Goal: Check status: Check status

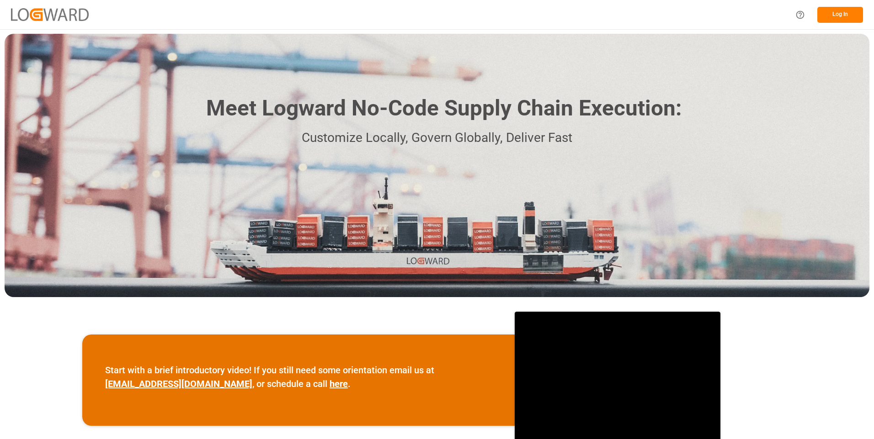
click at [831, 11] on button "Log In" at bounding box center [840, 15] width 46 height 16
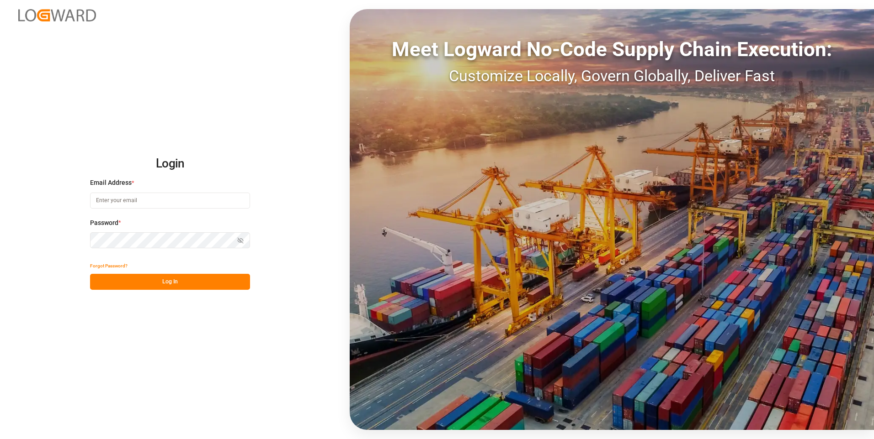
type input "[PERSON_NAME][EMAIL_ADDRESS][DOMAIN_NAME]"
click at [181, 284] on button "Log In" at bounding box center [170, 282] width 160 height 16
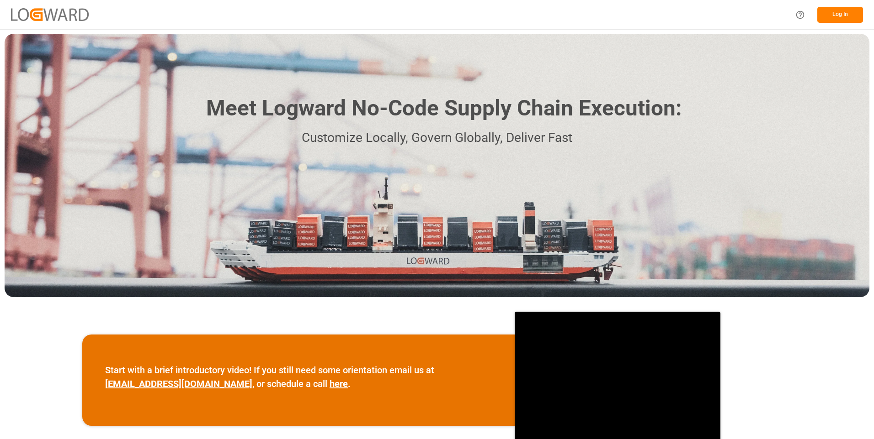
click at [847, 17] on button "Log In" at bounding box center [840, 15] width 46 height 16
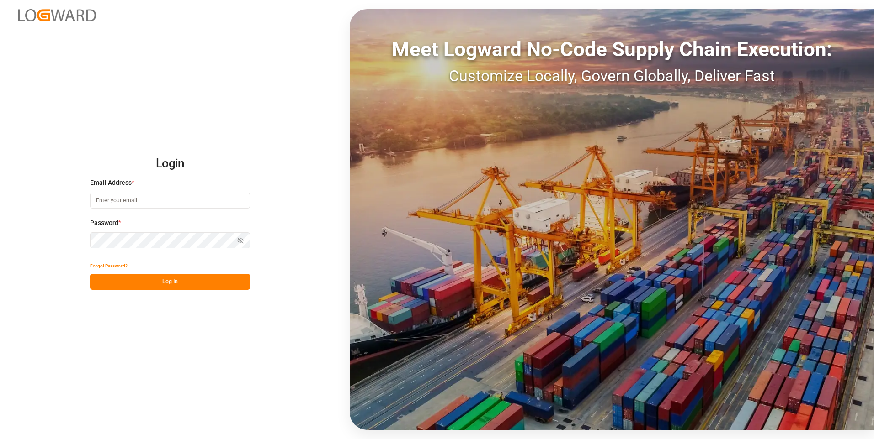
type input "[PERSON_NAME][EMAIL_ADDRESS][DOMAIN_NAME]"
click at [167, 282] on button "Log In" at bounding box center [170, 282] width 160 height 16
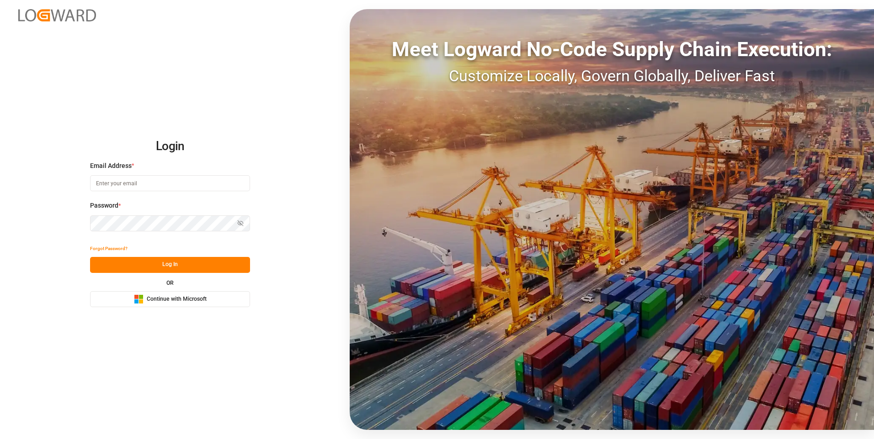
type input "[PERSON_NAME][EMAIL_ADDRESS][DOMAIN_NAME]"
click at [147, 266] on button "Log In" at bounding box center [170, 265] width 160 height 16
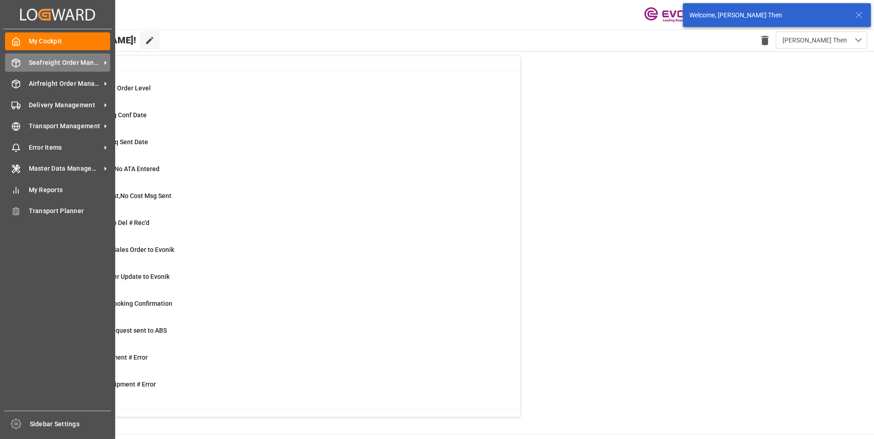
click at [13, 60] on icon at bounding box center [16, 63] width 8 height 8
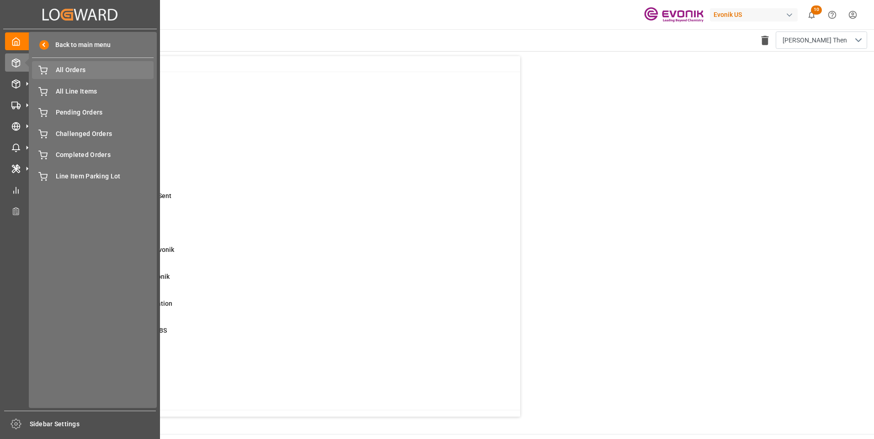
click at [71, 70] on span "All Orders" at bounding box center [105, 70] width 98 height 10
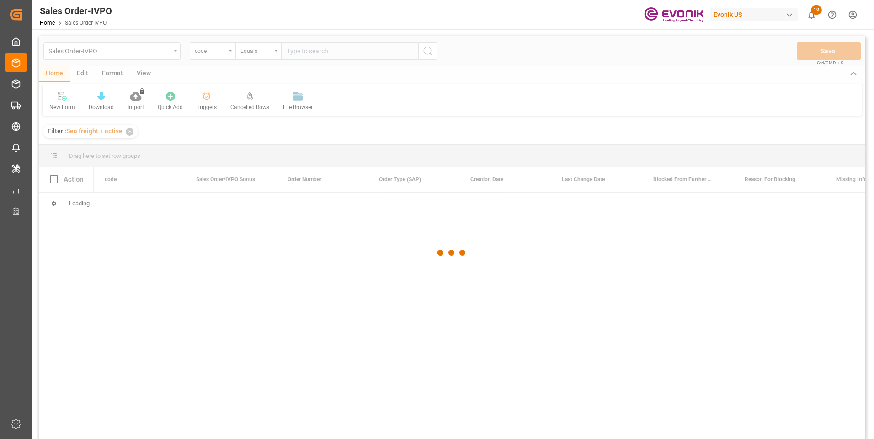
click at [222, 53] on div at bounding box center [452, 253] width 826 height 434
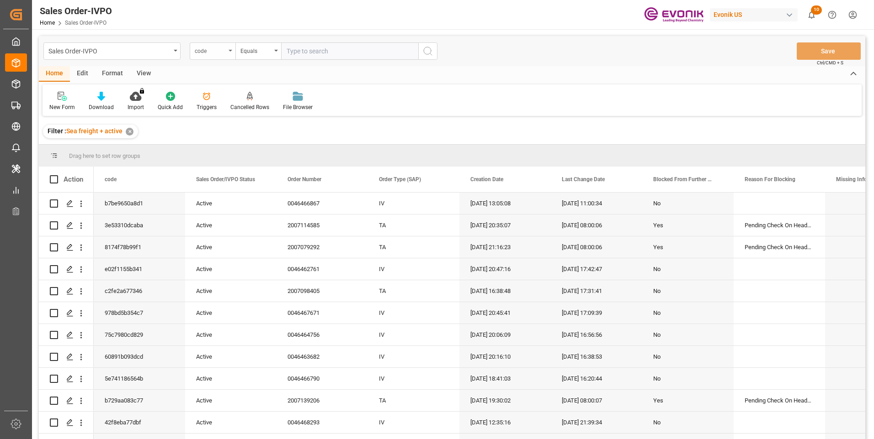
click at [222, 58] on div "code" at bounding box center [213, 50] width 46 height 17
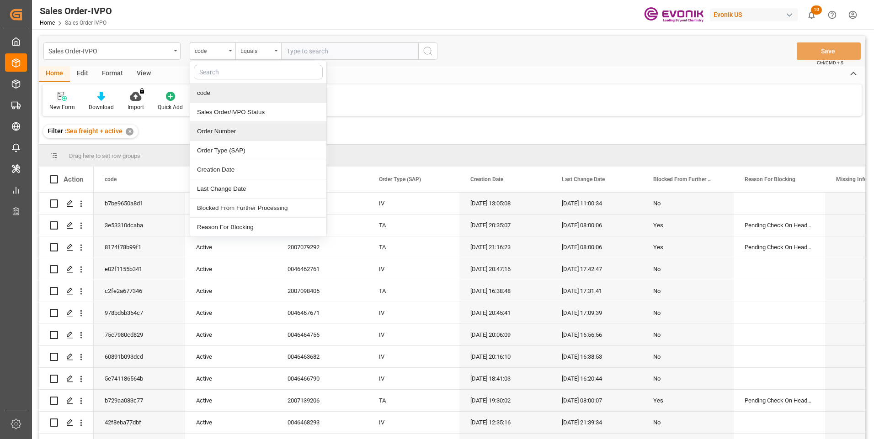
click at [226, 133] on div "Order Number" at bounding box center [258, 131] width 136 height 19
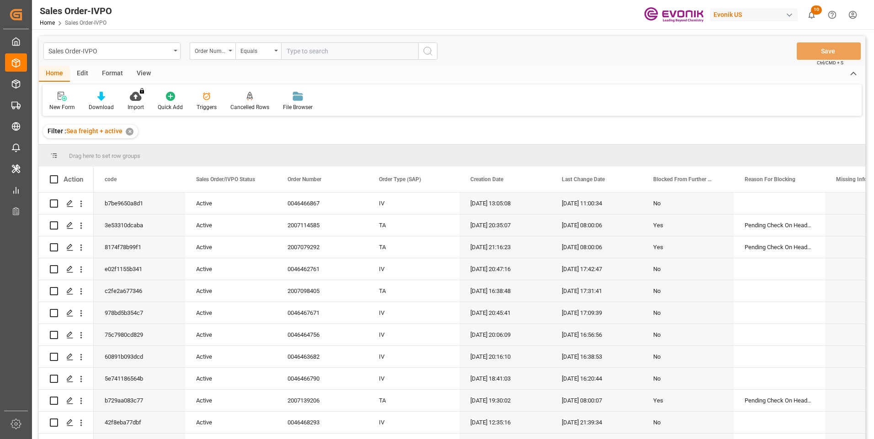
click at [300, 53] on input "text" at bounding box center [349, 50] width 137 height 17
paste input "0046468293"
type input "0046468293"
click at [435, 48] on button "search button" at bounding box center [427, 50] width 19 height 17
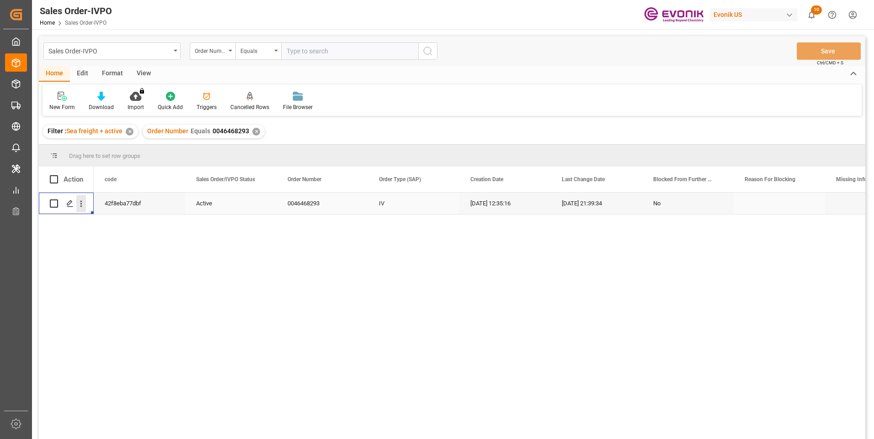
click at [79, 205] on icon "open menu" at bounding box center [81, 204] width 10 height 10
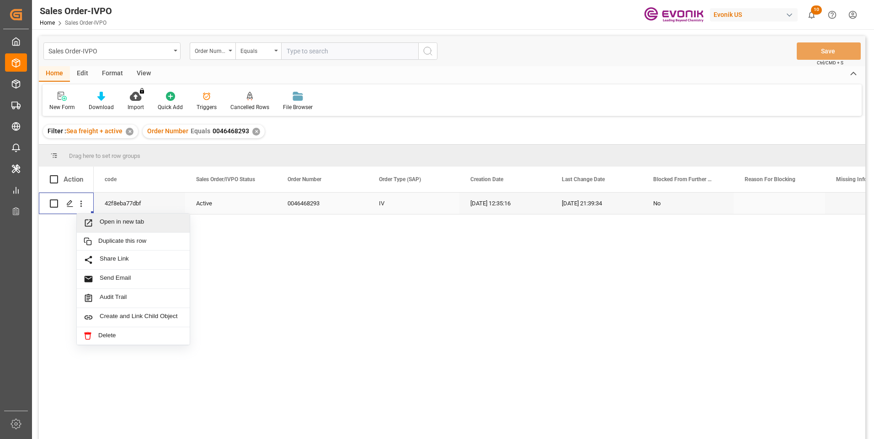
click at [111, 226] on span "Open in new tab" at bounding box center [141, 223] width 83 height 10
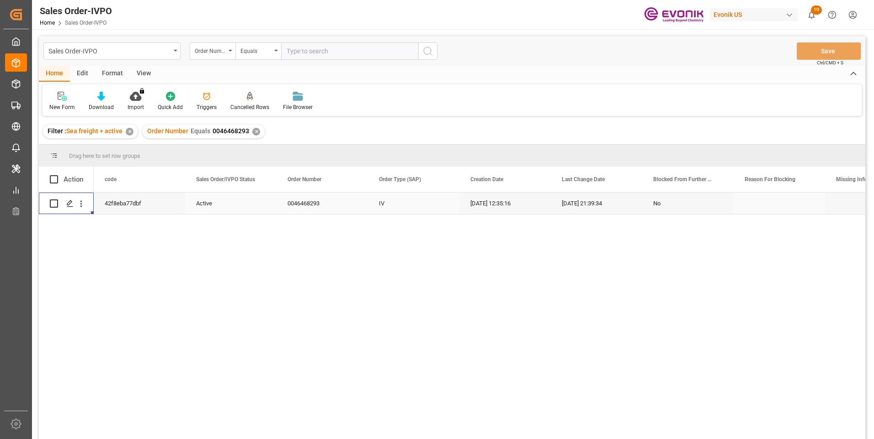
click at [320, 42] on div "Sales Order-IVPO Order Number Equals Save Ctrl/CMD + S" at bounding box center [452, 51] width 826 height 30
click at [324, 51] on input "text" at bounding box center [349, 50] width 137 height 17
paste input "0046463648"
type input "0046463648"
click at [428, 51] on icon "search button" at bounding box center [427, 51] width 11 height 11
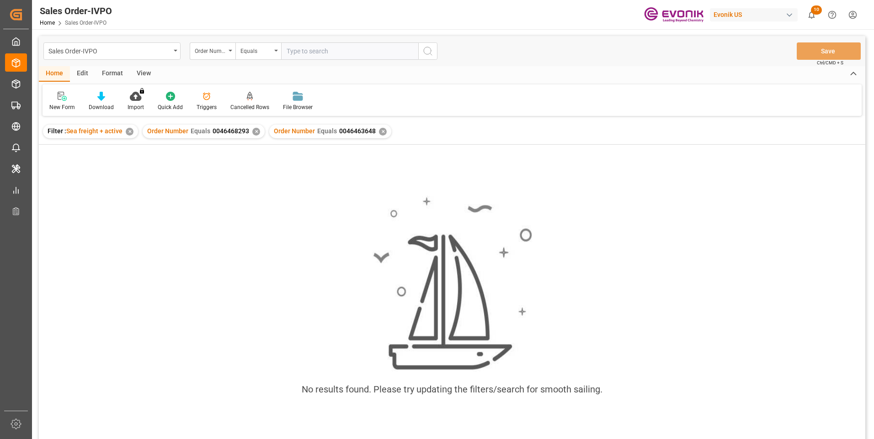
click at [256, 131] on div "✕" at bounding box center [256, 132] width 8 height 8
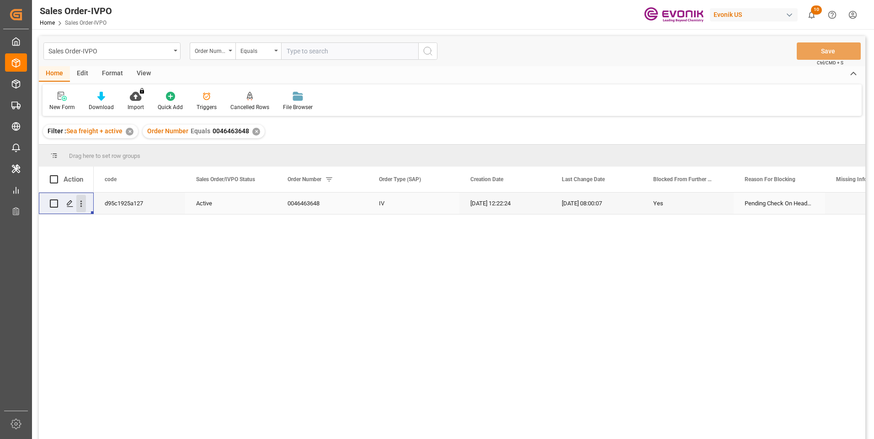
click at [81, 207] on icon "open menu" at bounding box center [81, 204] width 10 height 10
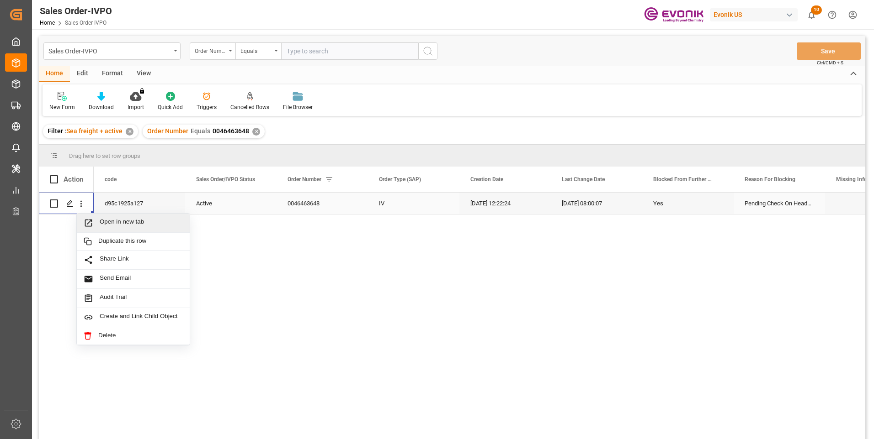
click at [103, 222] on span "Open in new tab" at bounding box center [141, 223] width 83 height 10
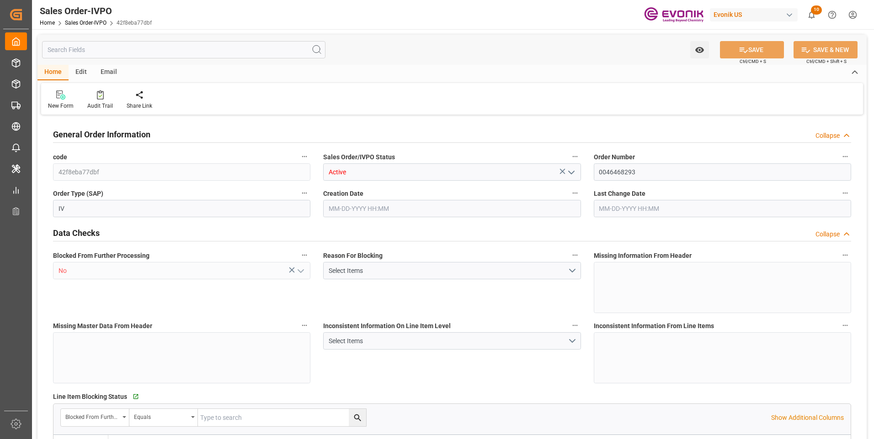
type input "BRSSZ"
type input "0"
type input "1"
type input "455"
type input "08-14-2025 12:35"
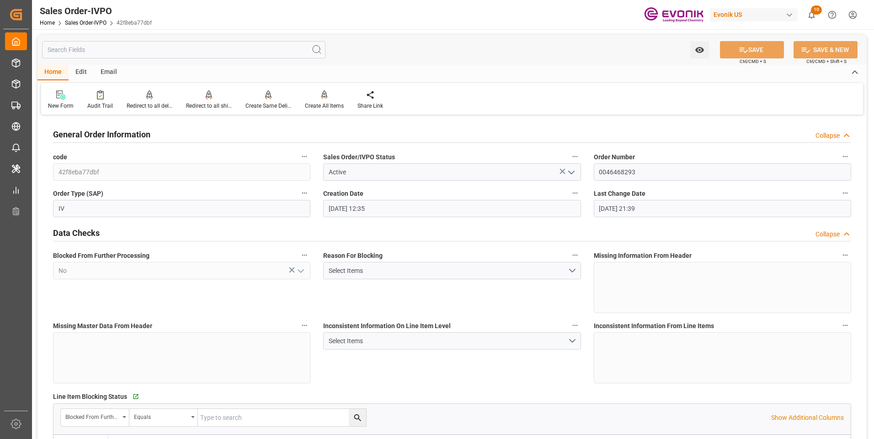
type input "08-16-2025 21:39"
click at [215, 106] on div "Redirect to all shipments" at bounding box center [209, 106] width 46 height 8
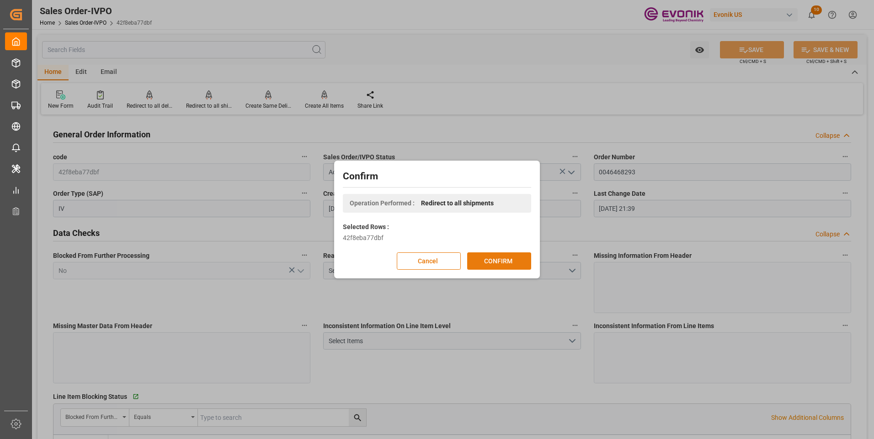
click at [499, 265] on button "CONFIRM" at bounding box center [499, 261] width 64 height 17
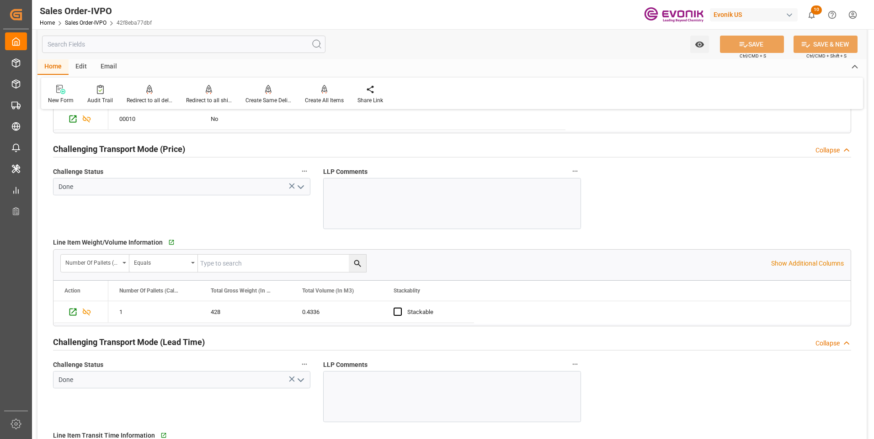
scroll to position [1142, 0]
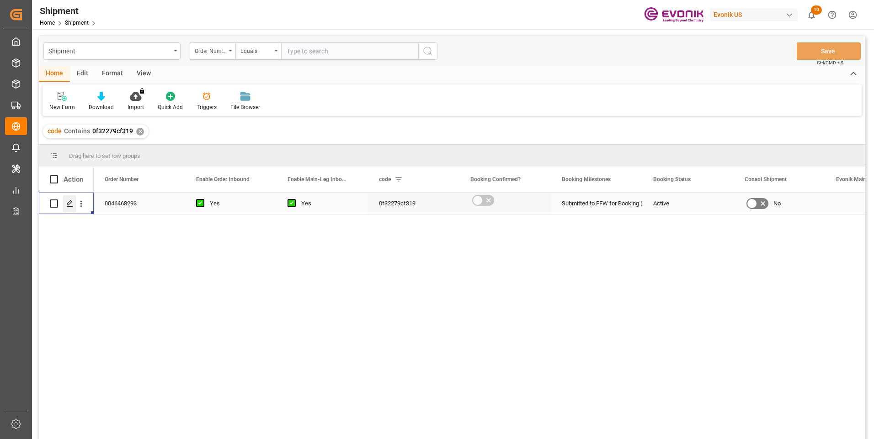
click at [69, 207] on icon "Press SPACE to select this row." at bounding box center [69, 203] width 7 height 7
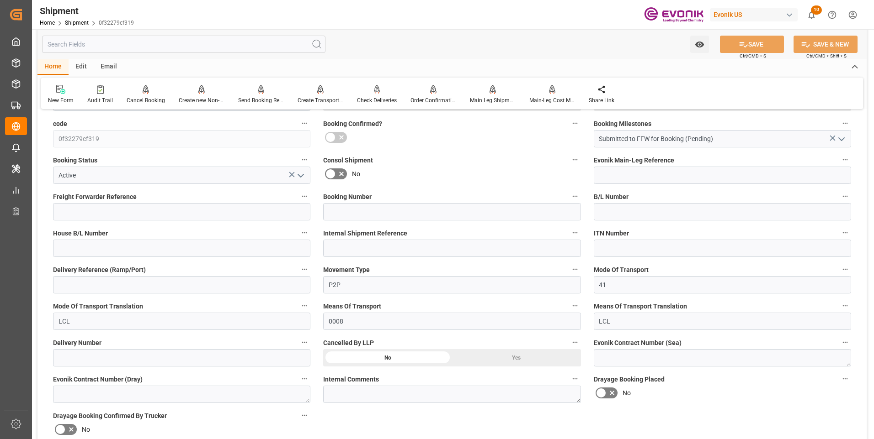
scroll to position [228, 0]
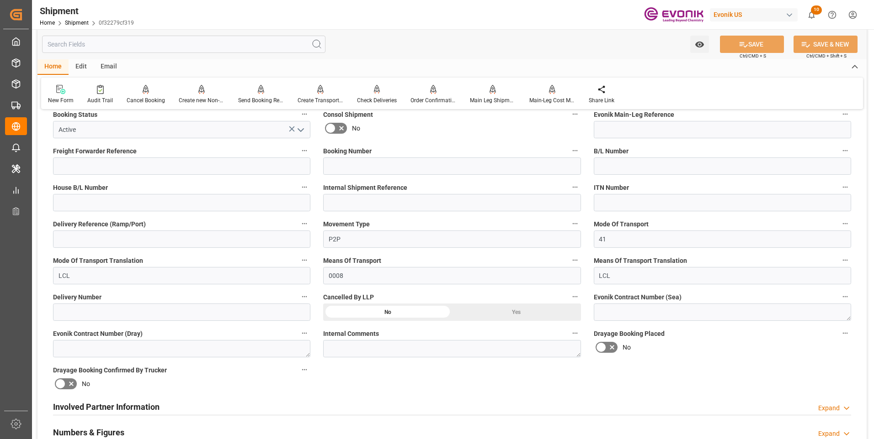
click at [271, 405] on div "Involved Partner Information Expand" at bounding box center [452, 406] width 798 height 17
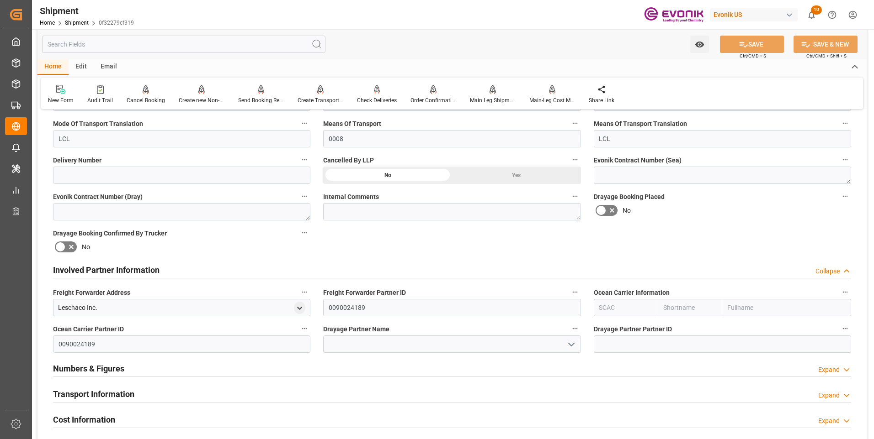
scroll to position [411, 0]
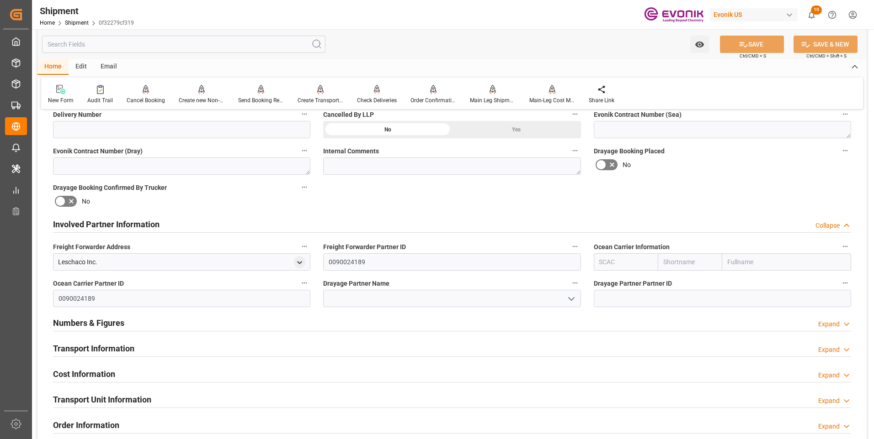
click at [610, 259] on input "text" at bounding box center [625, 262] width 64 height 17
click at [601, 285] on b "ALRB" at bounding box center [607, 282] width 16 height 7
type input "ALRB"
type input "AC Containerline"
type input "AC Containerline GmbH"
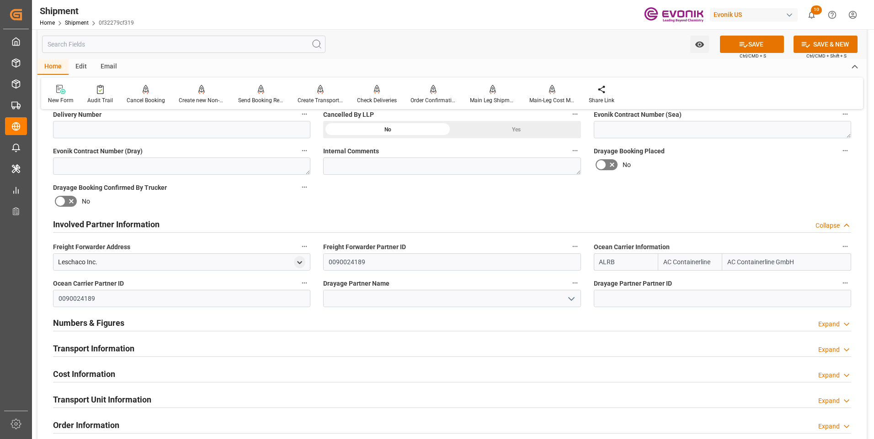
type input "ALRB"
click at [370, 301] on input at bounding box center [451, 298] width 257 height 17
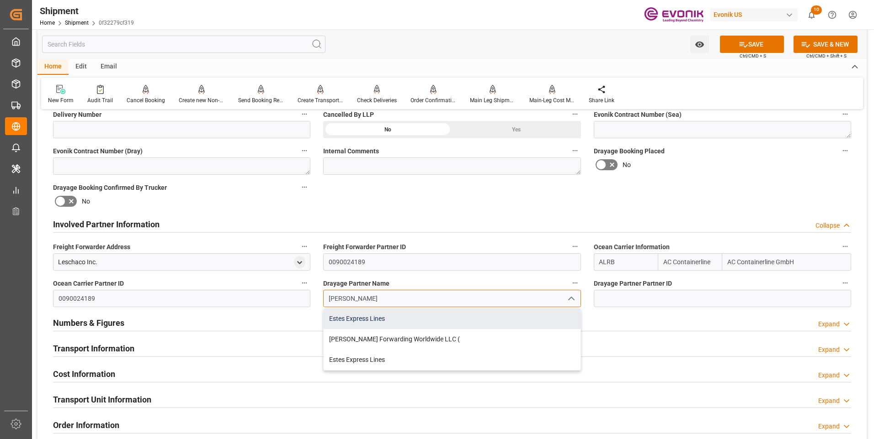
click at [358, 319] on div "Estes Express Lines" at bounding box center [451, 319] width 256 height 21
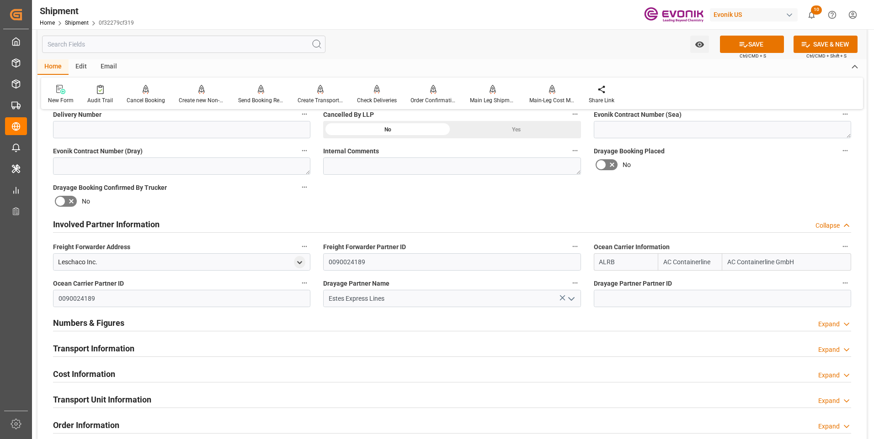
click at [753, 53] on span "Ctrl/CMD + S" at bounding box center [752, 56] width 26 height 7
click at [755, 46] on button "SAVE" at bounding box center [752, 44] width 64 height 17
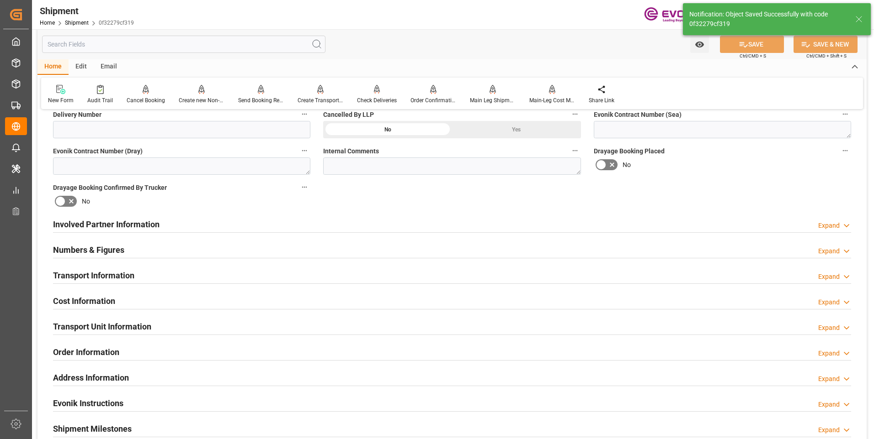
click at [147, 270] on div "Transport Information Expand" at bounding box center [452, 274] width 798 height 17
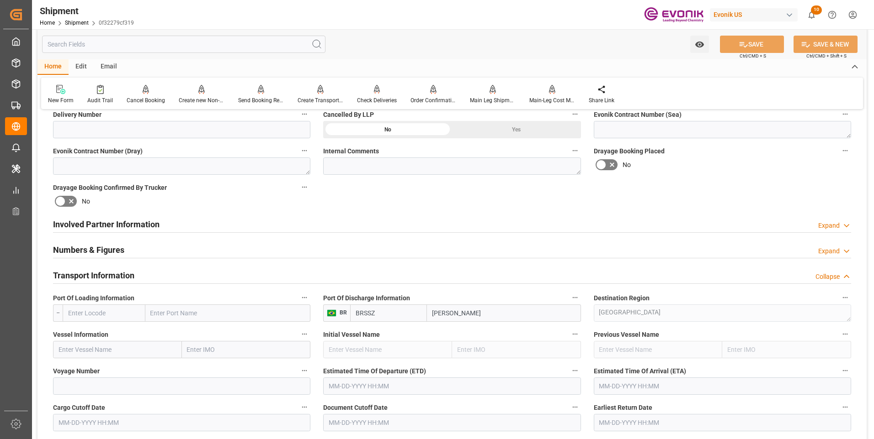
click at [111, 302] on span "Port Of Loading Information" at bounding box center [93, 299] width 81 height 10
click at [298, 302] on button "Port Of Loading Information" at bounding box center [304, 298] width 12 height 12
click at [111, 311] on div at bounding box center [437, 219] width 874 height 439
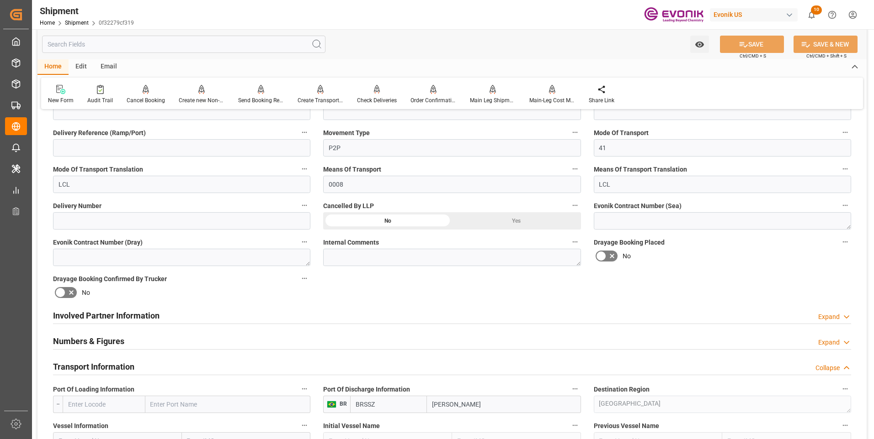
scroll to position [365, 0]
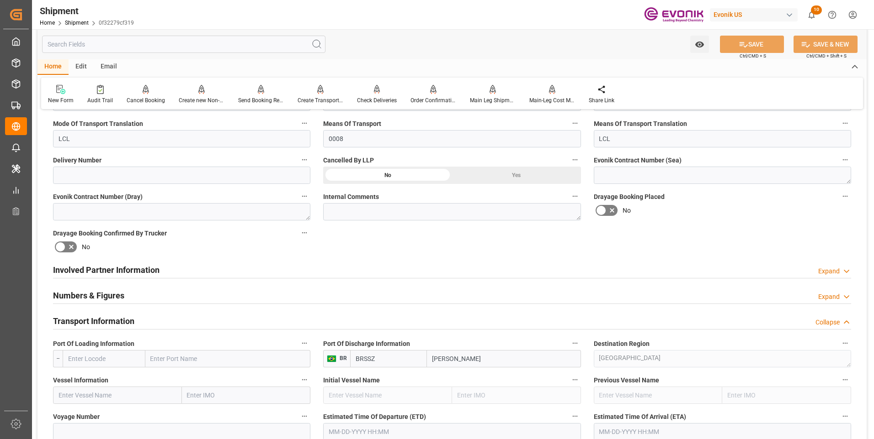
click at [238, 273] on div "Involved Partner Information Expand" at bounding box center [452, 269] width 798 height 17
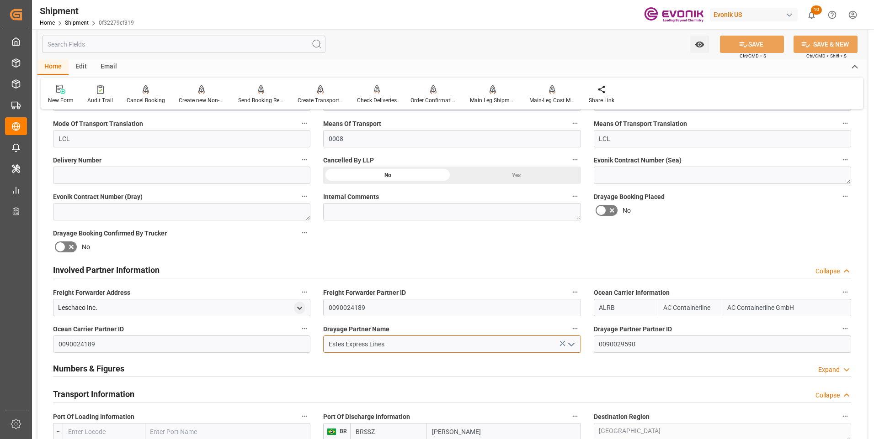
click at [386, 343] on input "Estes Express Lines" at bounding box center [451, 344] width 257 height 17
drag, startPoint x: 415, startPoint y: 344, endPoint x: 233, endPoint y: 348, distance: 182.3
click at [240, 346] on div "Booking Confirmation Milestone Bar Collapse Submitted to FFW for Booking (Pendi…" at bounding box center [451, 406] width 829 height 1308
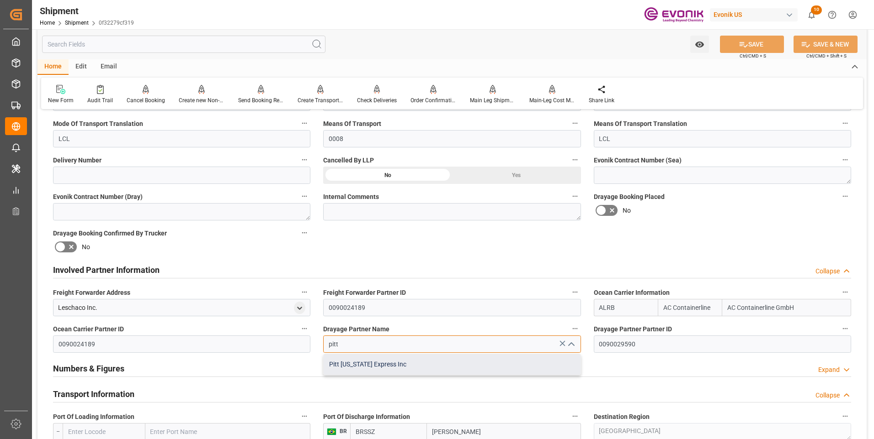
click at [352, 362] on div "Pitt Ohio Express Inc" at bounding box center [451, 365] width 256 height 21
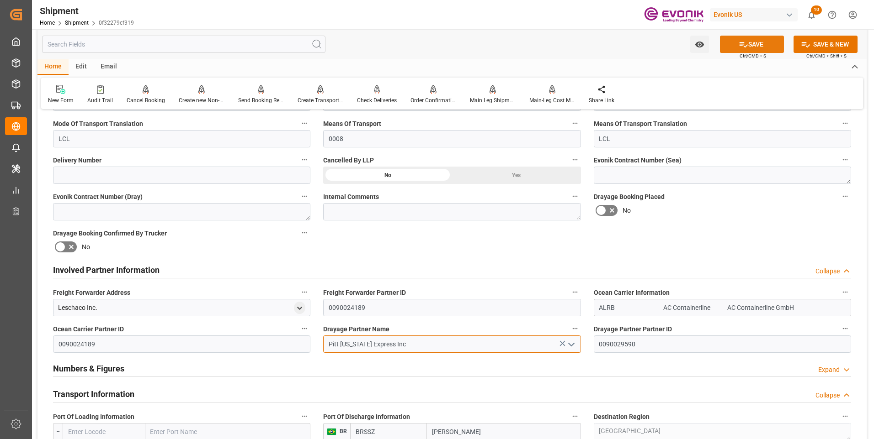
type input "Pitt Ohio Express Inc"
click at [758, 41] on button "SAVE" at bounding box center [752, 44] width 64 height 17
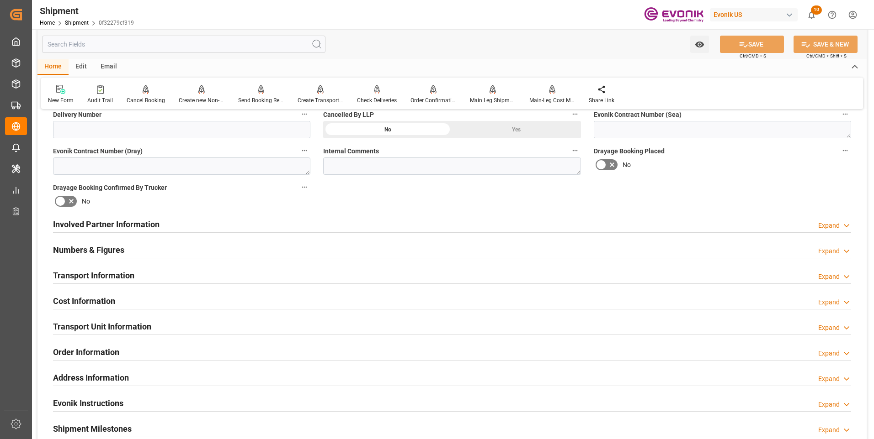
scroll to position [503, 0]
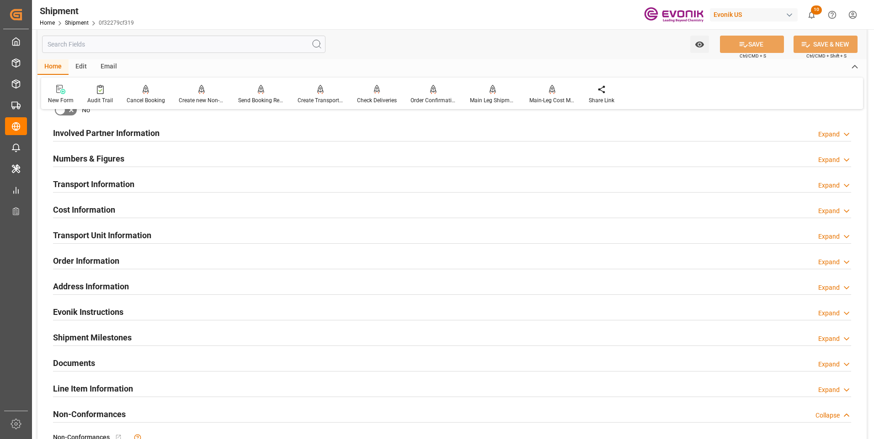
click at [207, 136] on div "Involved Partner Information Expand" at bounding box center [452, 132] width 798 height 17
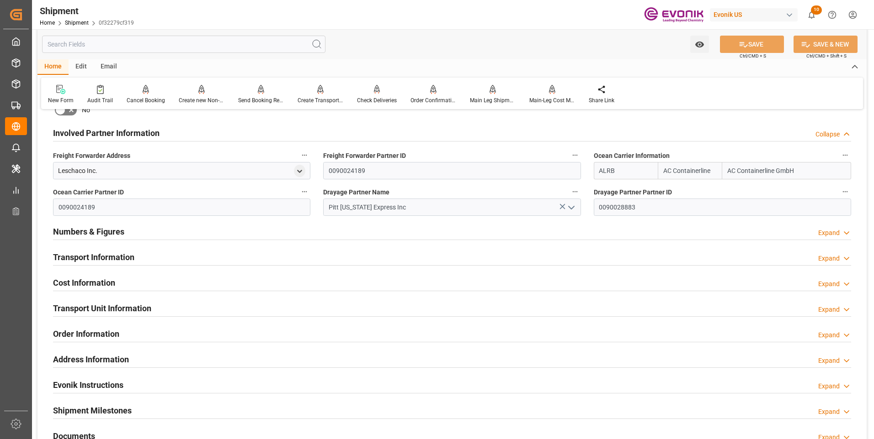
click at [198, 259] on div "Transport Information Expand" at bounding box center [452, 256] width 798 height 17
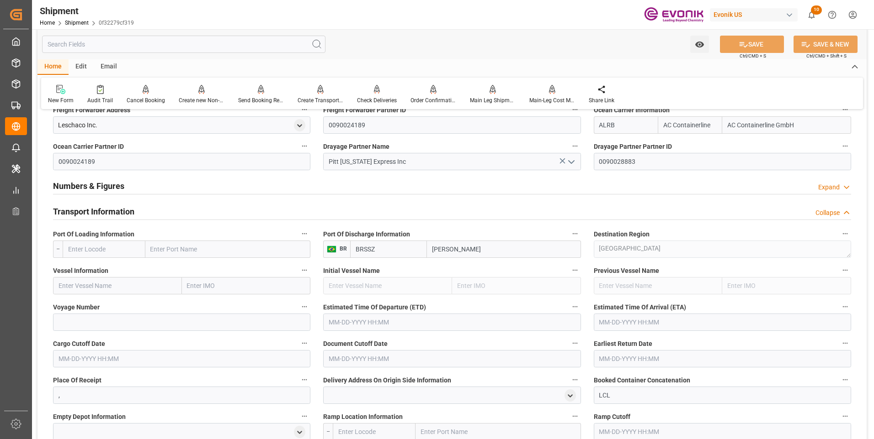
scroll to position [594, 0]
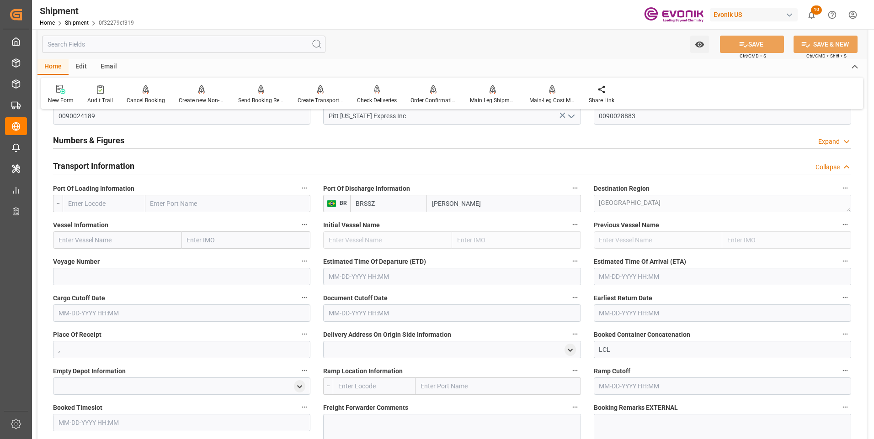
click at [113, 204] on input "text" at bounding box center [104, 203] width 83 height 17
drag, startPoint x: 103, startPoint y: 225, endPoint x: 108, endPoint y: 237, distance: 12.7
click at [103, 225] on span "USEWR - Newark" at bounding box center [100, 228] width 62 height 17
type input "USEWR"
type input "Newark"
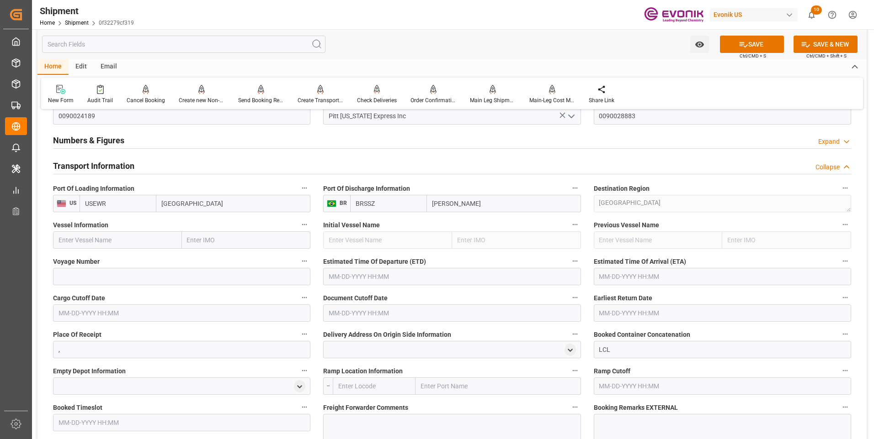
type input "USEWR"
click at [115, 244] on input "text" at bounding box center [117, 240] width 129 height 17
click at [93, 241] on input "text" at bounding box center [117, 240] width 129 height 17
paste input "MAERSK FREEPORT"
type input "MAERSK FREEPORT"
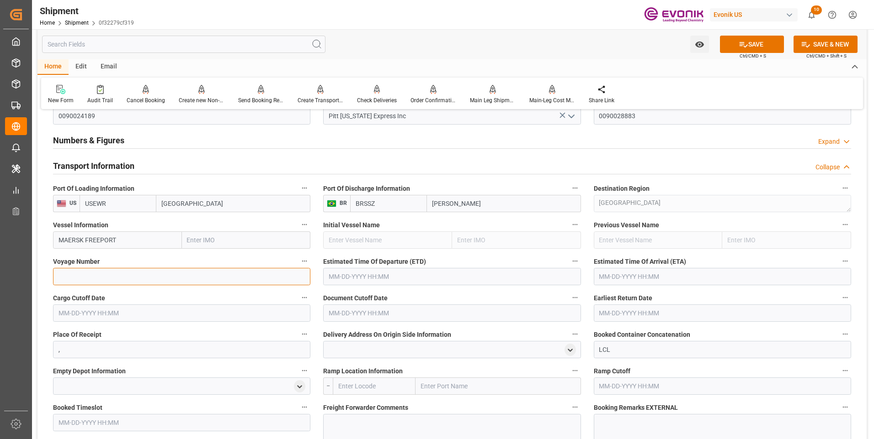
click at [89, 277] on input at bounding box center [181, 276] width 257 height 17
type input "540S"
click at [752, 45] on button "SAVE" at bounding box center [752, 44] width 64 height 17
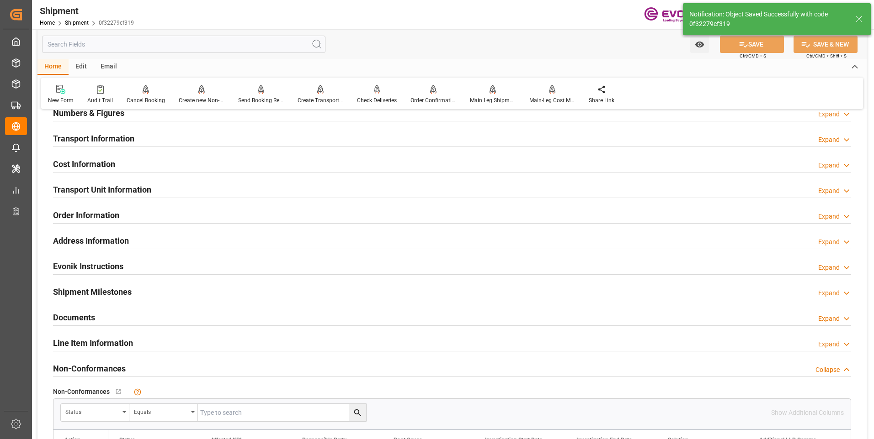
scroll to position [503, 0]
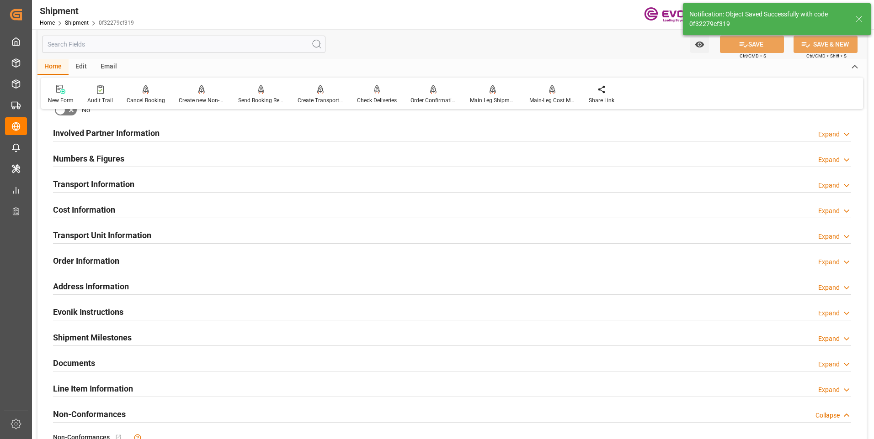
click at [149, 178] on div "Transport Information Expand" at bounding box center [452, 183] width 798 height 17
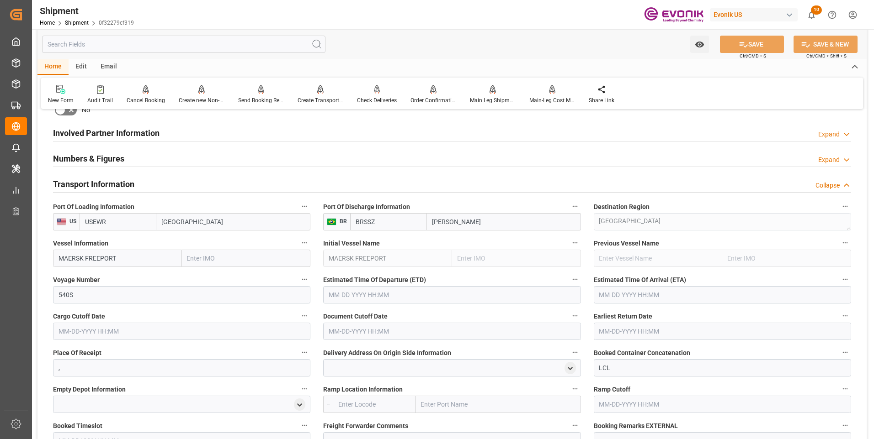
scroll to position [548, 0]
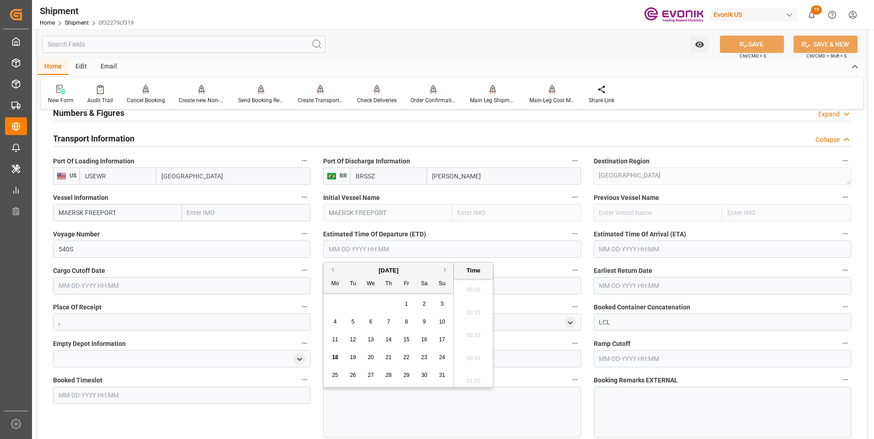
click at [345, 249] on input "text" at bounding box center [451, 249] width 257 height 17
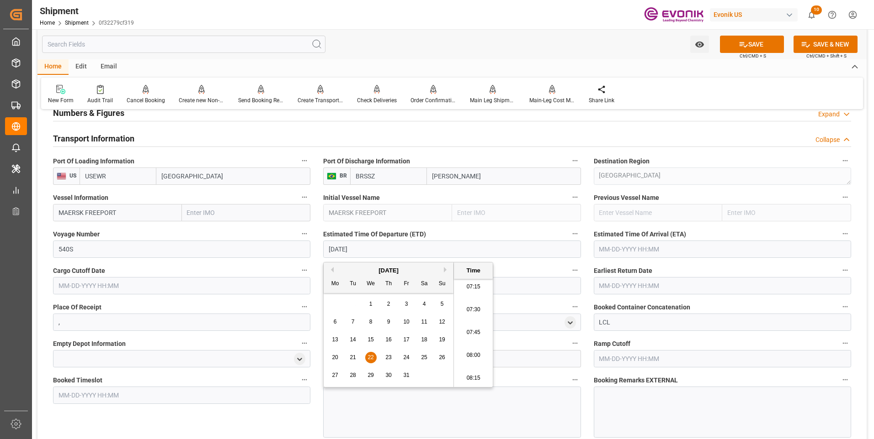
click at [464, 326] on li "07:45" at bounding box center [473, 333] width 39 height 23
type input "10-22-2025 07:45"
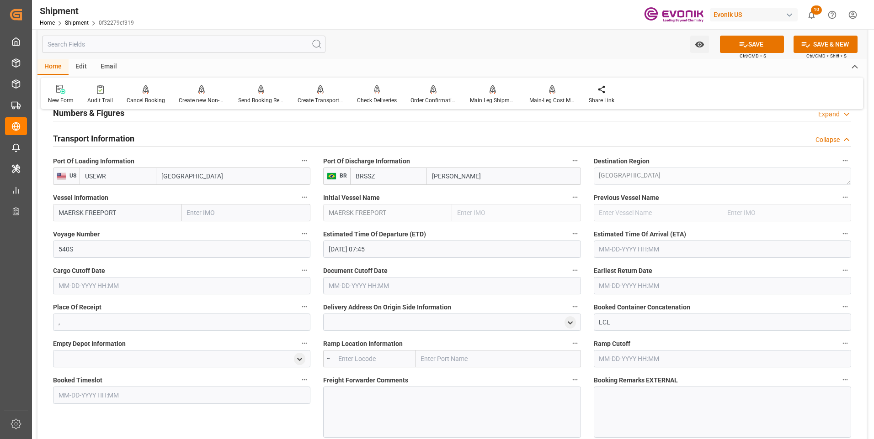
click at [654, 250] on input "text" at bounding box center [721, 249] width 257 height 17
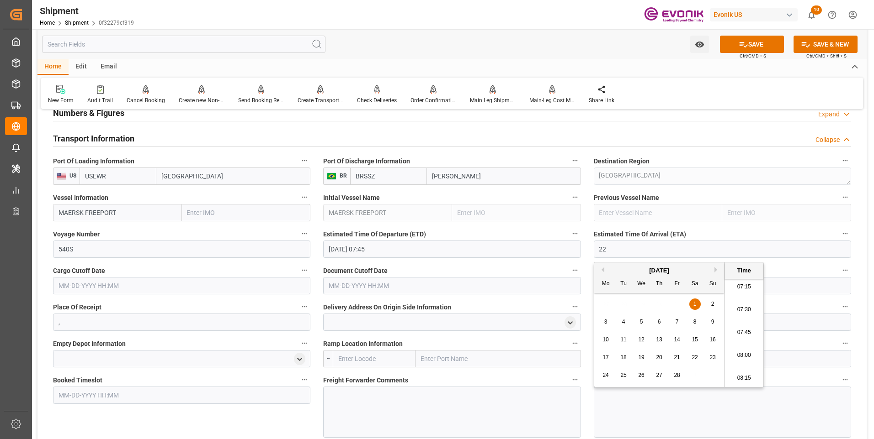
type input "2"
click at [739, 333] on li "07:45" at bounding box center [743, 333] width 39 height 23
type input "10-22-2025 07:45"
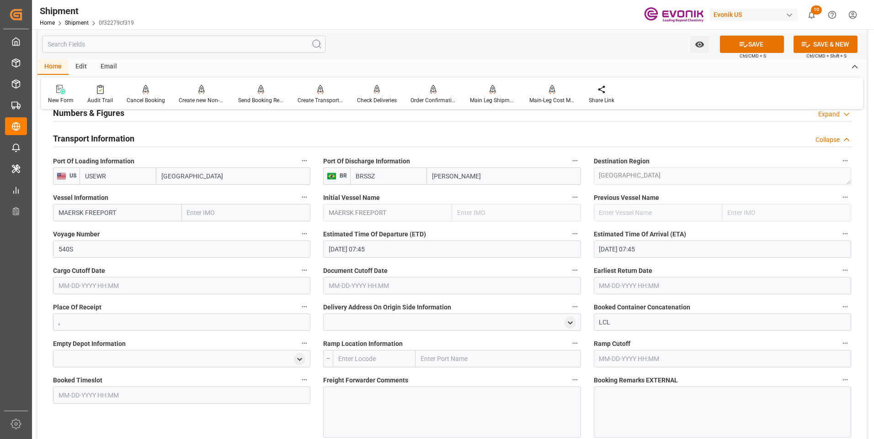
click at [415, 249] on input "10-22-2025 07:45" at bounding box center [451, 249] width 257 height 17
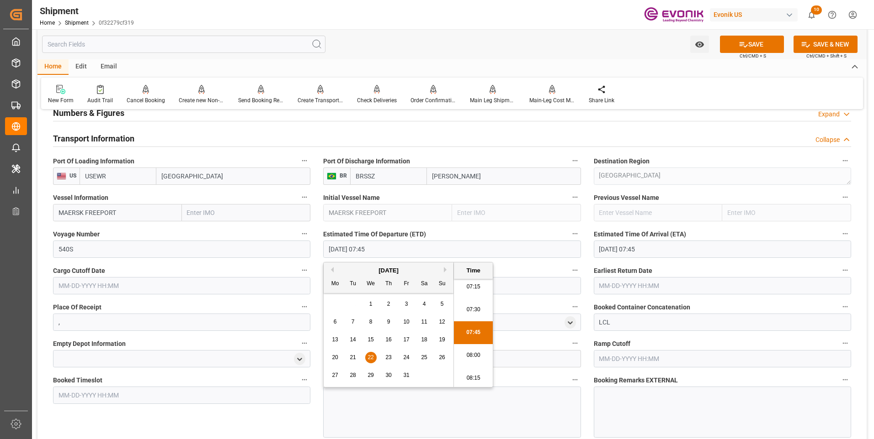
click at [369, 305] on span "1" at bounding box center [370, 304] width 3 height 6
type input "10-01-2025 07:45"
click at [474, 328] on li "07:45" at bounding box center [473, 333] width 39 height 23
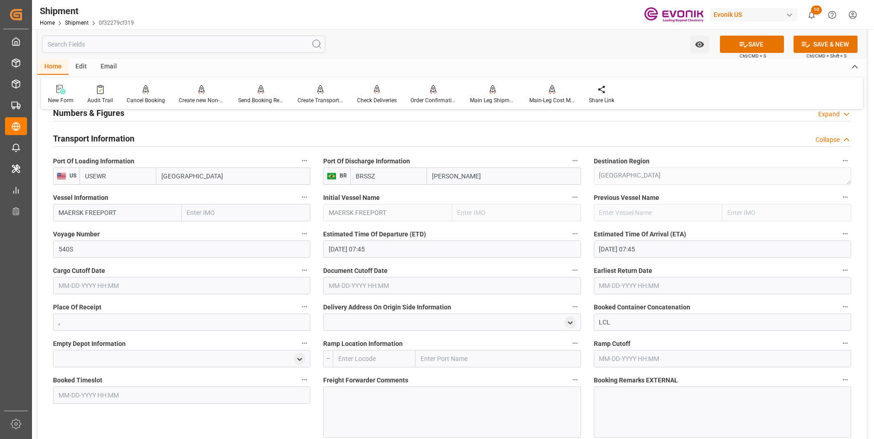
click at [91, 284] on input "text" at bounding box center [181, 285] width 257 height 17
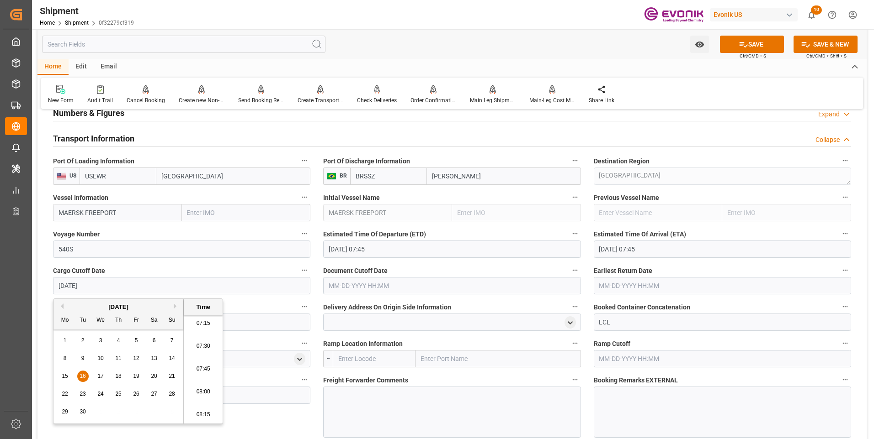
click at [207, 367] on li "07:45" at bounding box center [203, 369] width 39 height 23
type input "09-16-2025 07:45"
drag, startPoint x: 112, startPoint y: 284, endPoint x: 0, endPoint y: 289, distance: 112.5
click at [0, 289] on html "Created by potrace 1.15, written by Peter Selinger 2001-2017 Created by potrace…" at bounding box center [437, 219] width 874 height 439
click at [355, 281] on input "text" at bounding box center [451, 285] width 257 height 17
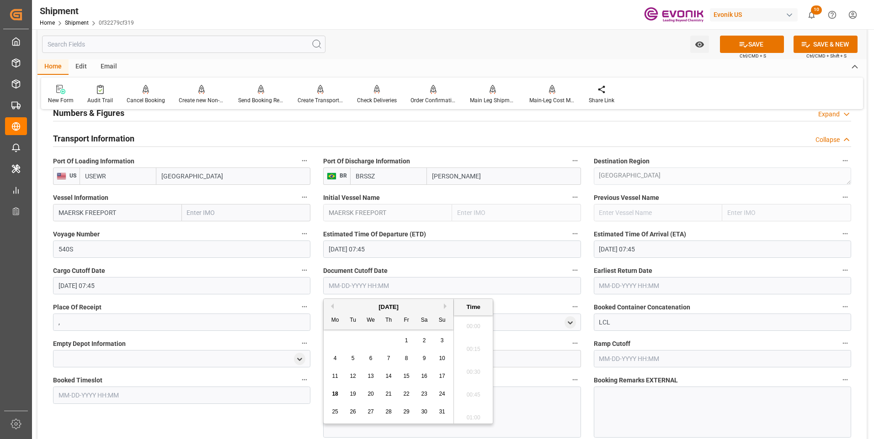
paste input "09-16-2025 07:45"
type input "09-16-2025 07:45"
click at [630, 284] on input "text" at bounding box center [721, 285] width 257 height 17
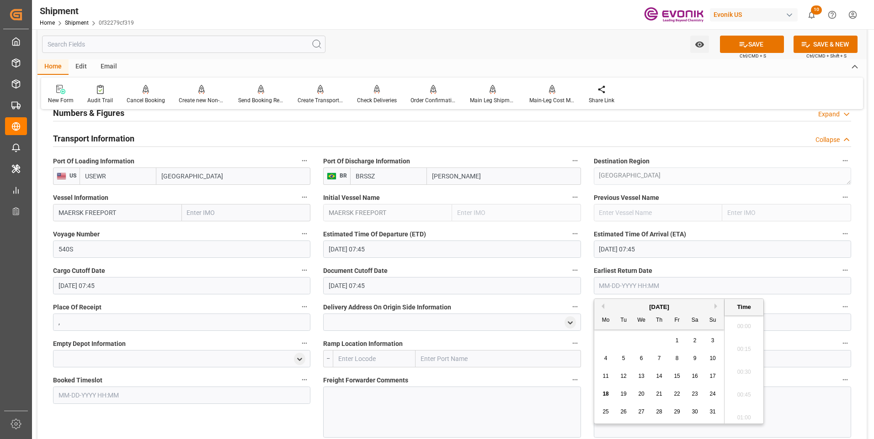
paste input "09-16-2025 07:45"
type input "09-16-2025 07:45"
click at [741, 50] on button "SAVE" at bounding box center [752, 44] width 64 height 17
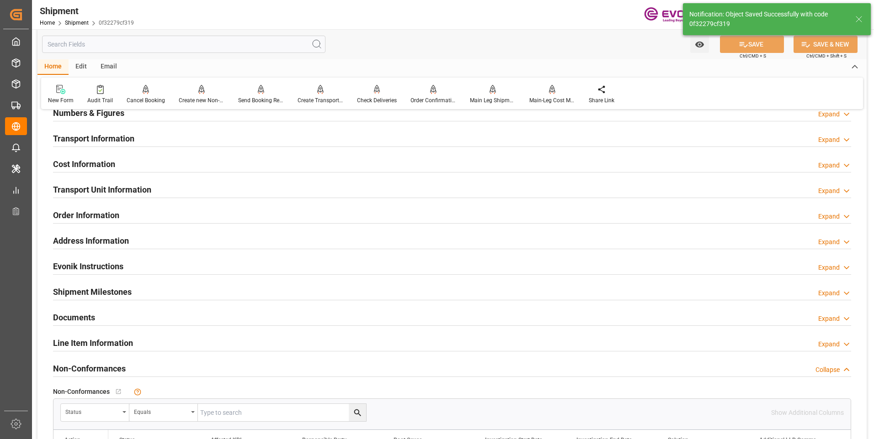
click at [244, 142] on div "Transport Information Expand" at bounding box center [452, 137] width 798 height 17
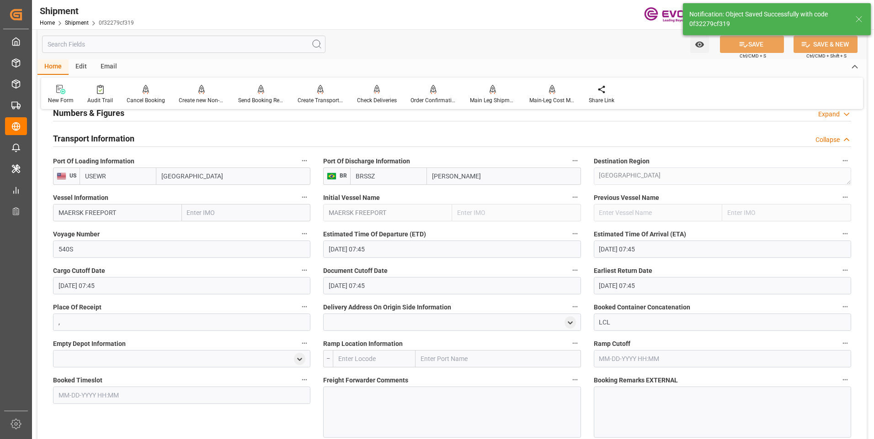
scroll to position [594, 0]
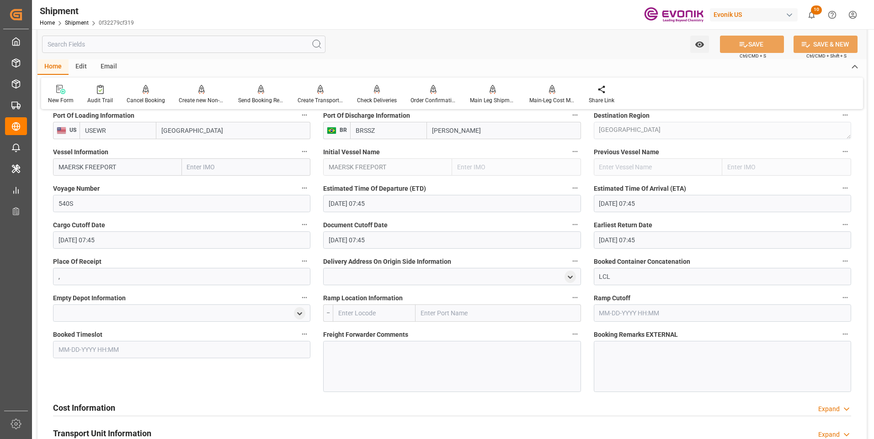
click at [336, 309] on input "text" at bounding box center [374, 313] width 83 height 17
click at [357, 330] on b "USNYC" at bounding box center [349, 333] width 21 height 7
type input "USNYC"
type input "New York"
type input "USNYC"
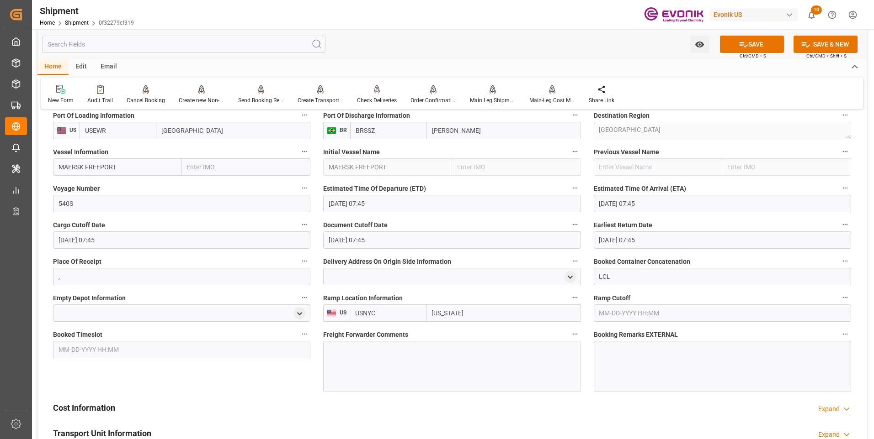
click at [379, 366] on div at bounding box center [451, 366] width 257 height 51
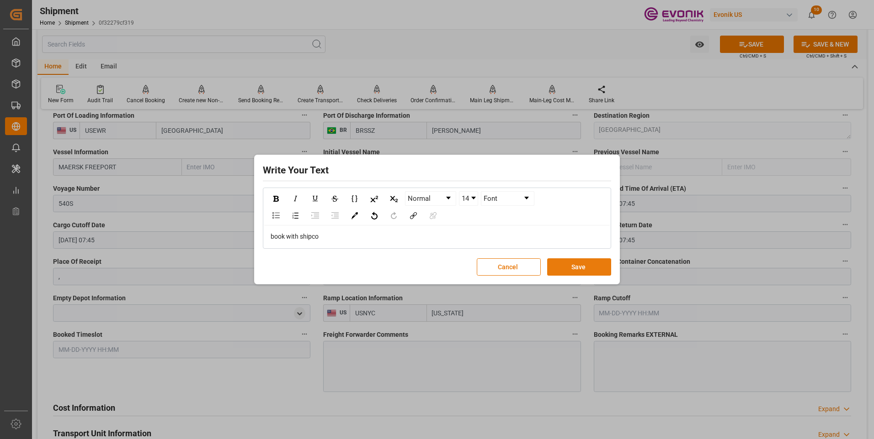
click at [561, 267] on button "Save" at bounding box center [579, 267] width 64 height 17
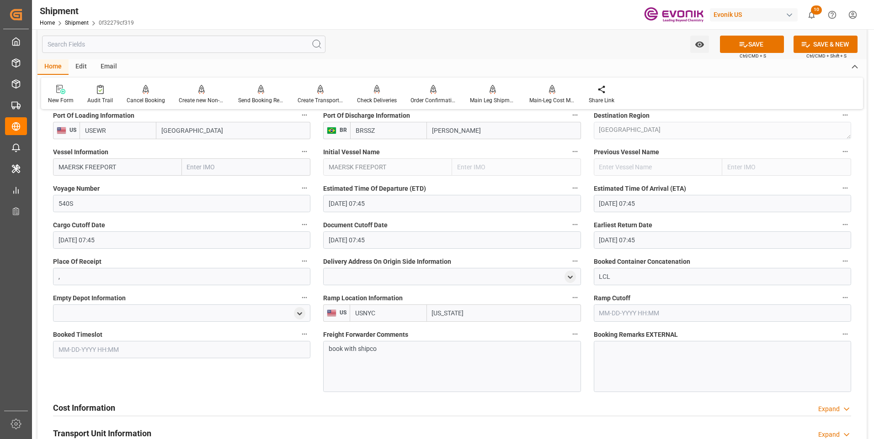
click at [752, 53] on span "Ctrl/CMD + S" at bounding box center [752, 56] width 26 height 7
click at [749, 43] on button "SAVE" at bounding box center [752, 44] width 64 height 17
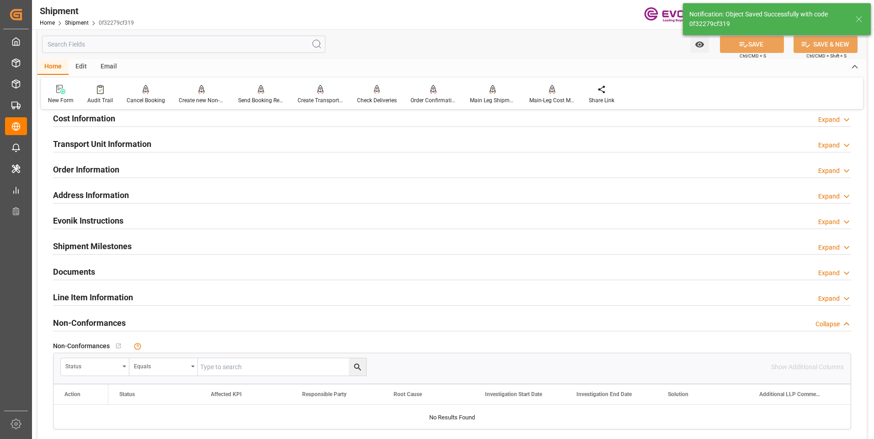
click at [233, 152] on div at bounding box center [452, 152] width 798 height 0
click at [233, 147] on div "Transport Unit Information Expand" at bounding box center [452, 143] width 798 height 17
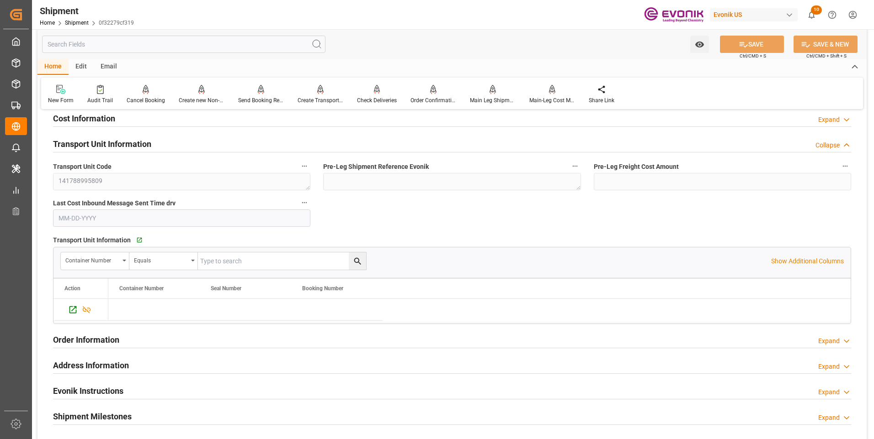
click at [252, 120] on div "Cost Information Expand" at bounding box center [452, 117] width 798 height 17
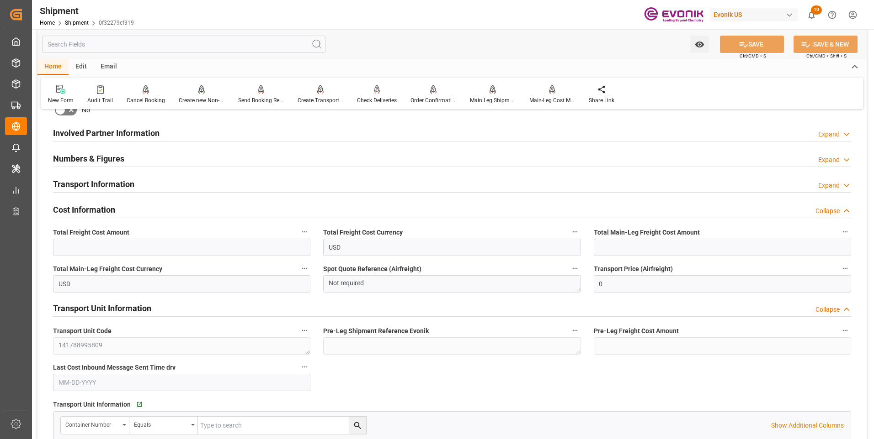
scroll to position [457, 0]
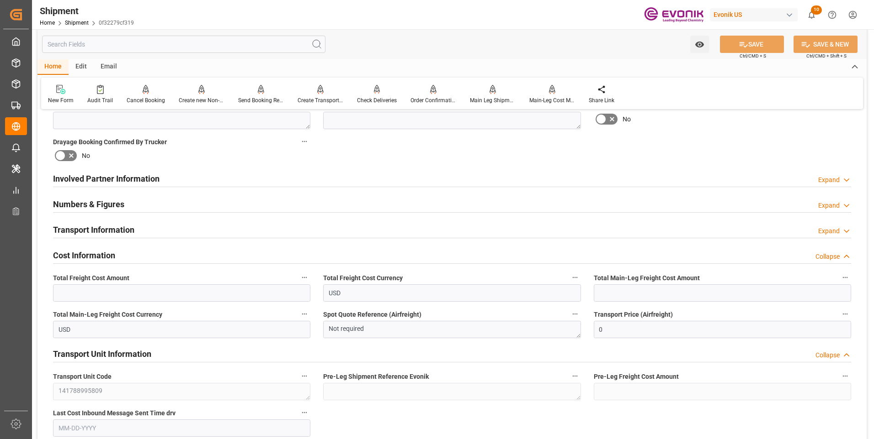
click at [289, 196] on div "Numbers & Figures Expand" at bounding box center [452, 203] width 798 height 17
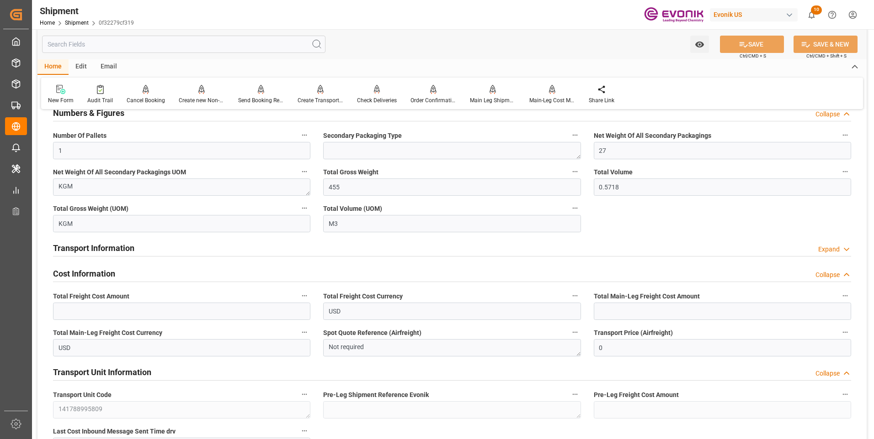
scroll to position [640, 0]
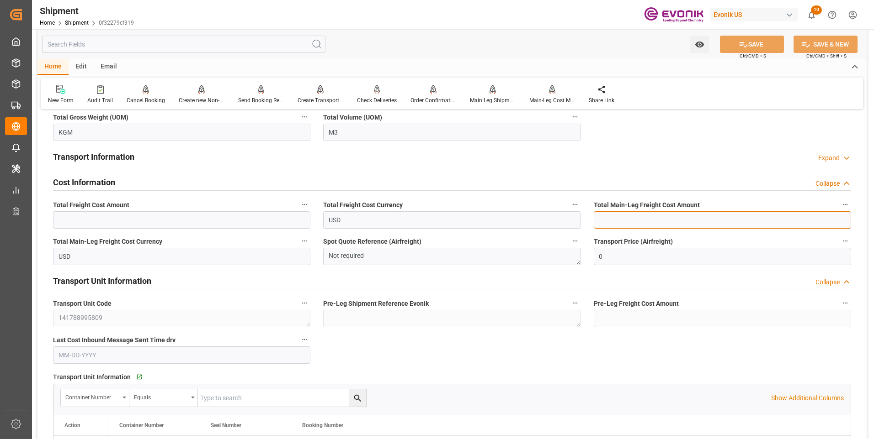
click at [637, 223] on input "text" at bounding box center [721, 220] width 257 height 17
type input "319"
click at [757, 39] on button "SAVE" at bounding box center [752, 44] width 64 height 17
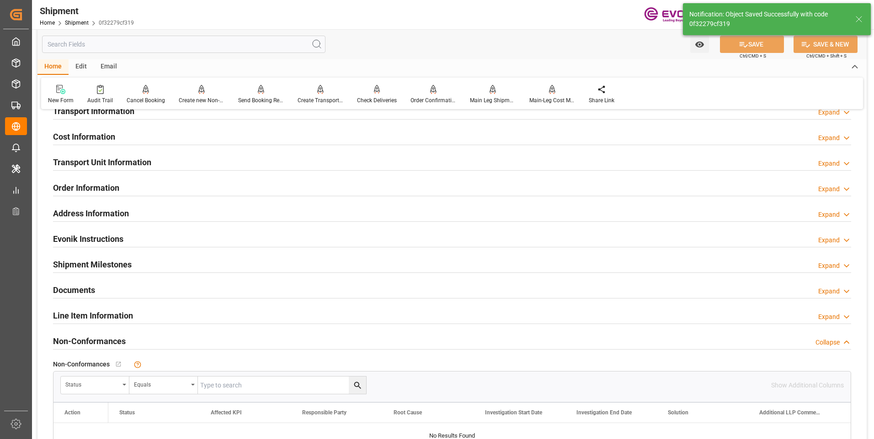
scroll to position [530, 0]
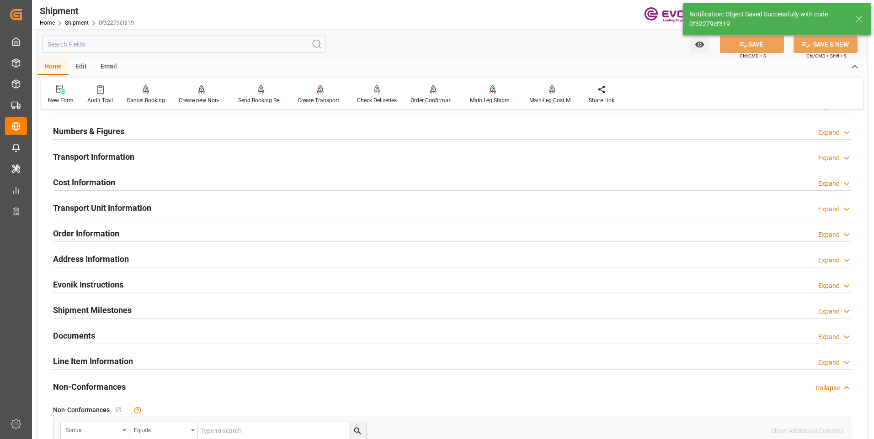
click at [85, 180] on h2 "Cost Information" at bounding box center [84, 182] width 62 height 12
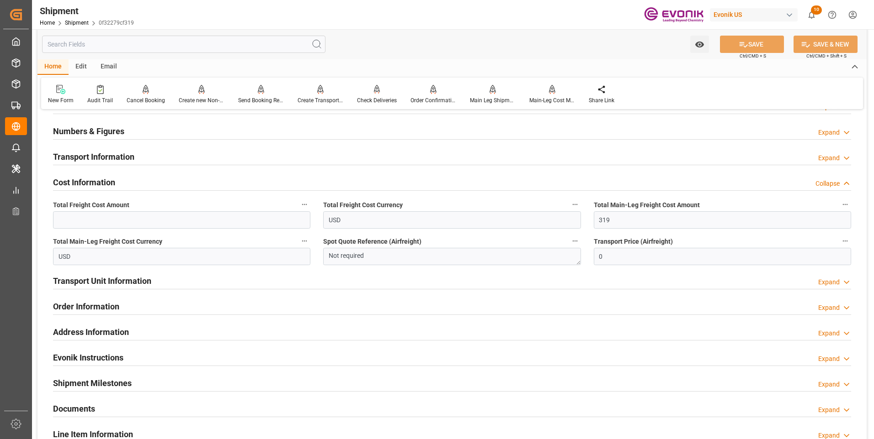
click at [85, 275] on h2 "Transport Unit Information" at bounding box center [102, 281] width 98 height 12
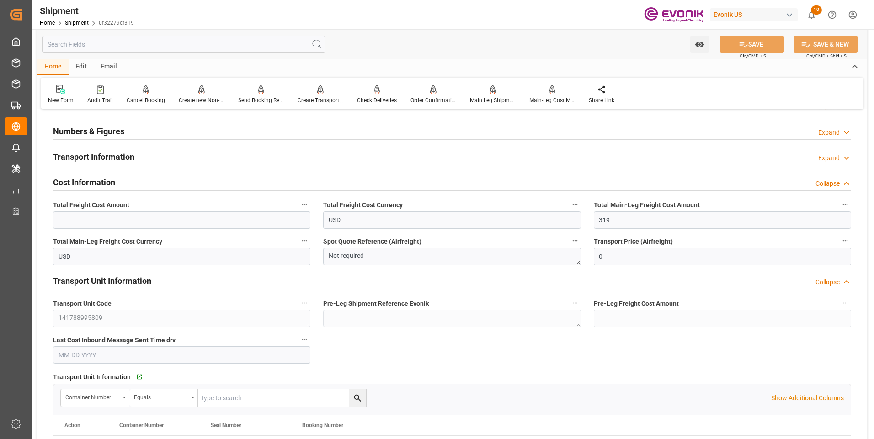
scroll to position [621, 0]
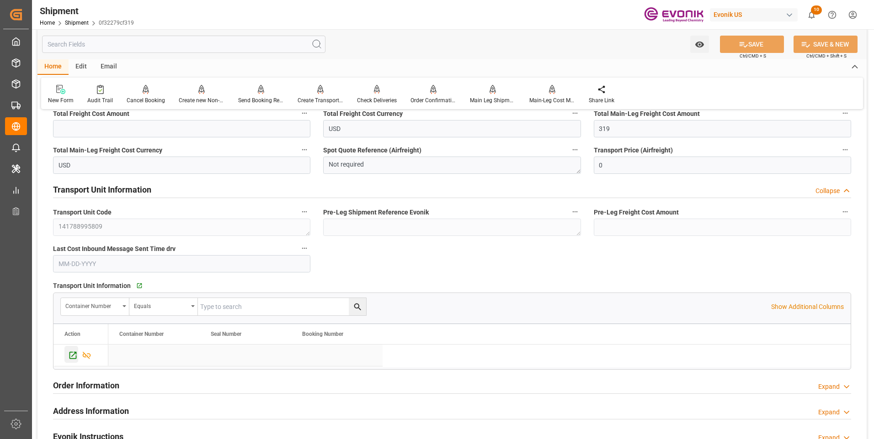
click at [72, 353] on icon "Press SPACE to select this row." at bounding box center [73, 356] width 10 height 10
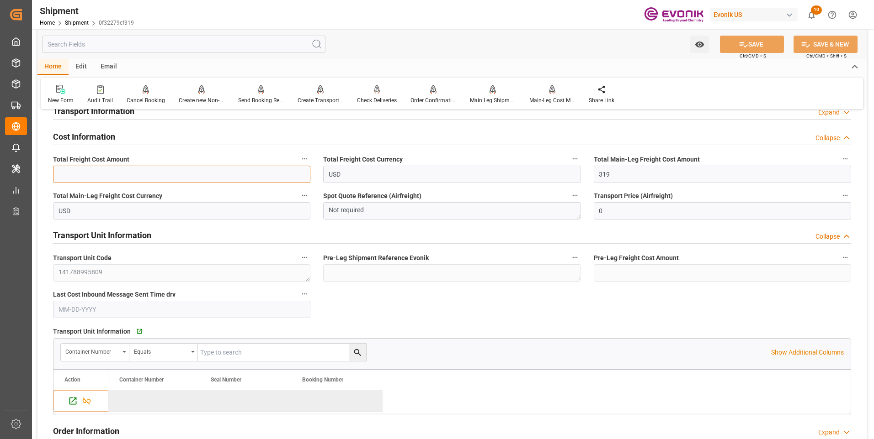
click at [107, 175] on input "text" at bounding box center [181, 174] width 257 height 17
click at [155, 175] on input "text" at bounding box center [181, 174] width 257 height 17
type input "421"
click at [748, 45] on button "SAVE" at bounding box center [752, 44] width 64 height 17
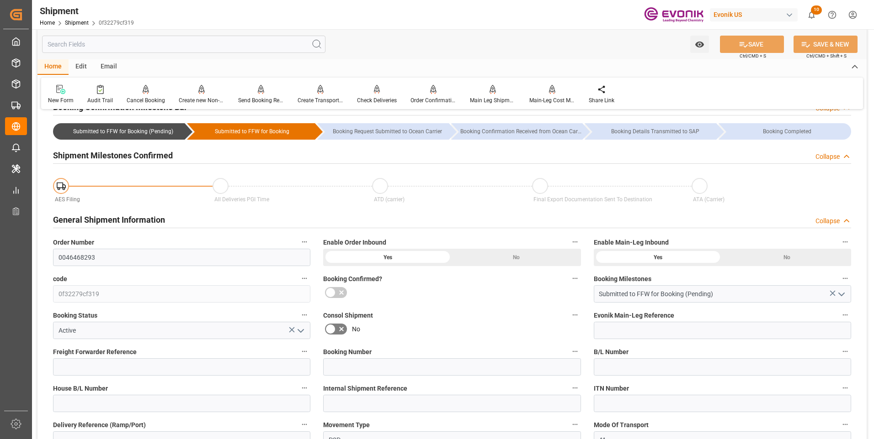
scroll to position [0, 0]
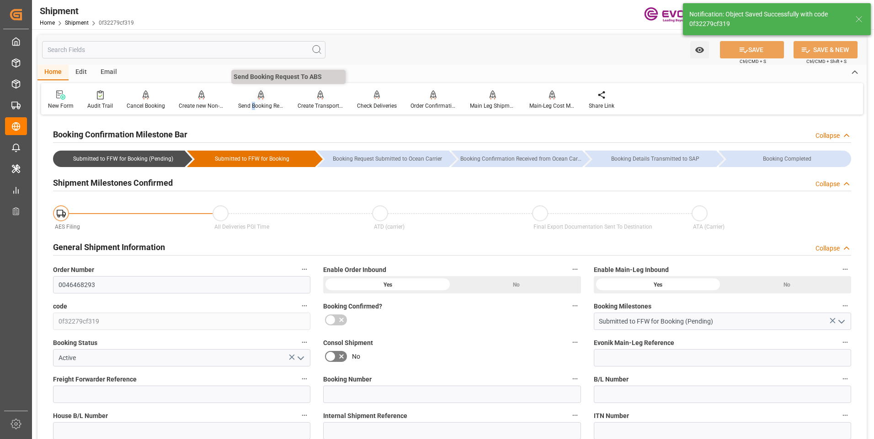
click at [252, 100] on div "Send Booking Request To ABS" at bounding box center [260, 100] width 59 height 20
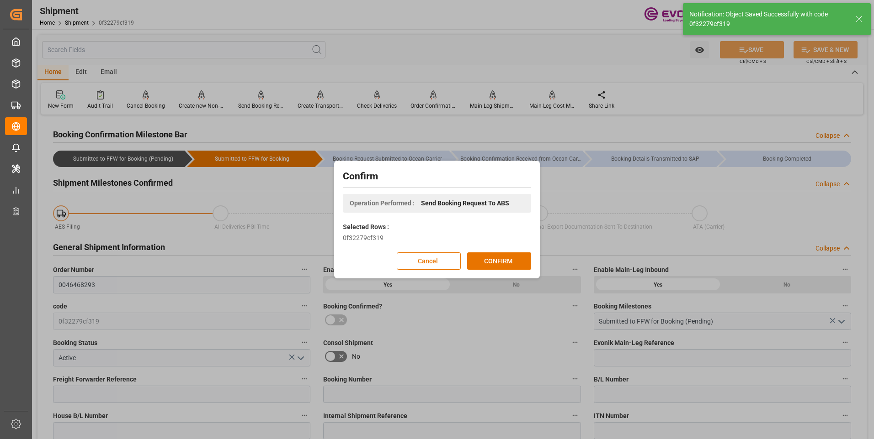
drag, startPoint x: 535, startPoint y: 43, endPoint x: 530, endPoint y: 46, distance: 4.9
click at [535, 44] on div "Confirm Operation Performed : Send Booking Request To ABS Selected Rows : 0f322…" at bounding box center [437, 219] width 874 height 439
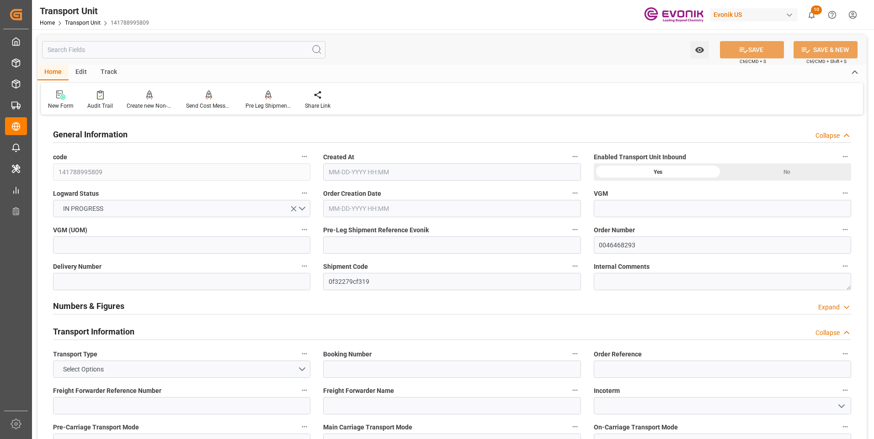
type input "AC Containerline"
type input "Leschaco Inc."
type input "USEWR"
type input "BRSSZ"
type input "455"
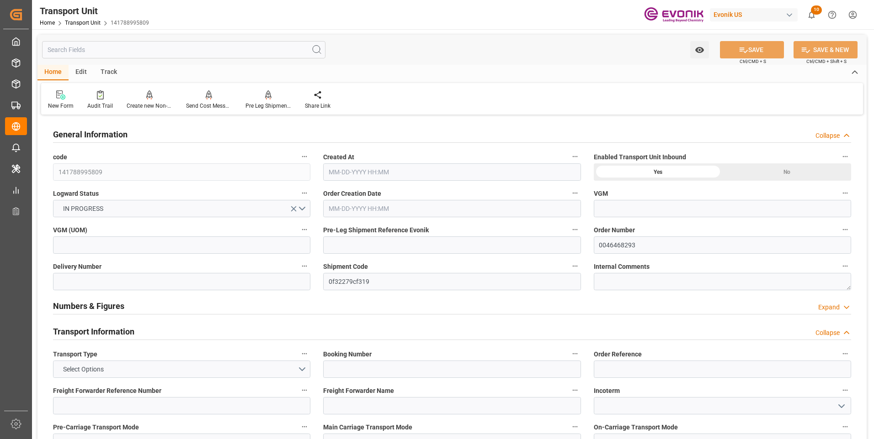
type input "08-16-2025 21:39"
type input "10-16-2025"
type input "10-01-2025 07:45"
type input "10-22-2025 07:45"
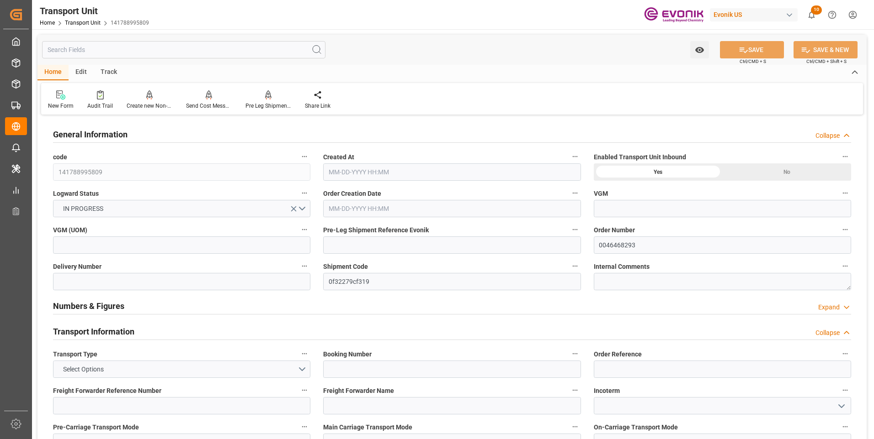
type input "10-22-2025 07:45"
type input "09-16-2025 07:45"
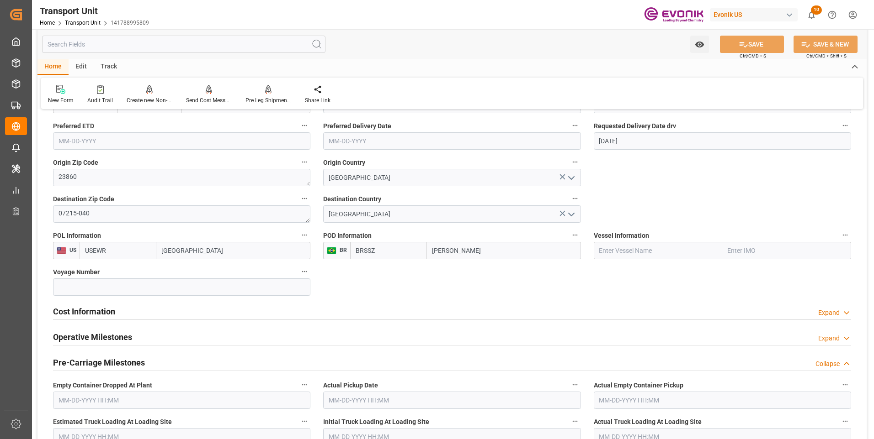
scroll to position [503, 0]
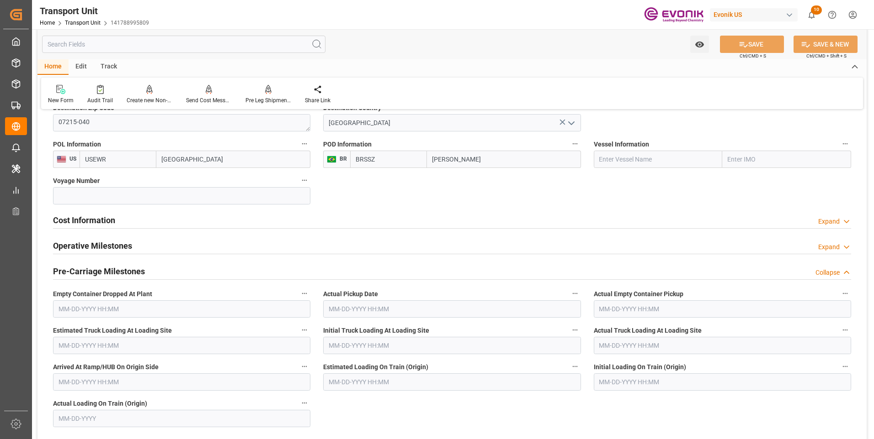
click at [87, 225] on h2 "Cost Information" at bounding box center [84, 220] width 62 height 12
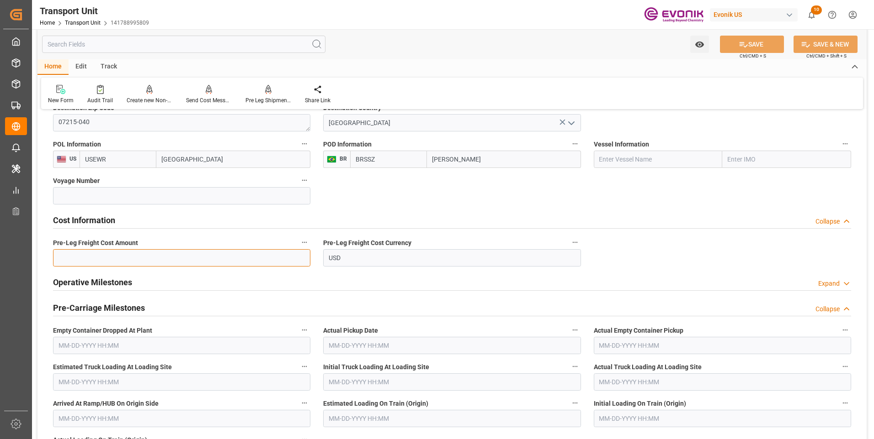
click at [68, 261] on input "text" at bounding box center [181, 257] width 257 height 17
type input "102"
click at [756, 43] on button "SAVE" at bounding box center [752, 44] width 64 height 17
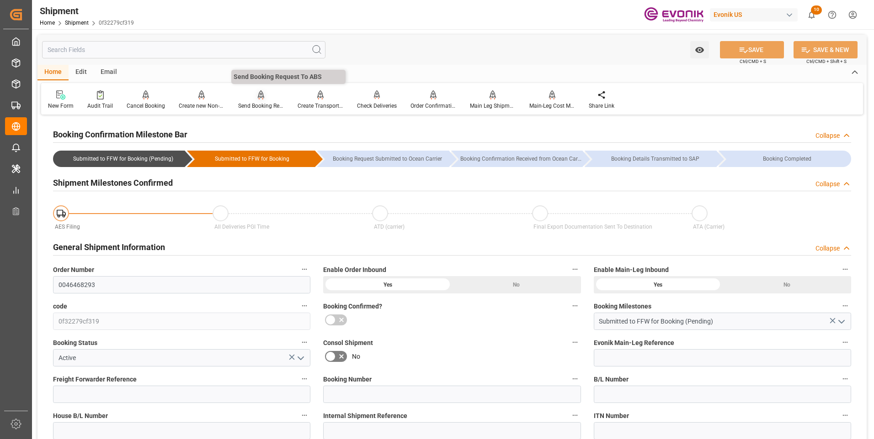
click at [258, 98] on icon at bounding box center [261, 94] width 6 height 9
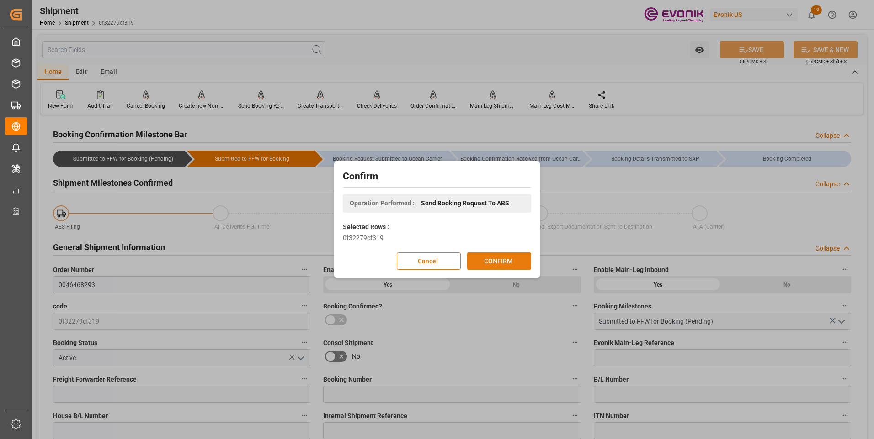
click at [494, 257] on button "CONFIRM" at bounding box center [499, 261] width 64 height 17
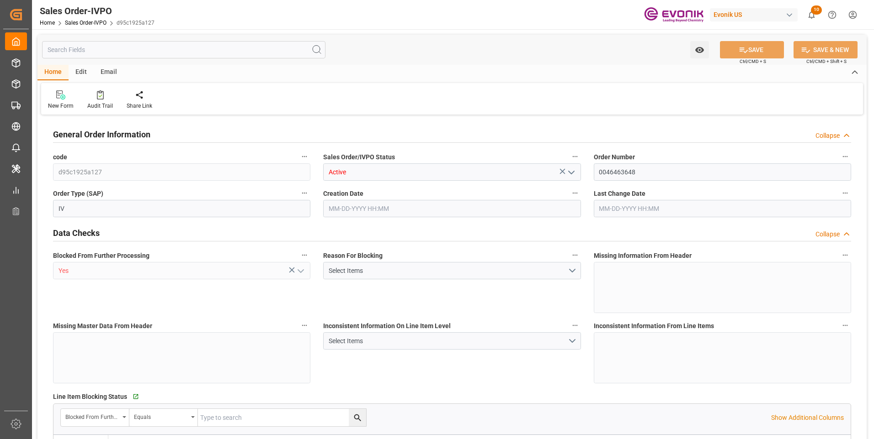
type input "KRPUS"
type input "0"
type input "1"
type input "2701.2"
type input "[DATE] 12:22"
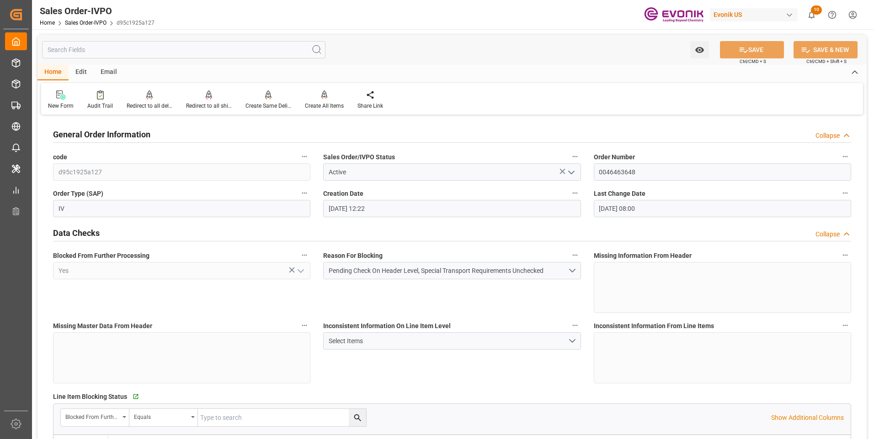
type input "[DATE] 08:00"
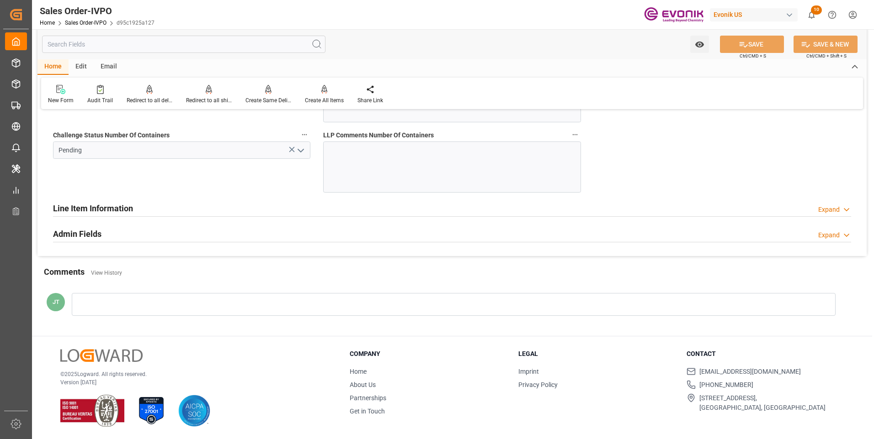
scroll to position [1736, 0]
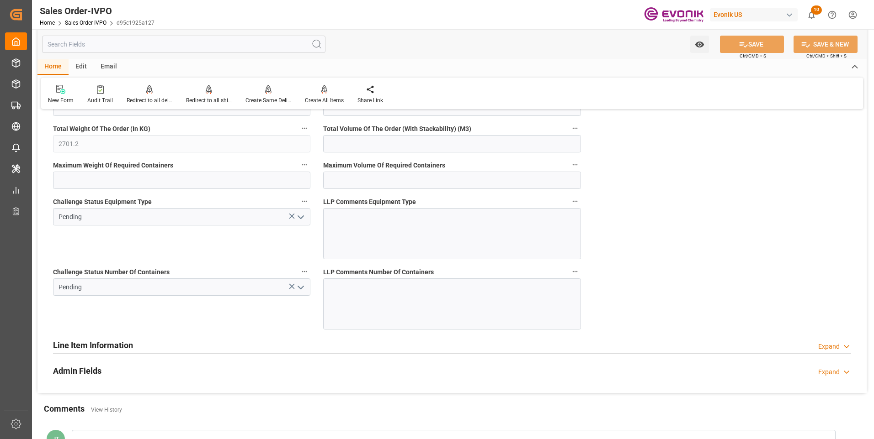
click at [301, 289] on polyline "open menu" at bounding box center [300, 287] width 5 height 3
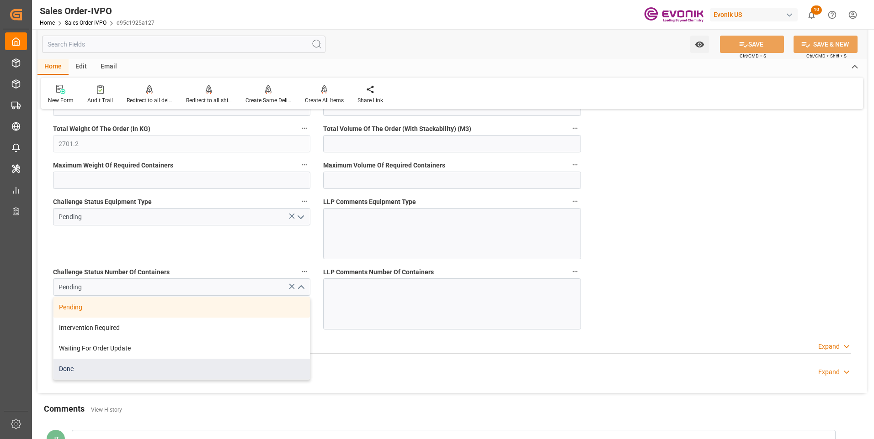
click at [76, 365] on div "Done" at bounding box center [181, 369] width 256 height 21
type input "Done"
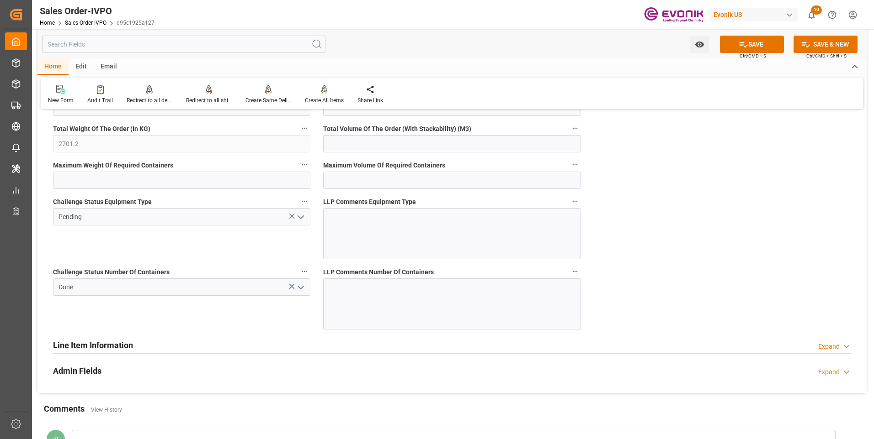
click at [306, 216] on icon "open menu" at bounding box center [300, 217] width 11 height 11
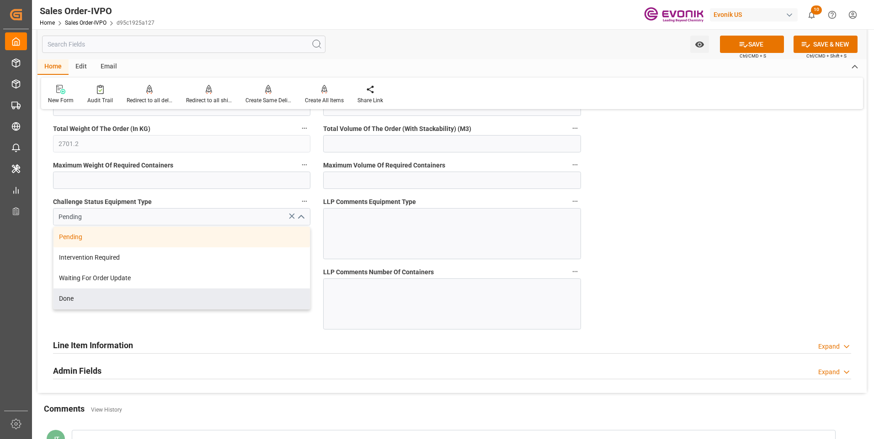
click at [123, 310] on div "Pending Intervention Required Waiting For Order Update Done" at bounding box center [181, 268] width 257 height 83
click at [122, 305] on div "Done" at bounding box center [181, 299] width 256 height 21
type input "Done"
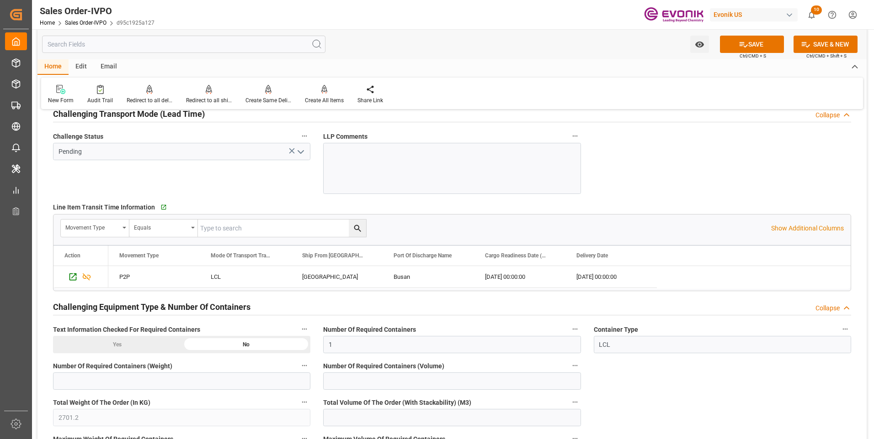
scroll to position [1371, 0]
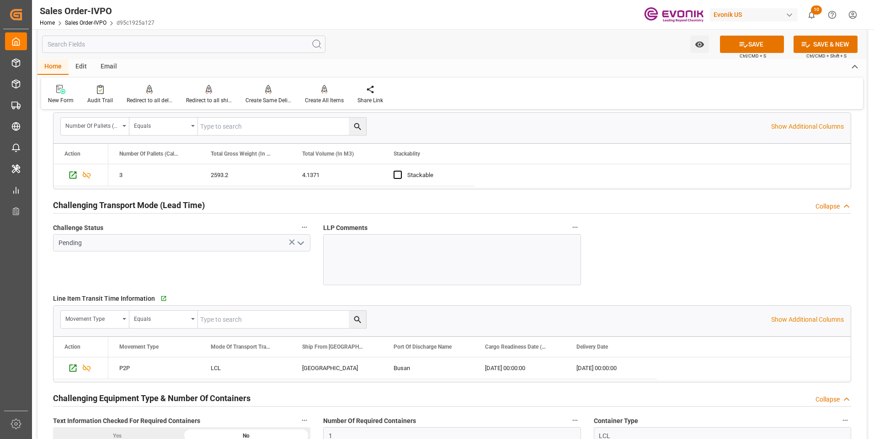
click at [297, 241] on icon "open menu" at bounding box center [300, 243] width 11 height 11
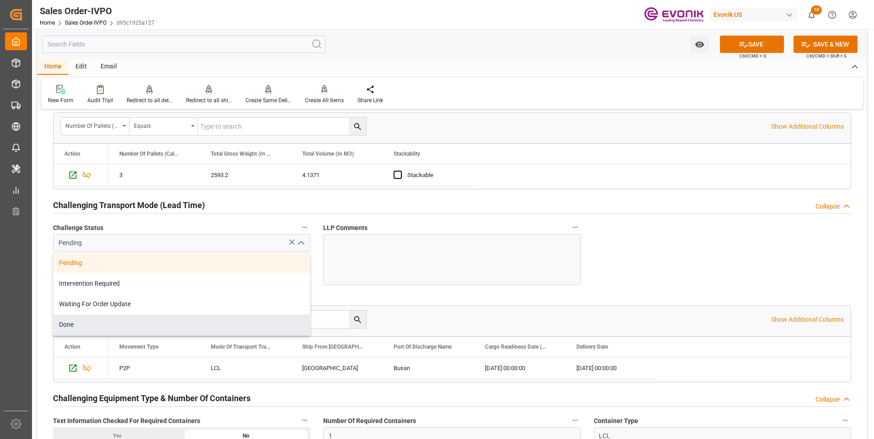
click at [84, 325] on div "Done" at bounding box center [181, 325] width 256 height 21
type input "Done"
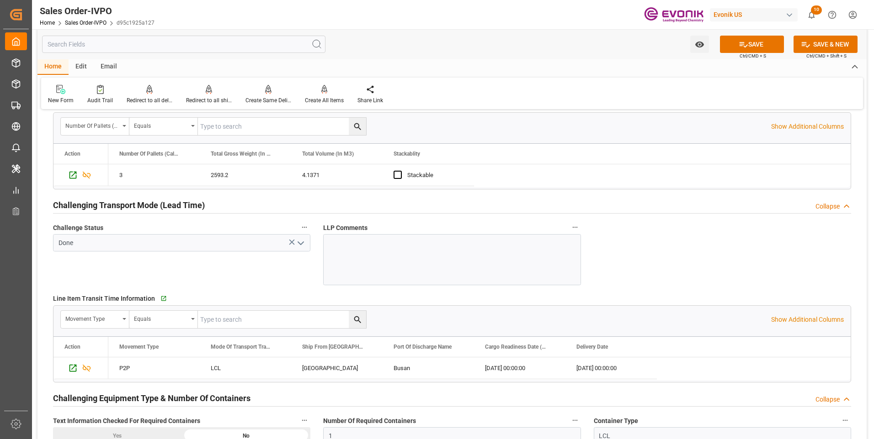
scroll to position [1234, 0]
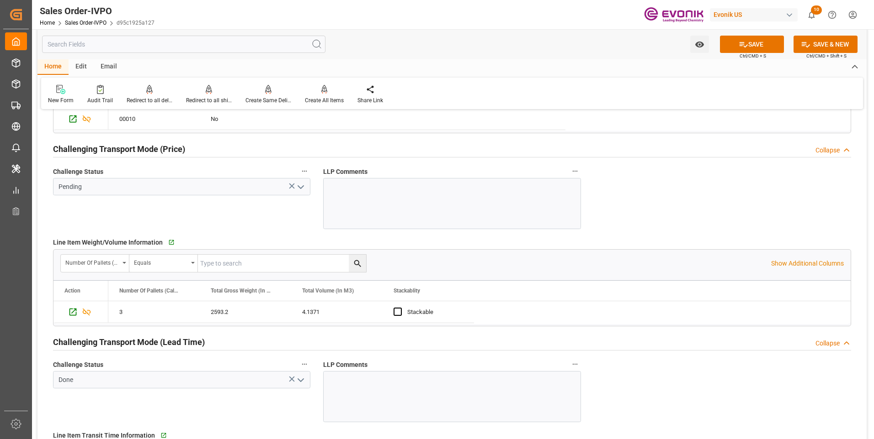
click at [300, 188] on polyline "open menu" at bounding box center [300, 187] width 5 height 3
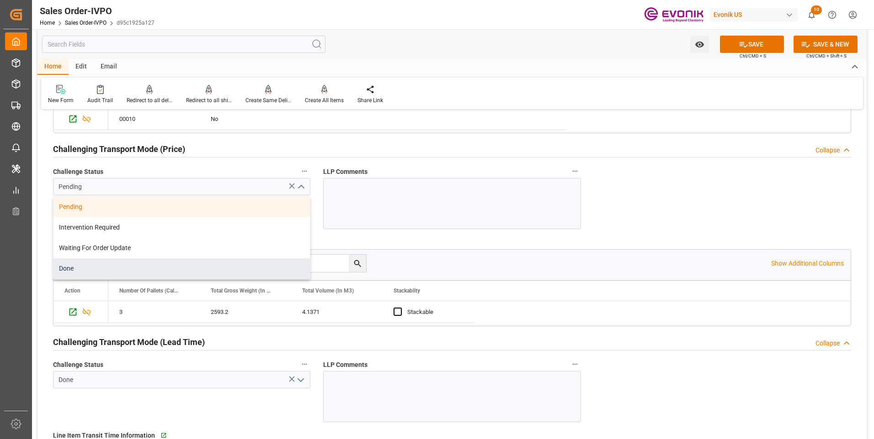
click at [97, 267] on div "Done" at bounding box center [181, 269] width 256 height 21
type input "Done"
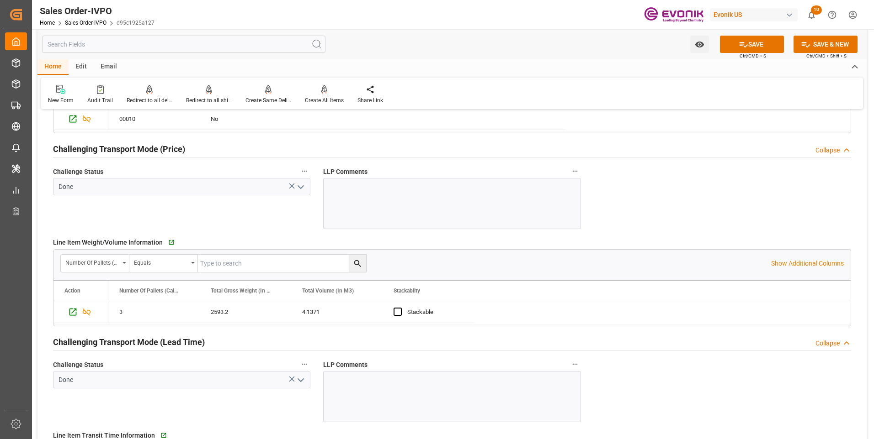
scroll to position [1051, 0]
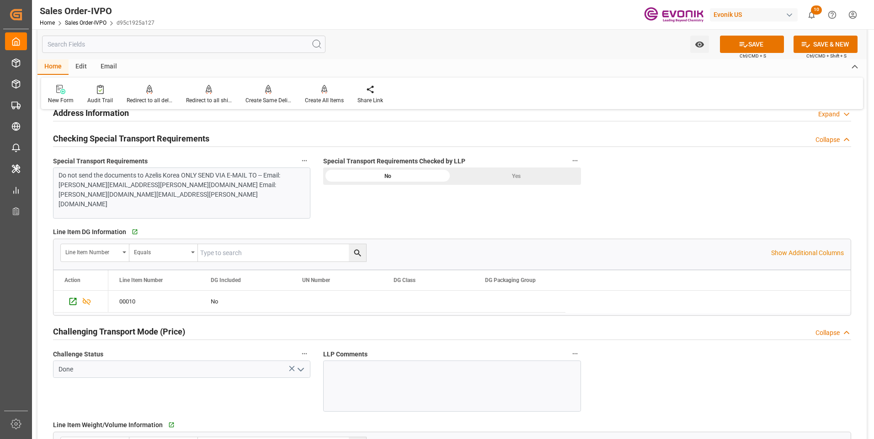
click at [519, 173] on div "Yes" at bounding box center [516, 176] width 129 height 17
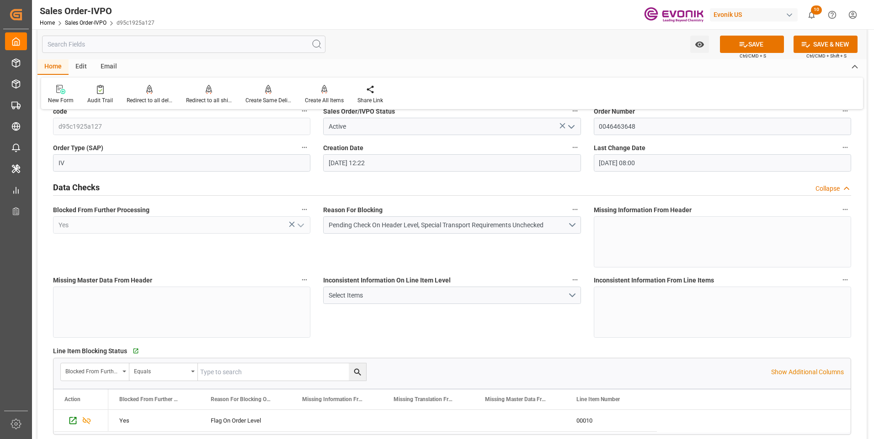
scroll to position [0, 0]
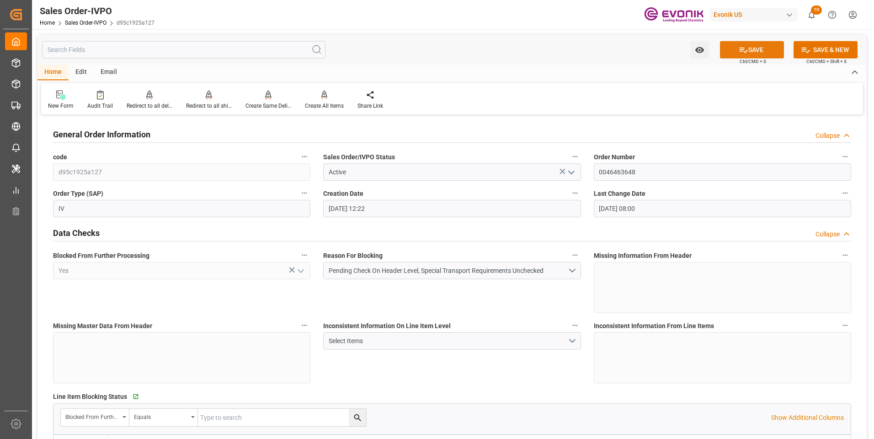
click at [744, 53] on icon at bounding box center [743, 50] width 10 height 10
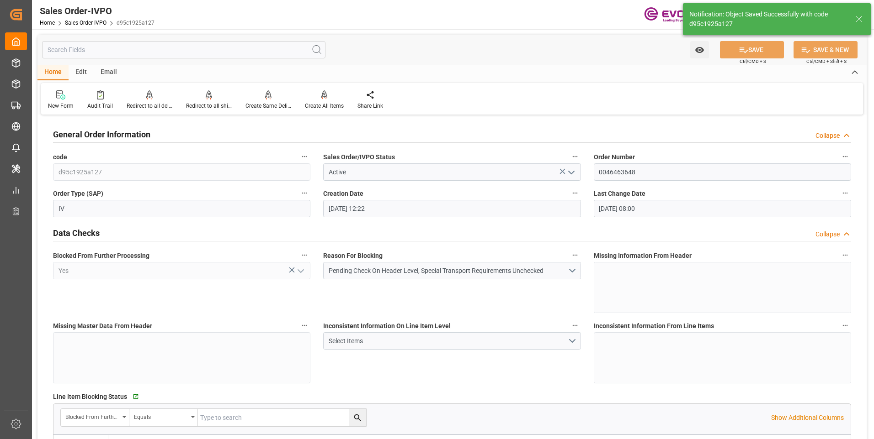
type input "[DATE] 11:53"
type input "No"
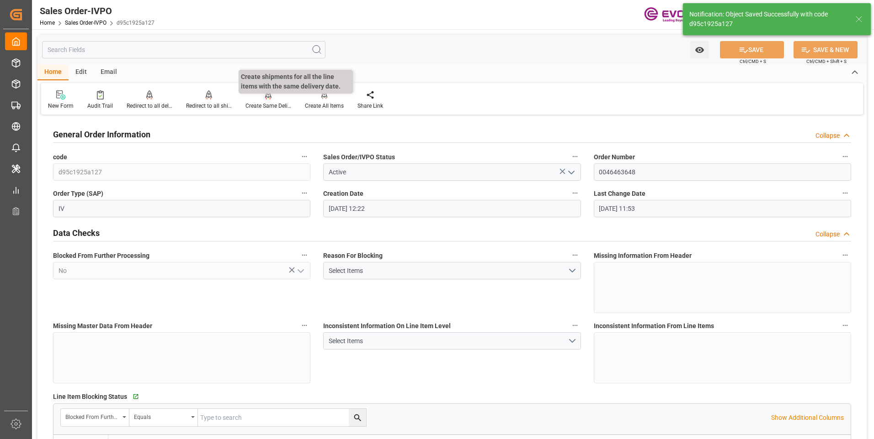
click at [265, 101] on div "Create Same Delivery Date" at bounding box center [267, 100] width 59 height 20
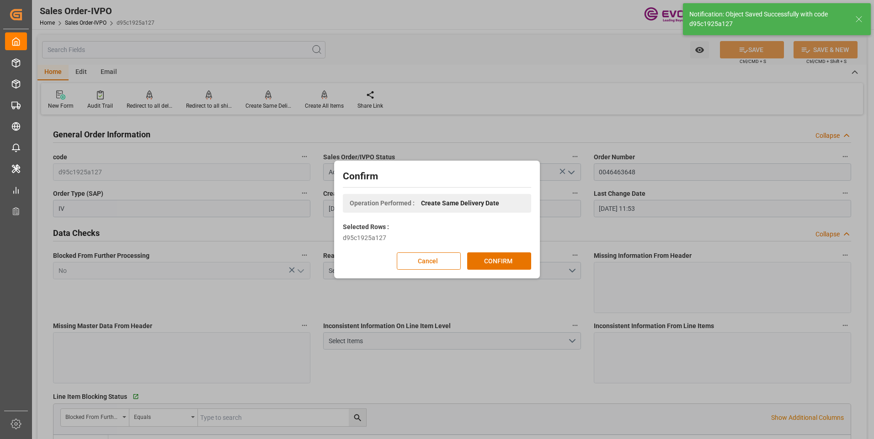
click at [444, 55] on div "Confirm Operation Performed : Create Same Delivery Date Selected Rows : d95c192…" at bounding box center [437, 219] width 874 height 439
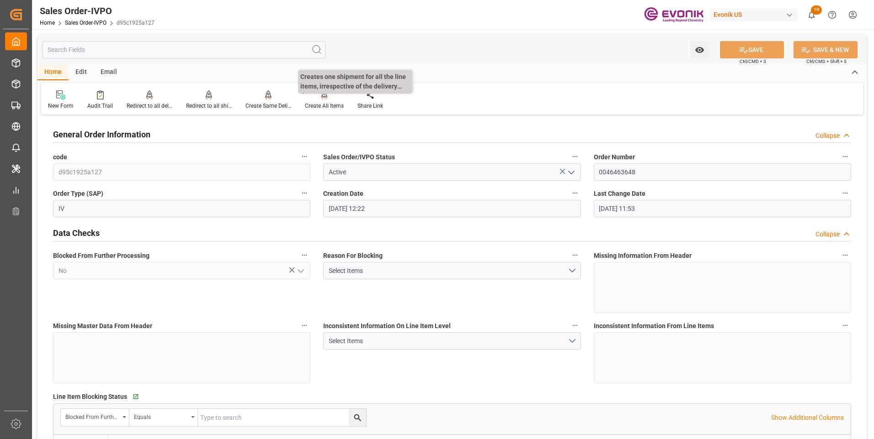
click at [327, 98] on div at bounding box center [324, 95] width 39 height 10
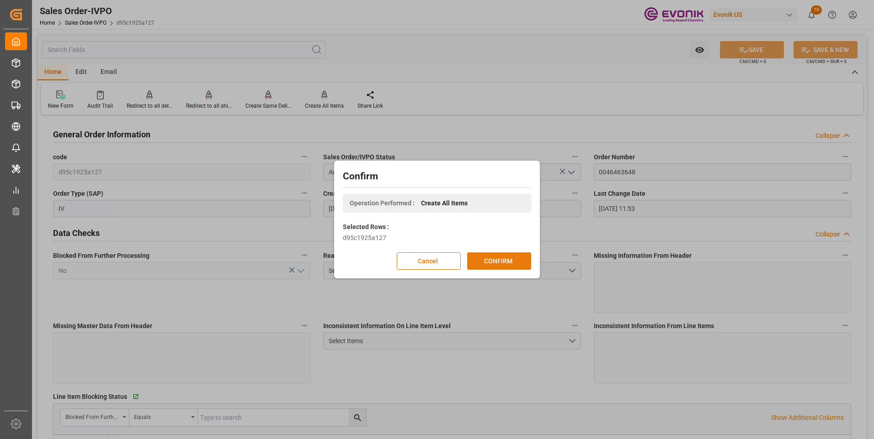
click at [496, 257] on button "CONFIRM" at bounding box center [499, 261] width 64 height 17
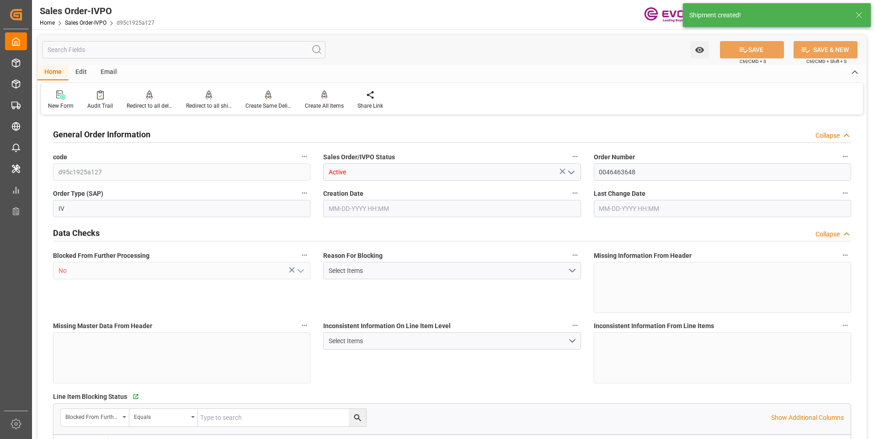
type input "KRPUS"
type input "0"
type input "1"
type input "2701.2"
type input "07-14-2025 12:22"
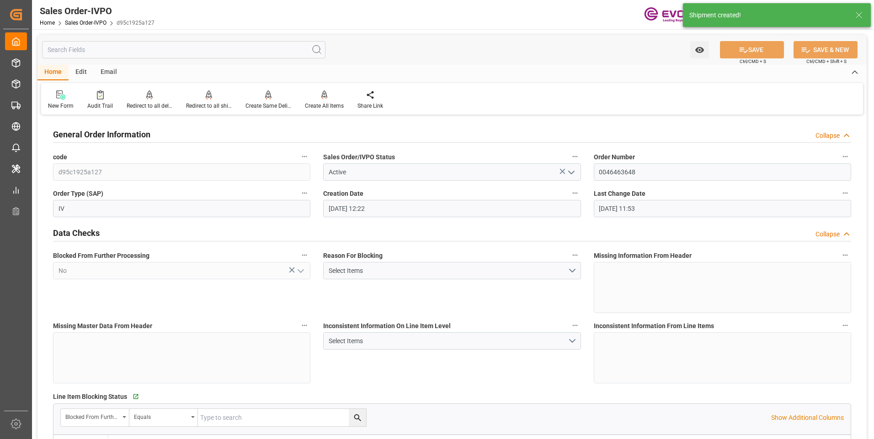
type input "[DATE] 11:53"
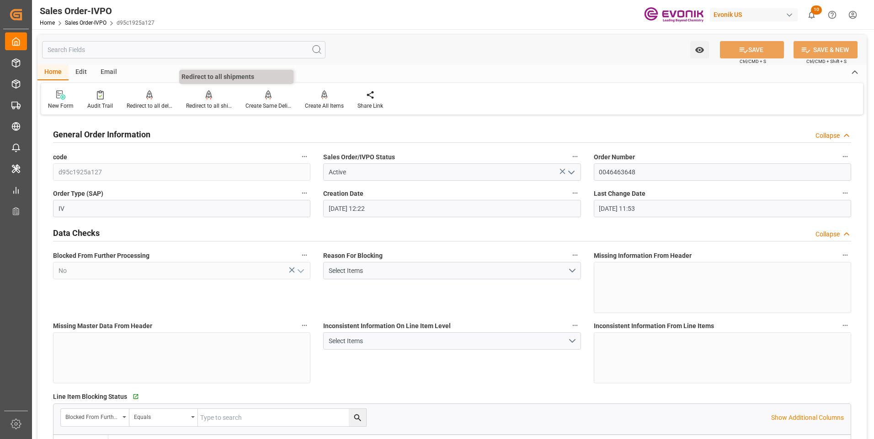
click at [214, 103] on div "Redirect to all shipments" at bounding box center [209, 106] width 46 height 8
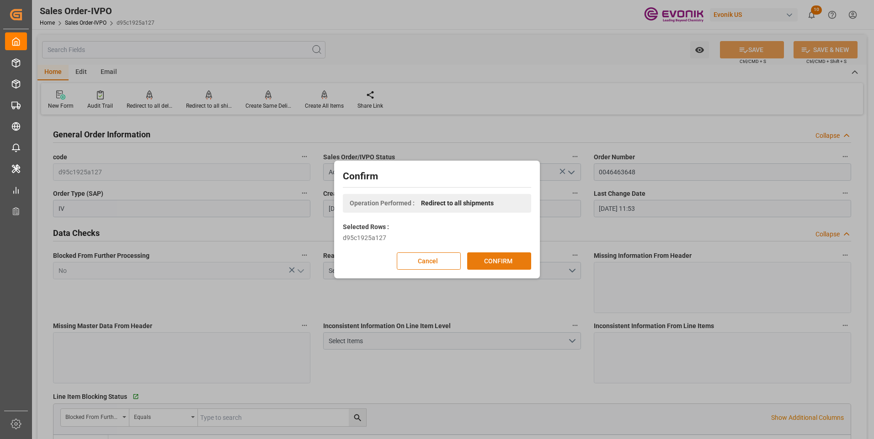
click at [487, 260] on button "CONFIRM" at bounding box center [499, 261] width 64 height 17
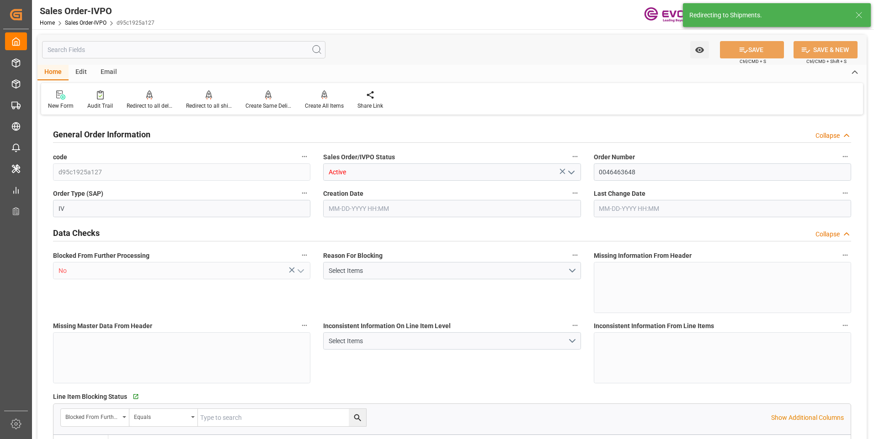
type input "KRPUS"
type input "0"
type input "1"
type input "2701.2"
type input "07-14-2025 12:22"
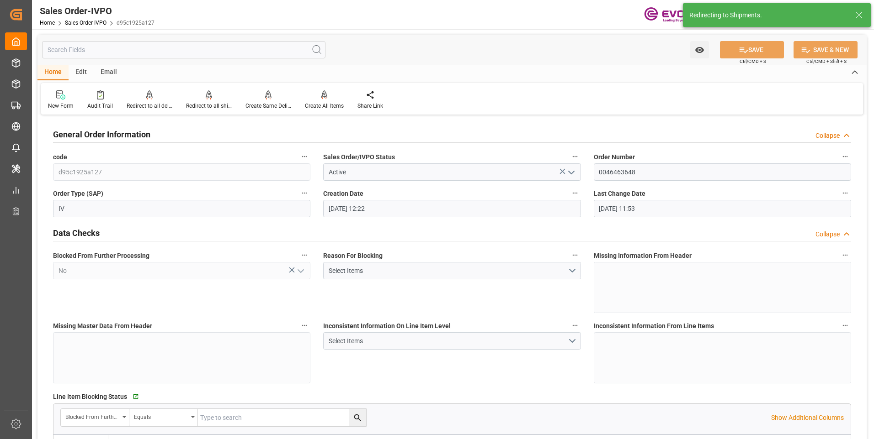
type input "[DATE] 11:53"
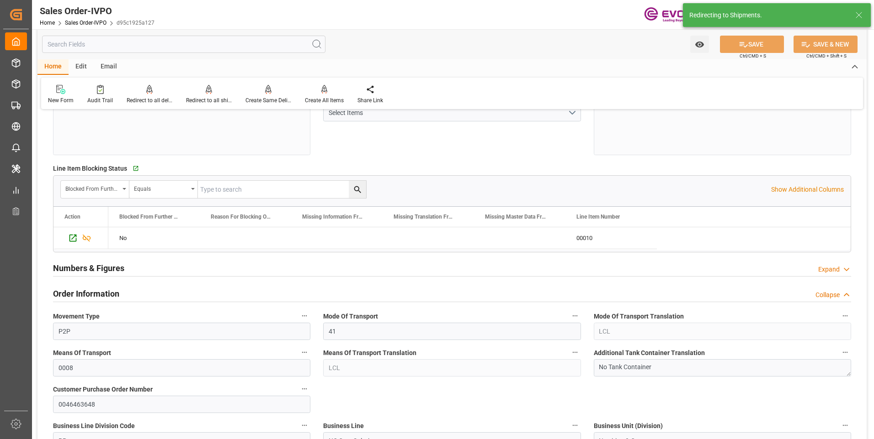
scroll to position [320, 0]
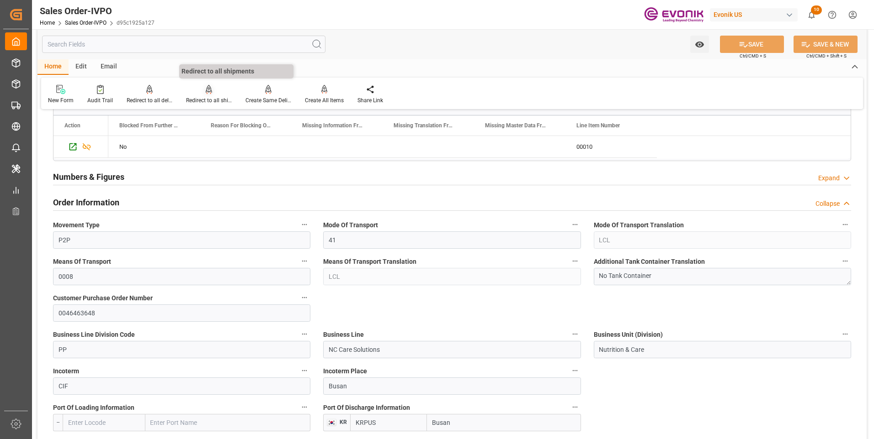
click at [205, 95] on div "Redirect to all shipments" at bounding box center [208, 95] width 59 height 20
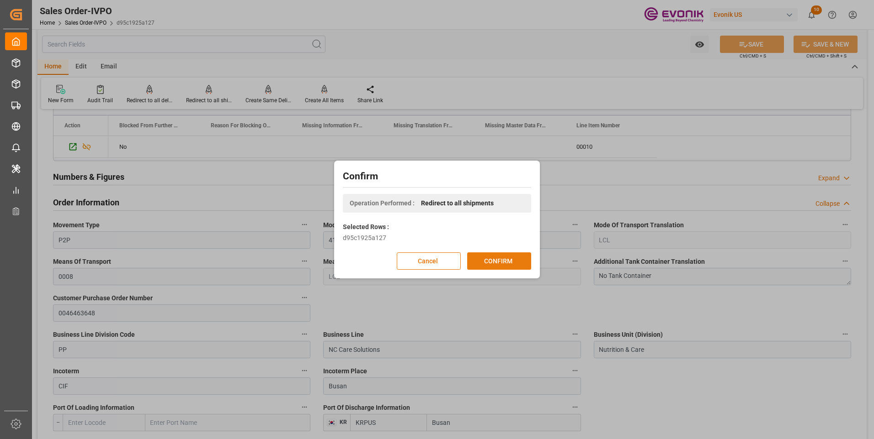
click at [482, 256] on button "CONFIRM" at bounding box center [499, 261] width 64 height 17
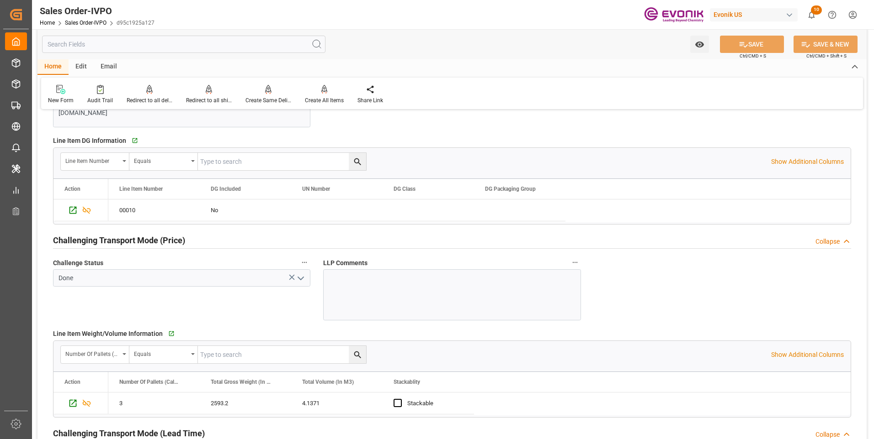
scroll to position [1234, 0]
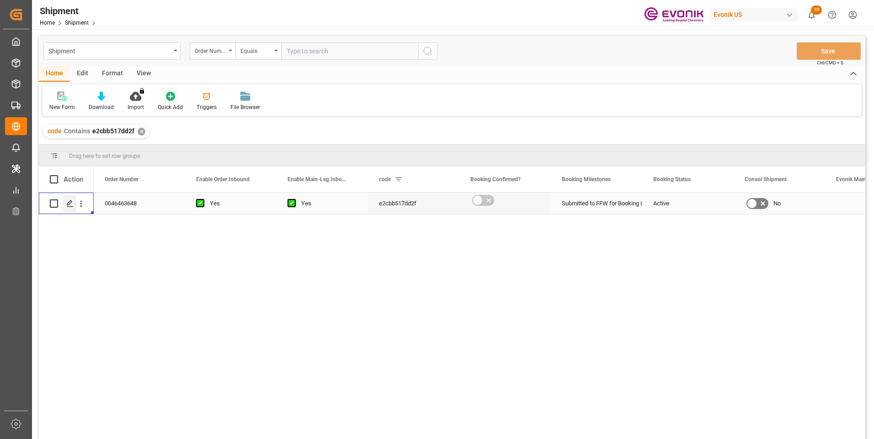
click at [69, 203] on icon "Press SPACE to select this row." at bounding box center [69, 203] width 7 height 7
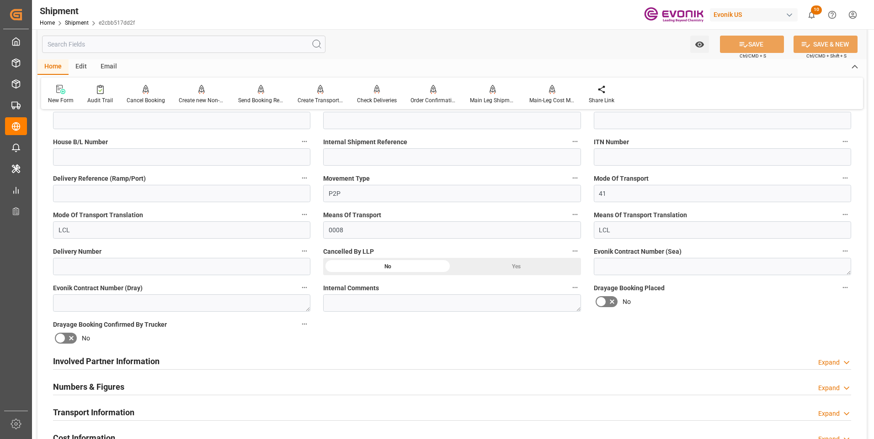
scroll to position [320, 0]
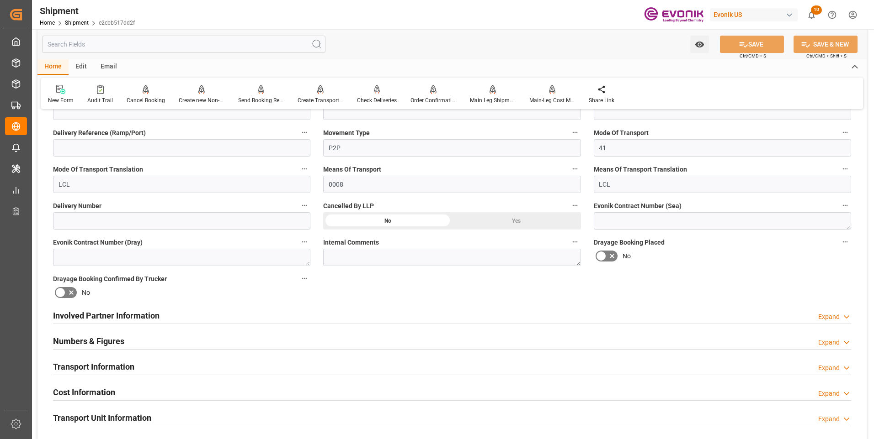
click at [229, 312] on div "Involved Partner Information Expand" at bounding box center [452, 315] width 798 height 17
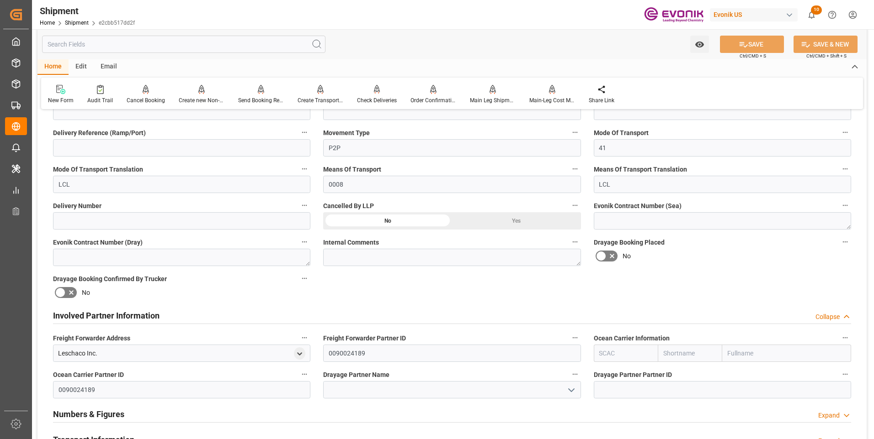
click at [624, 349] on input "text" at bounding box center [625, 353] width 64 height 17
click at [598, 379] on div "ALRB" at bounding box center [607, 374] width 27 height 21
type input "ALRB"
type input "AC Containerline"
type input "AC Containerline GmbH"
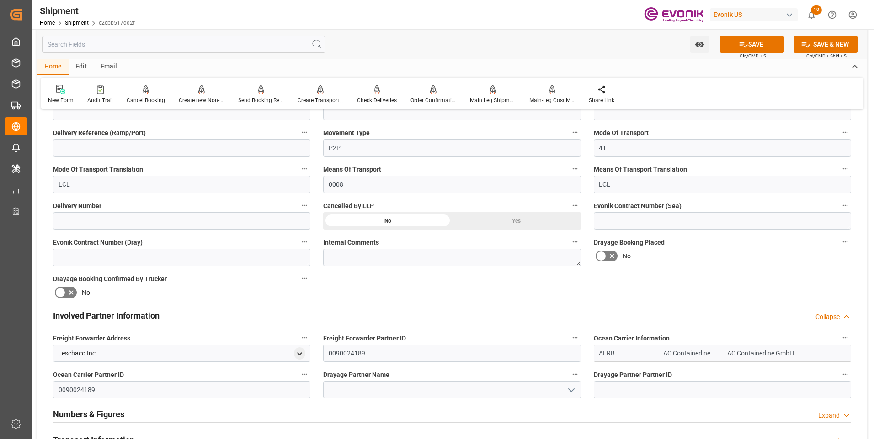
type input "ALRB"
click at [350, 391] on input at bounding box center [451, 389] width 257 height 17
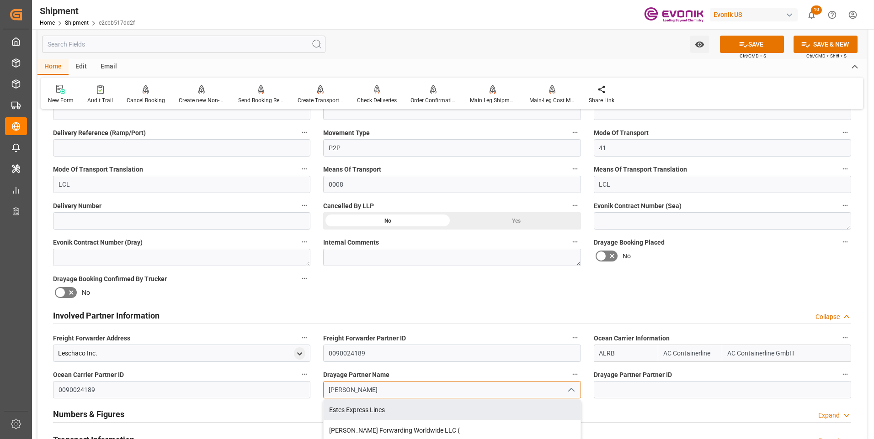
click at [352, 408] on div "Estes Express Lines" at bounding box center [451, 410] width 256 height 21
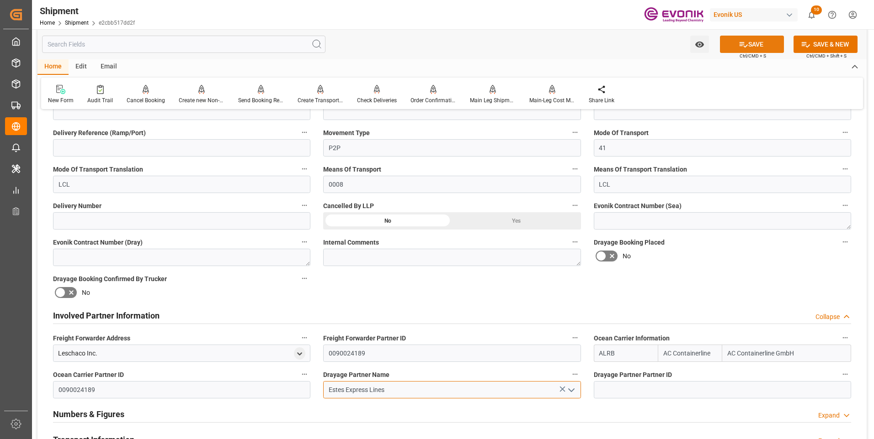
type input "Estes Express Lines"
click at [746, 50] on button "SAVE" at bounding box center [752, 44] width 64 height 17
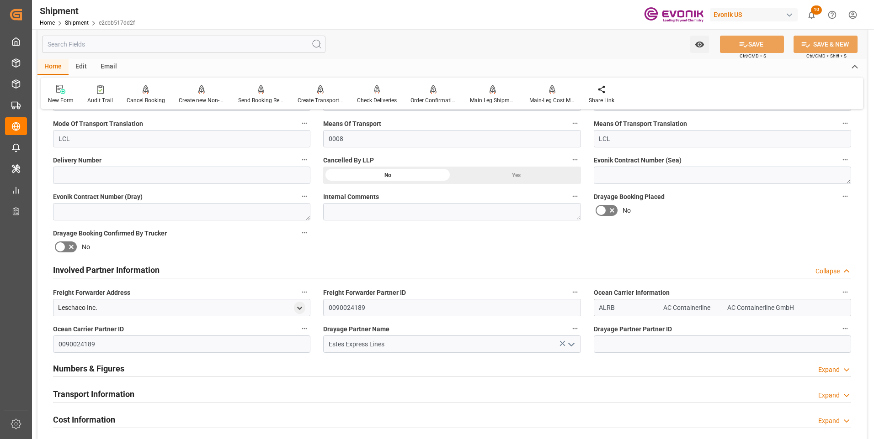
scroll to position [411, 0]
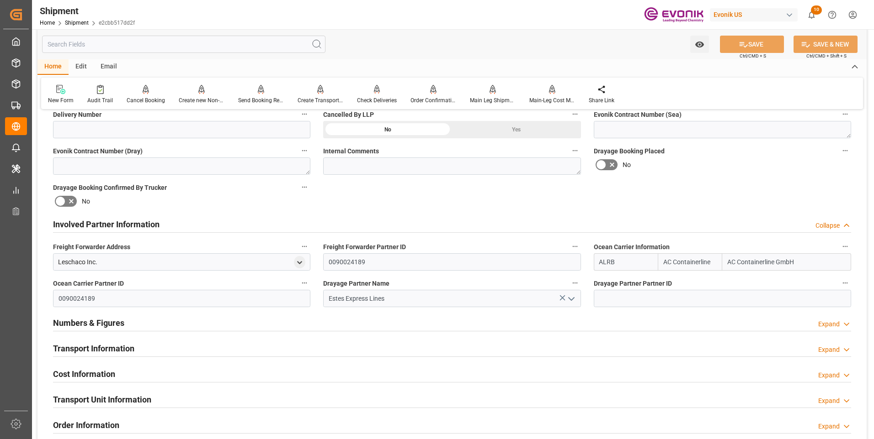
click at [142, 345] on div "Transport Information Expand" at bounding box center [452, 347] width 798 height 17
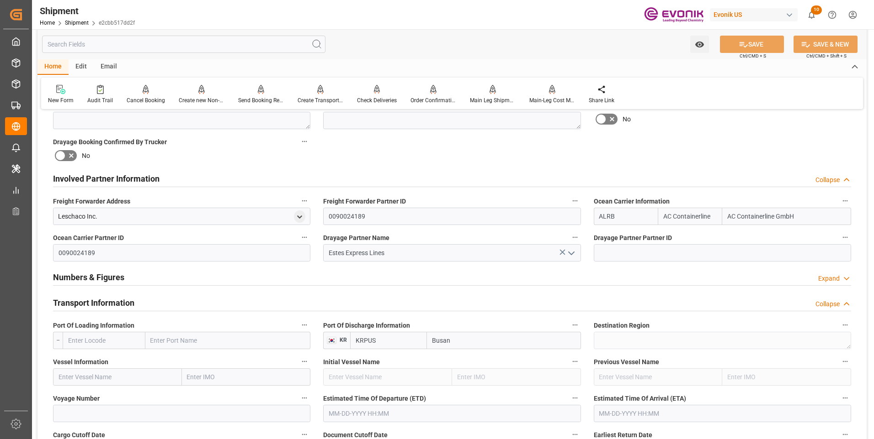
scroll to position [503, 0]
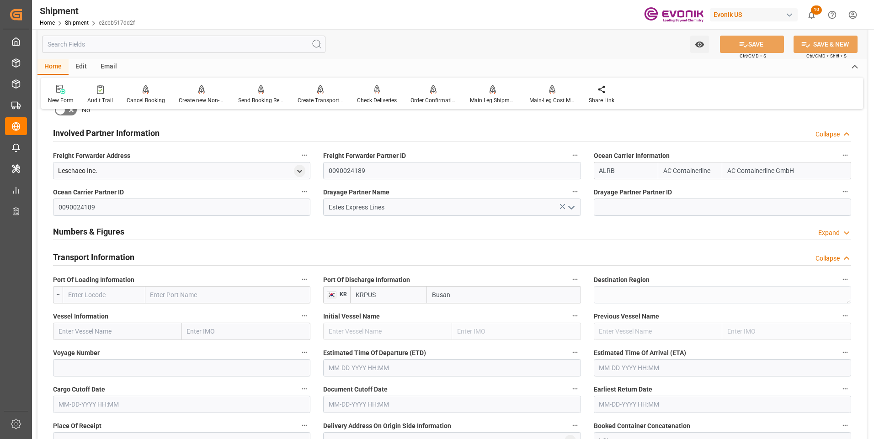
click at [81, 291] on input "text" at bounding box center [104, 294] width 83 height 17
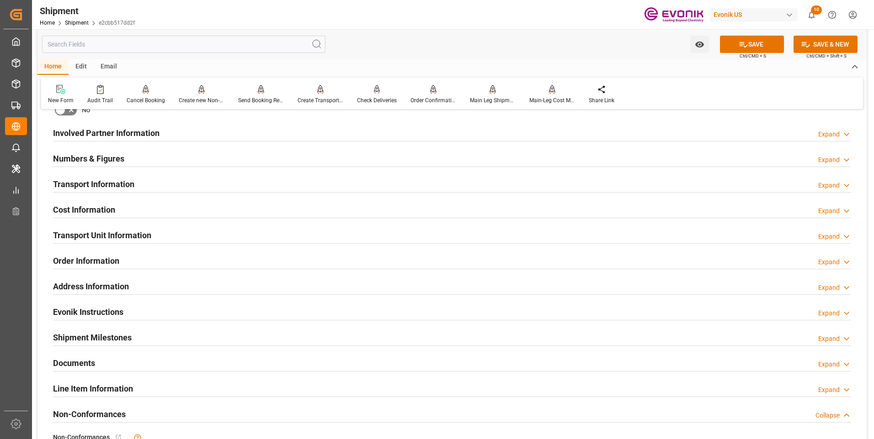
drag, startPoint x: 176, startPoint y: 130, endPoint x: 186, endPoint y: 139, distance: 13.3
click at [176, 130] on div "Involved Partner Information Expand" at bounding box center [452, 132] width 798 height 17
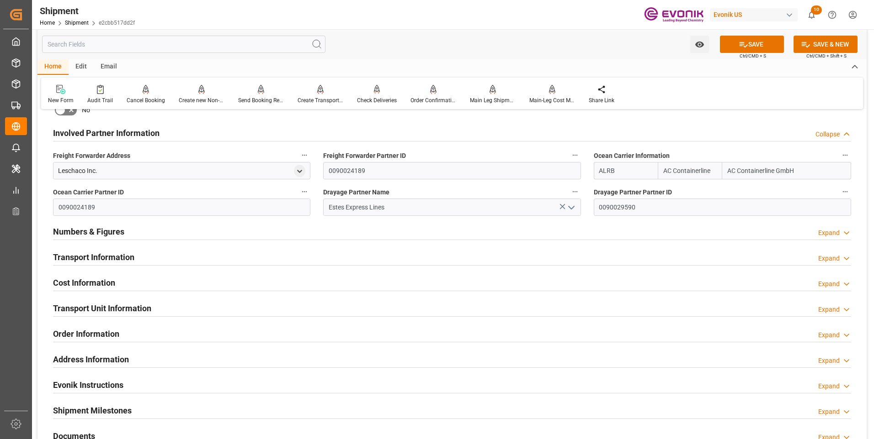
click at [242, 253] on div "Transport Information Expand" at bounding box center [452, 256] width 798 height 17
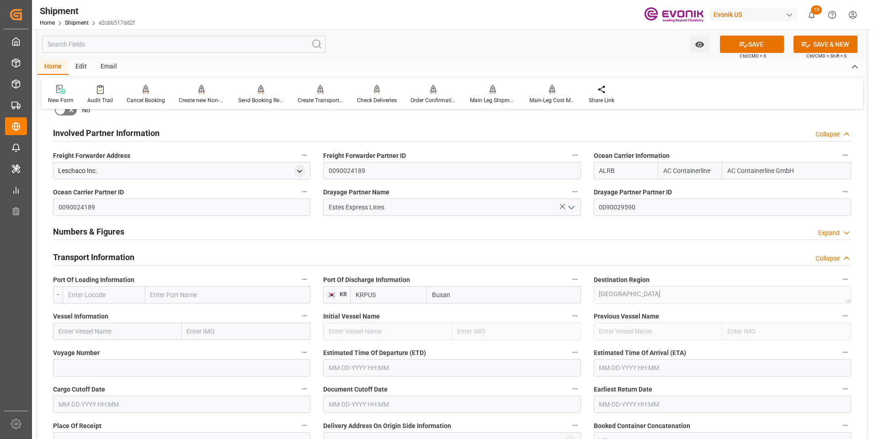
click at [91, 296] on input "text" at bounding box center [104, 294] width 83 height 17
click at [80, 342] on b "USLAX" at bounding box center [79, 345] width 20 height 7
type input "USLAX"
type input "Los Angeles"
type input "USLAX"
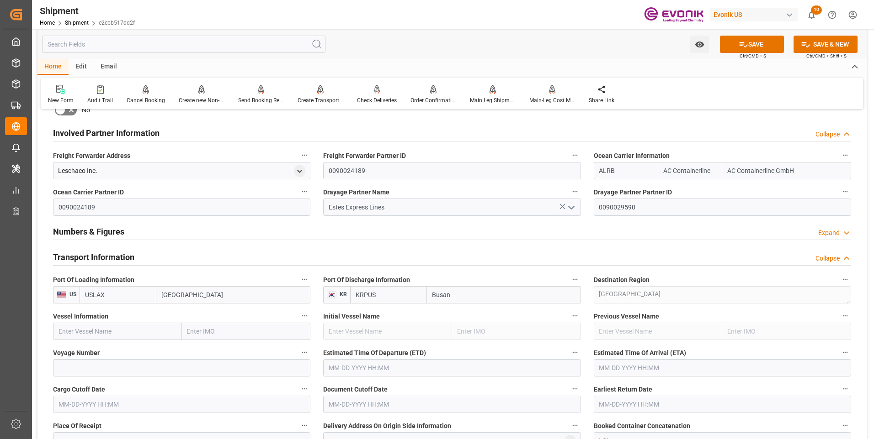
click at [67, 328] on input "text" at bounding box center [117, 331] width 129 height 17
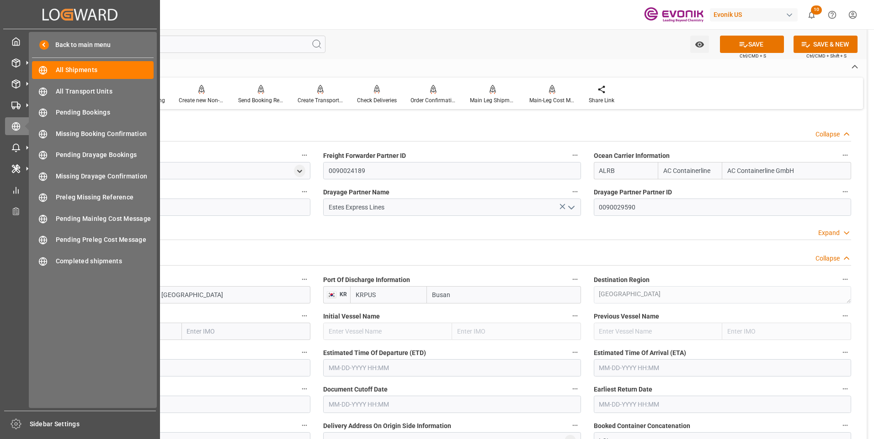
click at [88, 327] on div "Back to main menu All Shipments All Shipments All Transport Units All Transport…" at bounding box center [93, 220] width 128 height 376
drag, startPoint x: 88, startPoint y: 327, endPoint x: 168, endPoint y: 330, distance: 80.0
click at [168, 330] on input "text" at bounding box center [117, 331] width 129 height 17
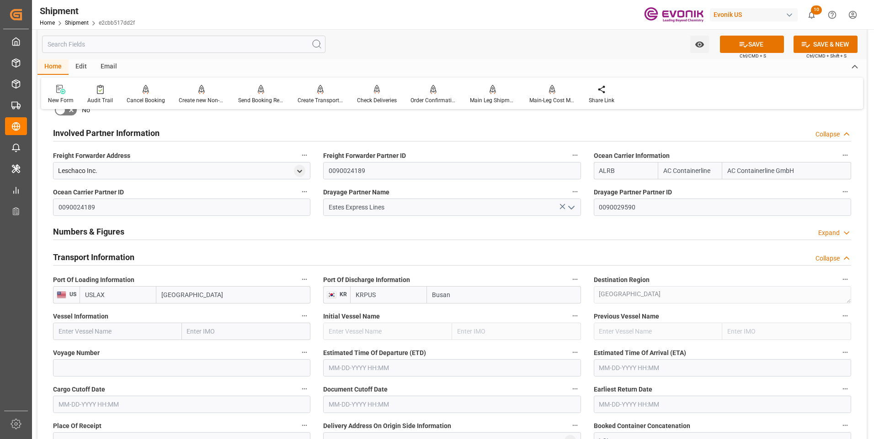
click at [163, 331] on input "text" at bounding box center [117, 331] width 129 height 17
paste input "HMM RUBY"
type input "HMM RUBY"
click at [86, 350] on b "HMM RUBY" at bounding box center [75, 351] width 33 height 7
type input "9955246"
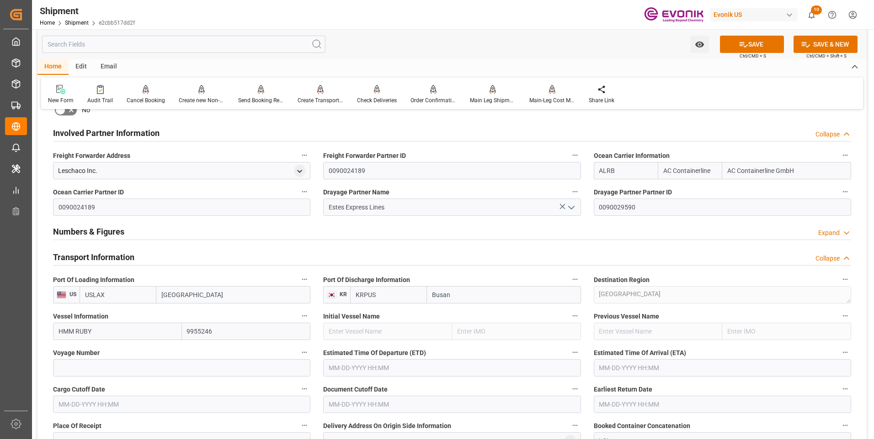
type input "HMM RUBY"
click at [90, 365] on input at bounding box center [181, 368] width 257 height 17
type input "009W"
click at [342, 365] on input "text" at bounding box center [451, 368] width 257 height 17
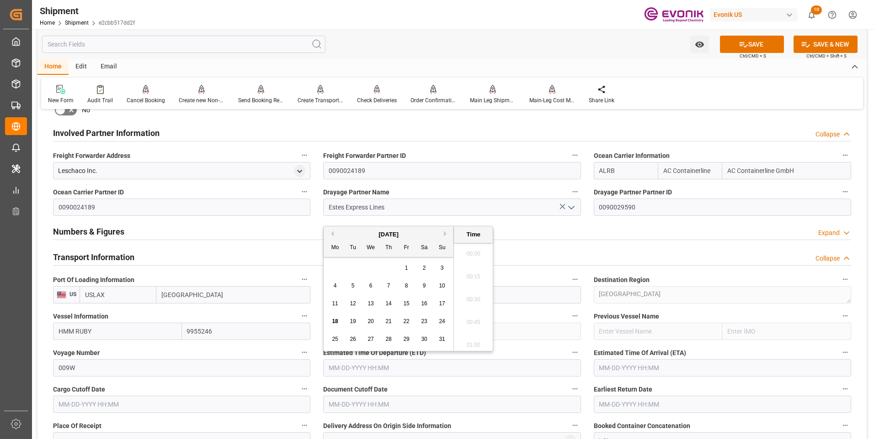
scroll to position [666, 0]
click at [475, 302] on li "07:45" at bounding box center [473, 297] width 39 height 23
type input "09-24-2025 07:45"
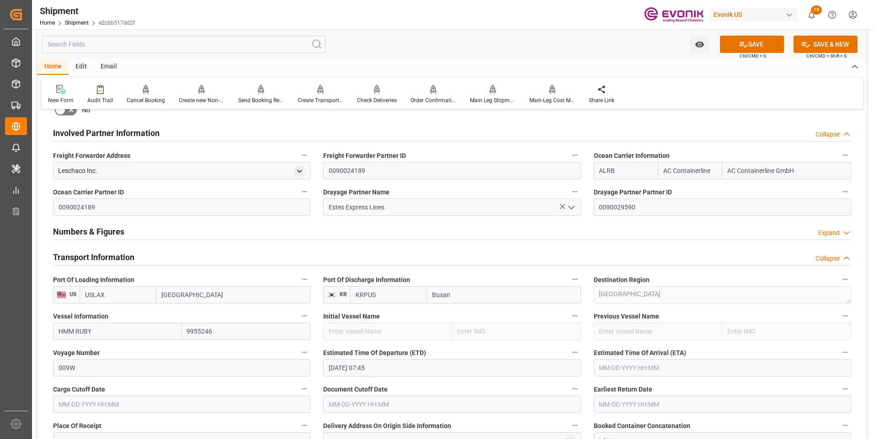
click at [605, 364] on input "text" at bounding box center [721, 368] width 257 height 17
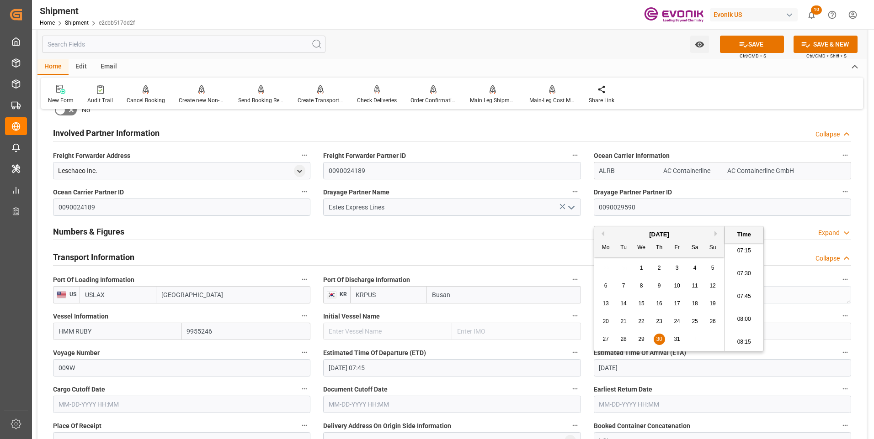
click at [739, 296] on li "07:45" at bounding box center [743, 297] width 39 height 23
type input "10-30-2025 07:45"
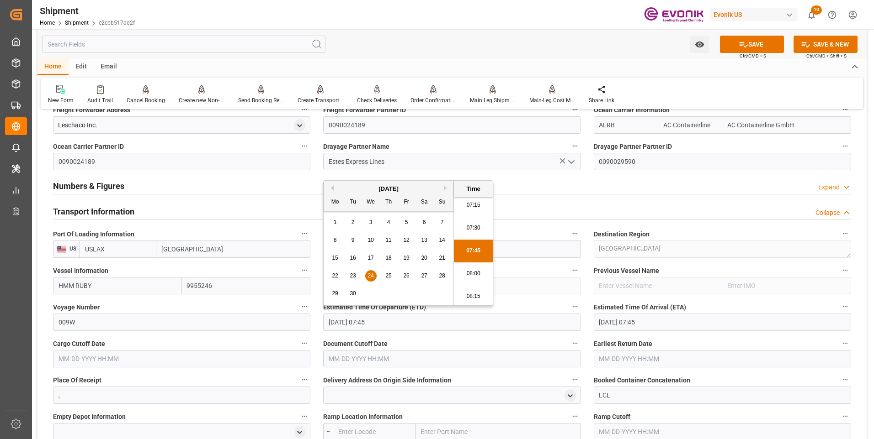
drag, startPoint x: 383, startPoint y: 322, endPoint x: 304, endPoint y: 320, distance: 78.6
click at [306, 320] on div "Booking Confirmation Milestone Bar Collapse Submitted to FFW for Booking (Pendi…" at bounding box center [451, 223] width 829 height 1308
click at [235, 356] on input "text" at bounding box center [181, 358] width 257 height 17
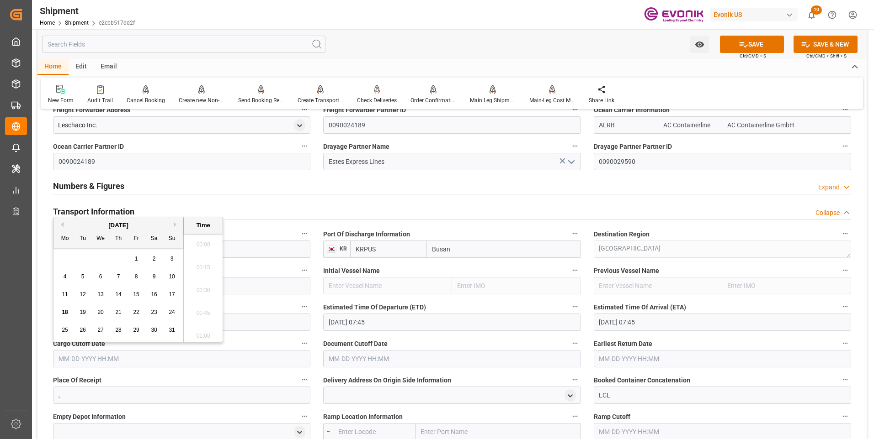
paste input "09-24-2025 07:45"
type input "09-24-2025 07:45"
click at [448, 359] on input "text" at bounding box center [451, 358] width 257 height 17
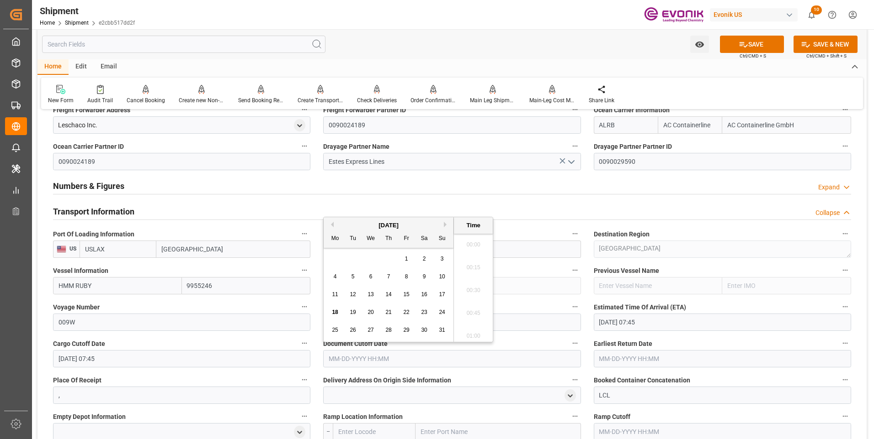
paste input "09-24-2025 07:45"
type input "09-24-2025 07:45"
click at [608, 358] on input "text" at bounding box center [721, 358] width 257 height 17
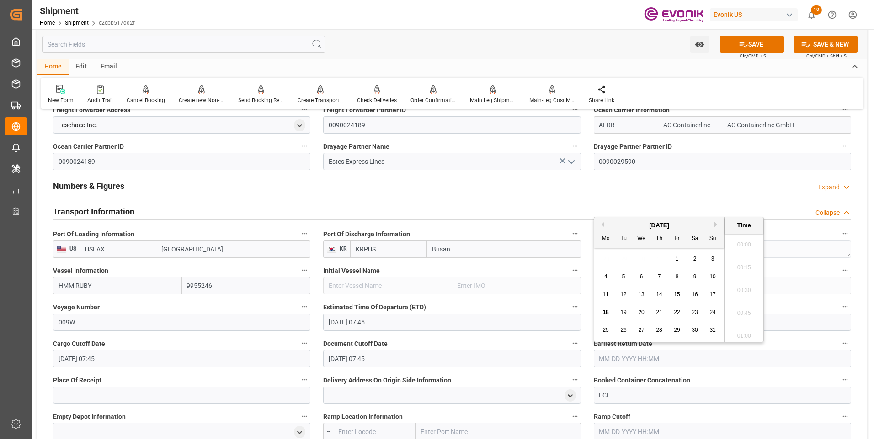
paste input "09-24-2025 07:45"
type input "09-24-2025 07:45"
click at [491, 324] on input "09-24-2025 07:45" at bounding box center [451, 322] width 257 height 17
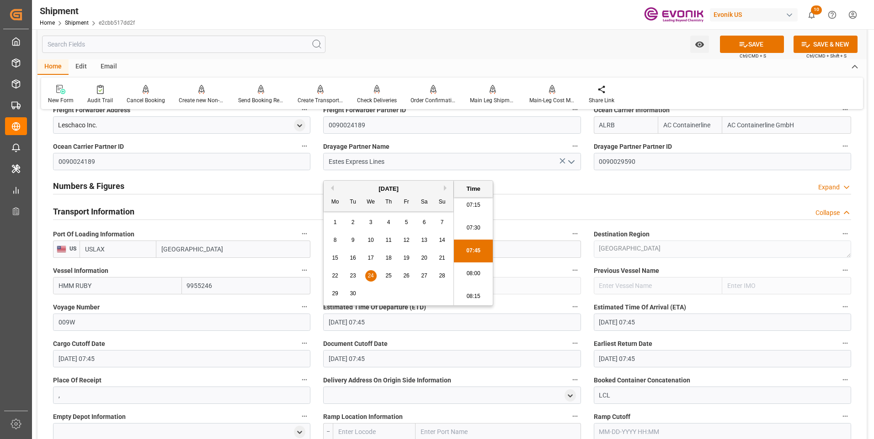
click at [445, 187] on button "Next Month" at bounding box center [446, 187] width 5 height 5
click at [371, 257] on span "15" at bounding box center [370, 258] width 6 height 6
type input "10-15-2025 07:45"
click at [481, 246] on li "07:45" at bounding box center [473, 251] width 39 height 23
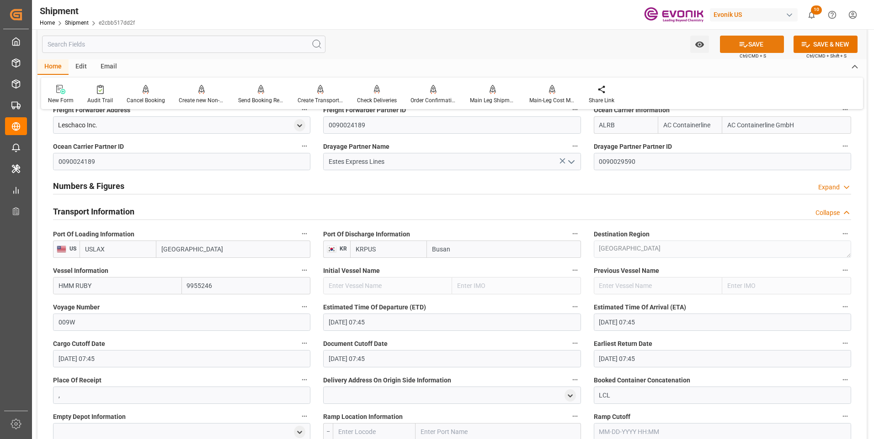
click at [755, 44] on button "SAVE" at bounding box center [752, 44] width 64 height 17
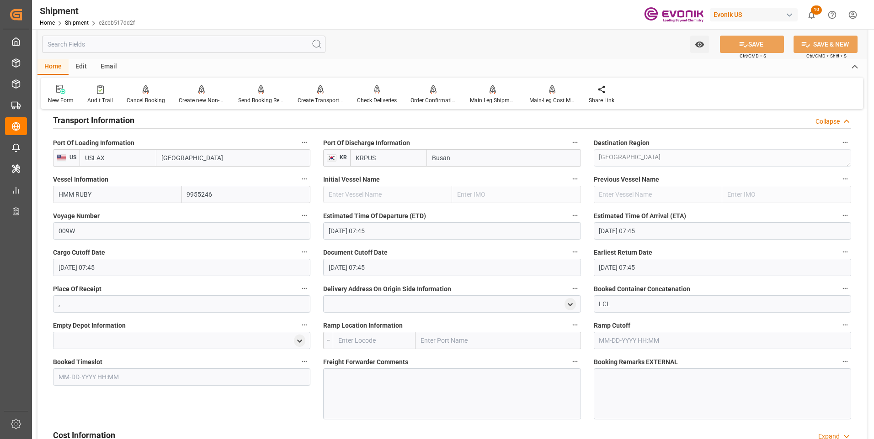
click at [360, 338] on input "text" at bounding box center [374, 340] width 83 height 17
click at [345, 339] on input "text" at bounding box center [374, 340] width 83 height 17
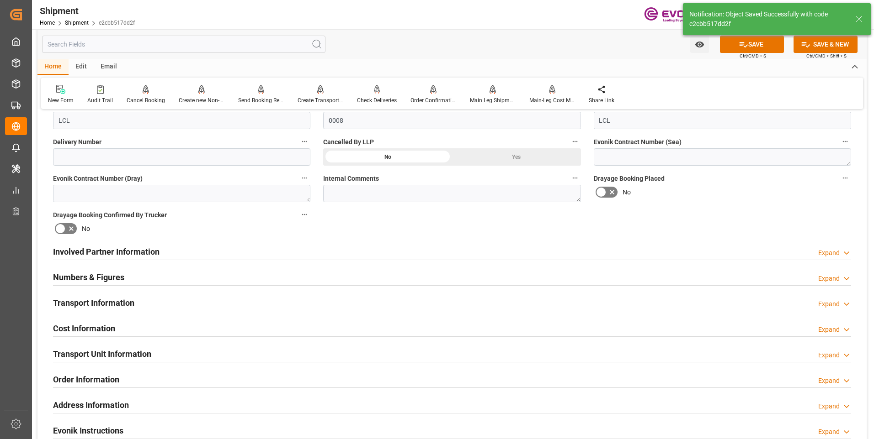
scroll to position [429, 0]
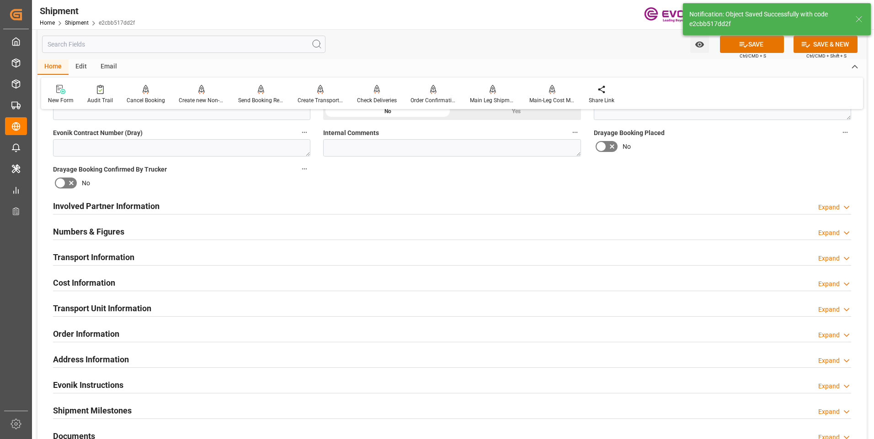
click at [278, 261] on div "Transport Information Expand" at bounding box center [452, 256] width 798 height 17
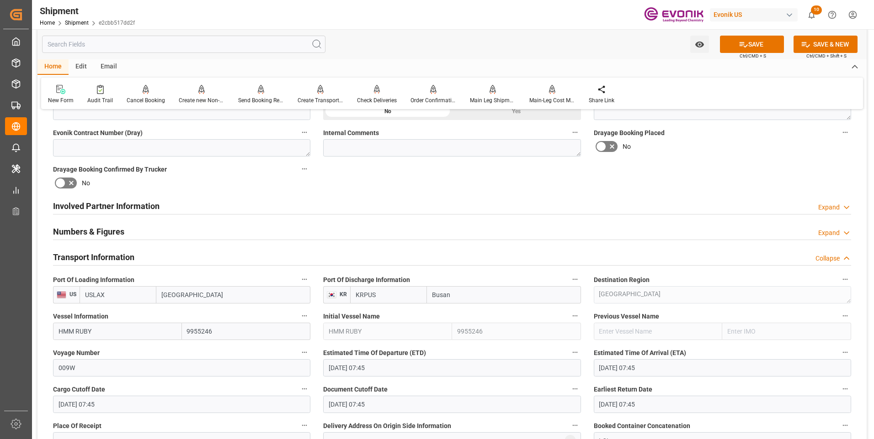
scroll to position [521, 0]
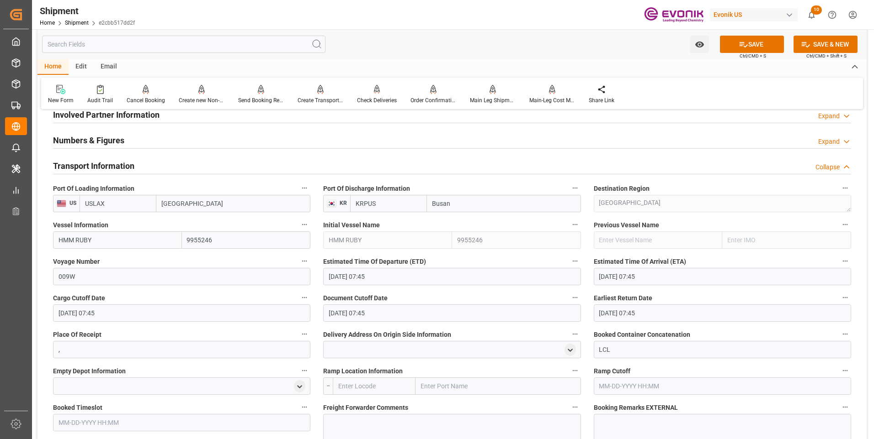
click at [351, 387] on input "text" at bounding box center [374, 386] width 83 height 17
drag, startPoint x: 358, startPoint y: 409, endPoint x: 362, endPoint y: 409, distance: 4.6
click at [358, 408] on span "USCHI - Chicago" at bounding box center [370, 411] width 62 height 17
type input "USCHI"
type input "Chicago"
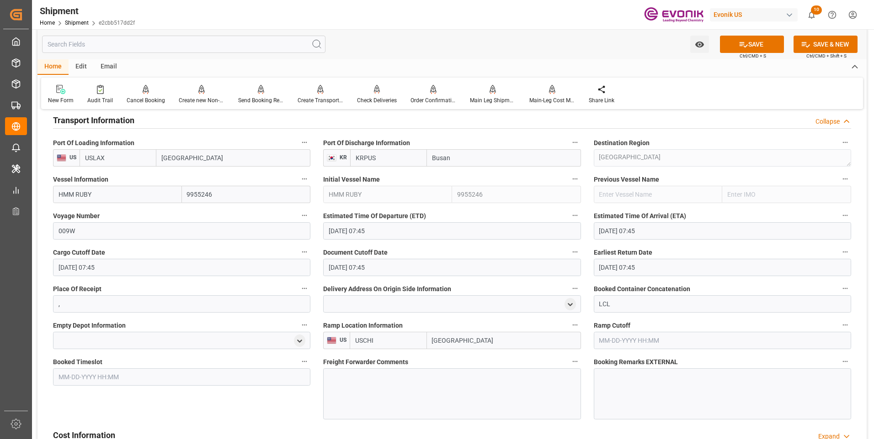
scroll to position [612, 0]
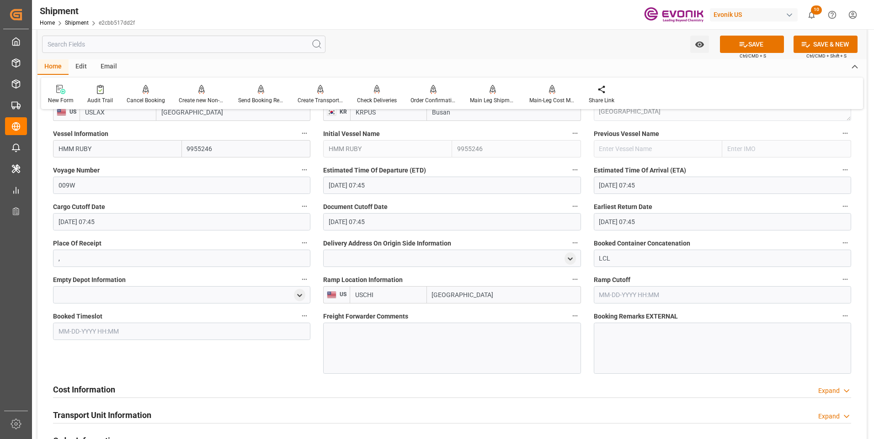
type input "USCHI"
click at [359, 358] on div at bounding box center [451, 348] width 257 height 51
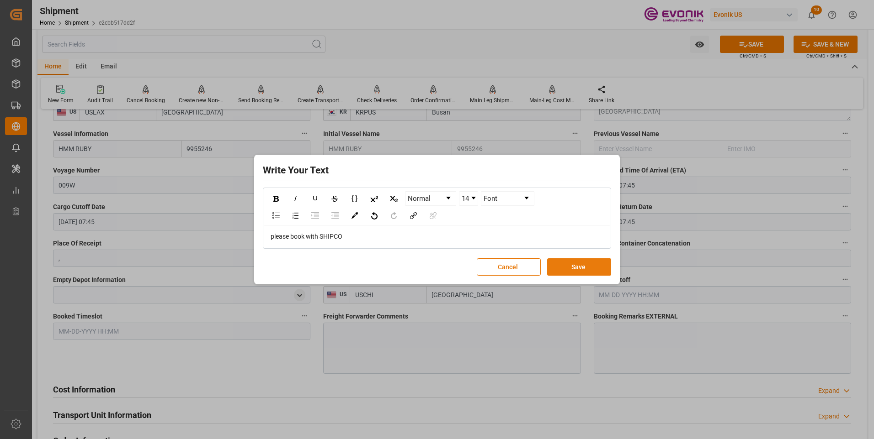
click at [576, 269] on button "Save" at bounding box center [579, 267] width 64 height 17
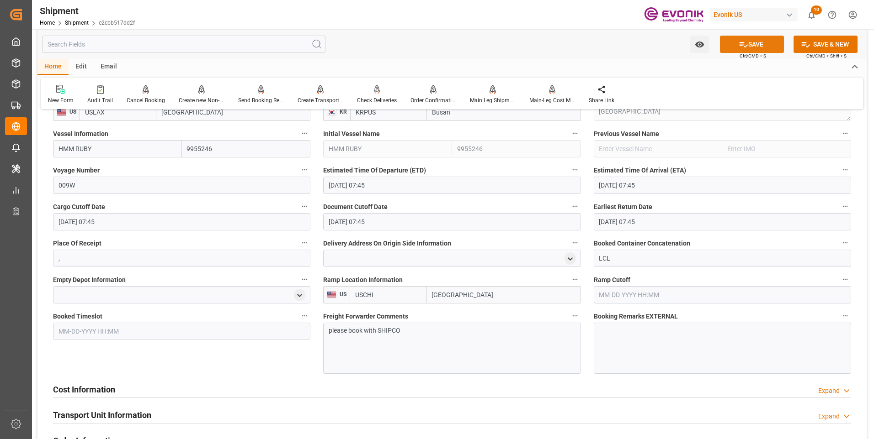
click at [735, 48] on button "SAVE" at bounding box center [752, 44] width 64 height 17
click at [179, 392] on div "Cost Information Expand" at bounding box center [452, 389] width 798 height 17
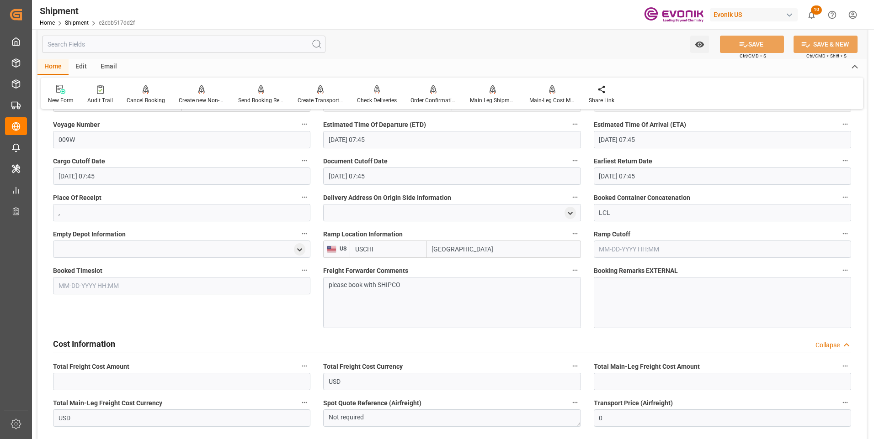
scroll to position [704, 0]
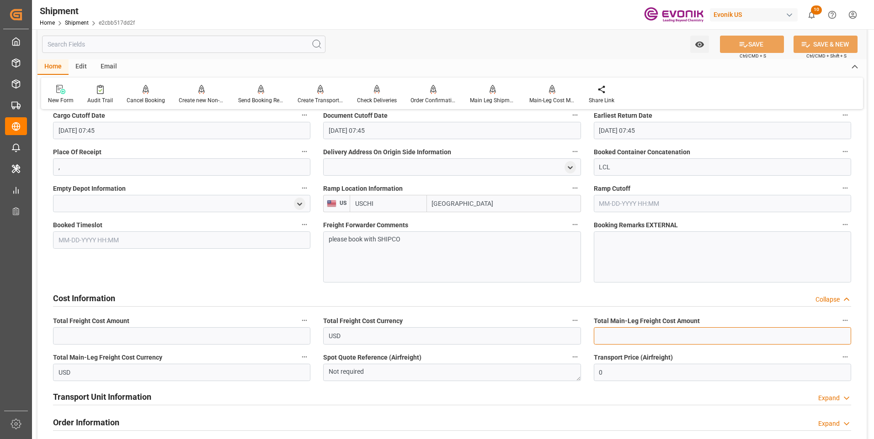
click at [635, 338] on input "text" at bounding box center [721, 336] width 257 height 17
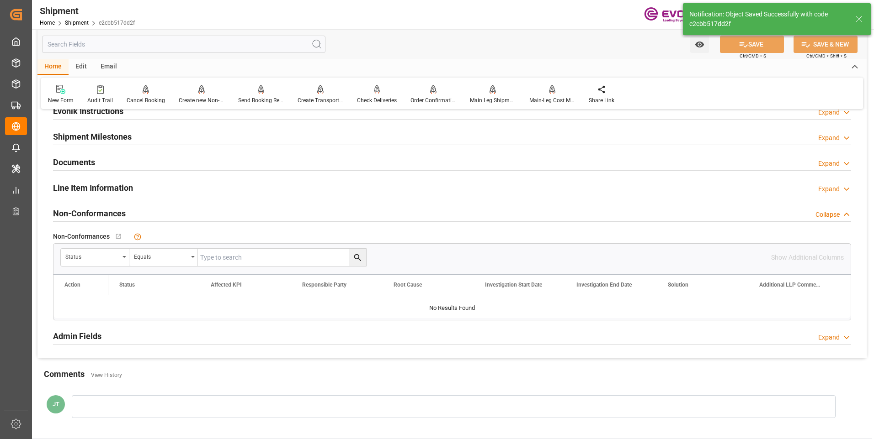
scroll to position [414, 0]
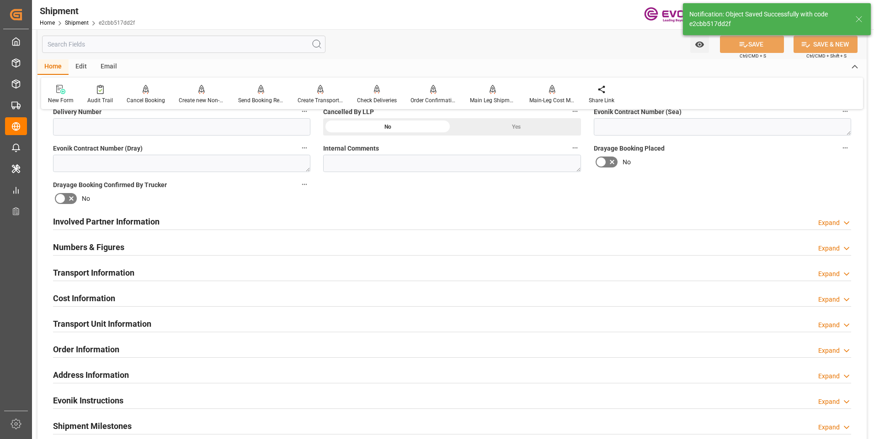
click at [452, 248] on div "Numbers & Figures Expand" at bounding box center [452, 246] width 798 height 17
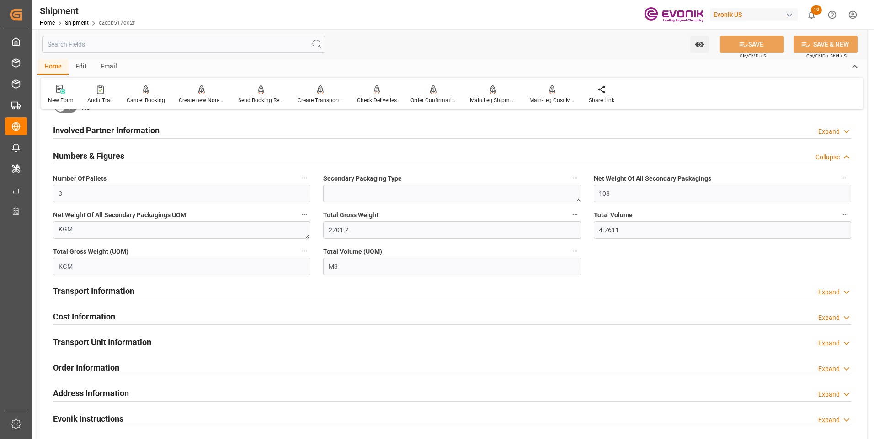
scroll to position [551, 0]
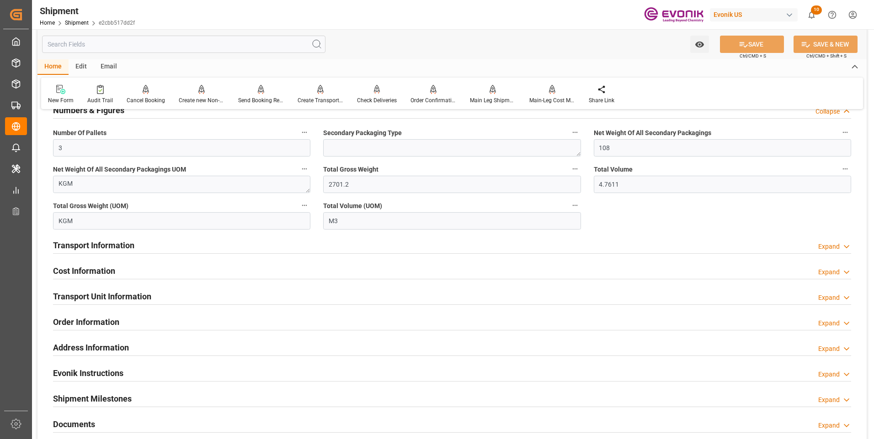
click at [194, 273] on div "Cost Information Expand" at bounding box center [452, 270] width 798 height 17
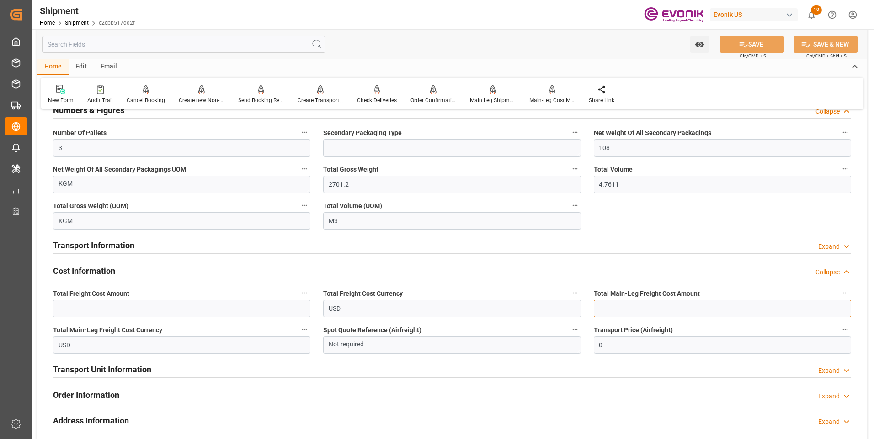
click at [597, 306] on input "text" at bounding box center [721, 308] width 257 height 17
click at [628, 310] on input "412" at bounding box center [721, 308] width 257 height 17
type input "412.20"
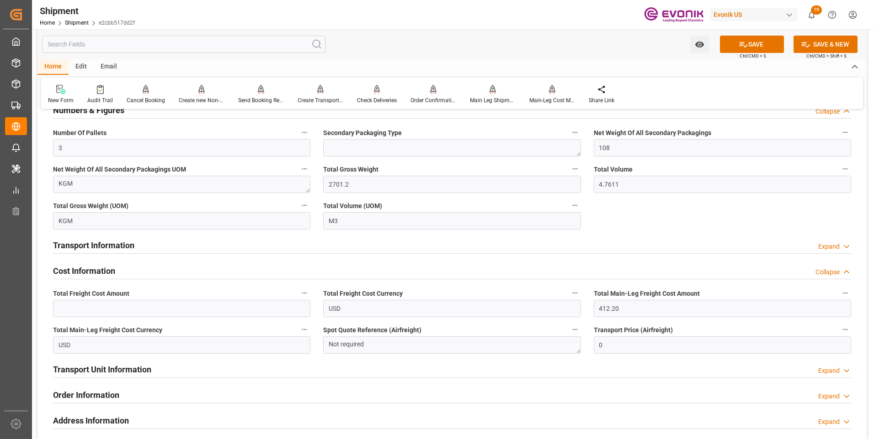
click at [743, 42] on icon at bounding box center [743, 45] width 10 height 10
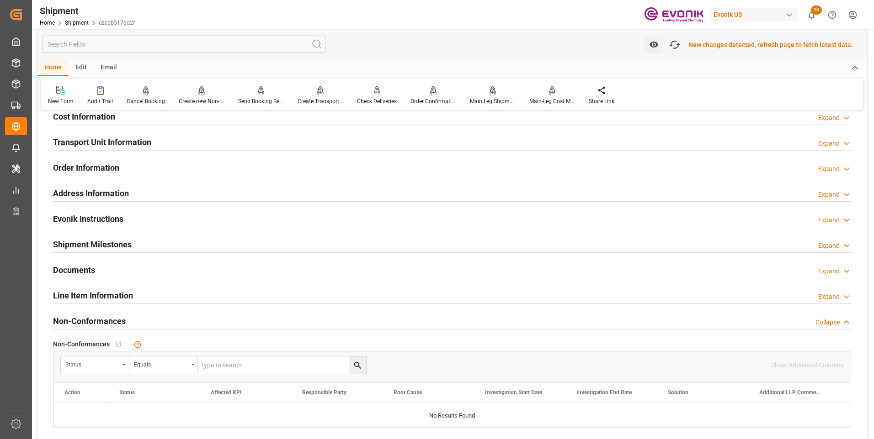
scroll to position [598, 0]
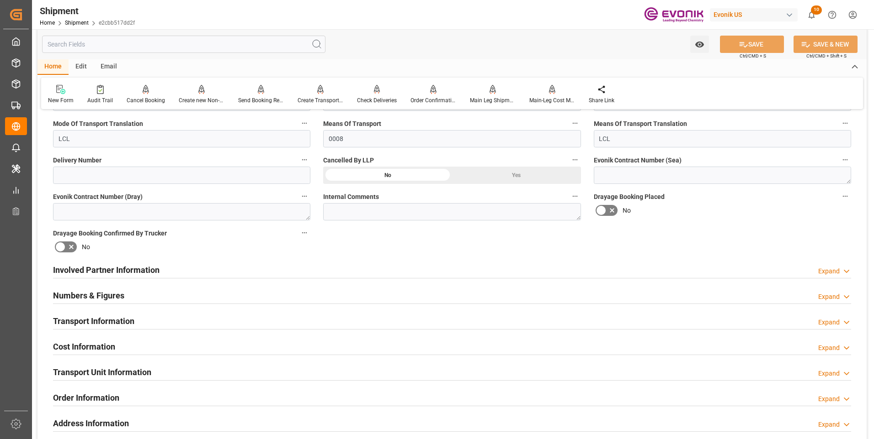
scroll to position [411, 0]
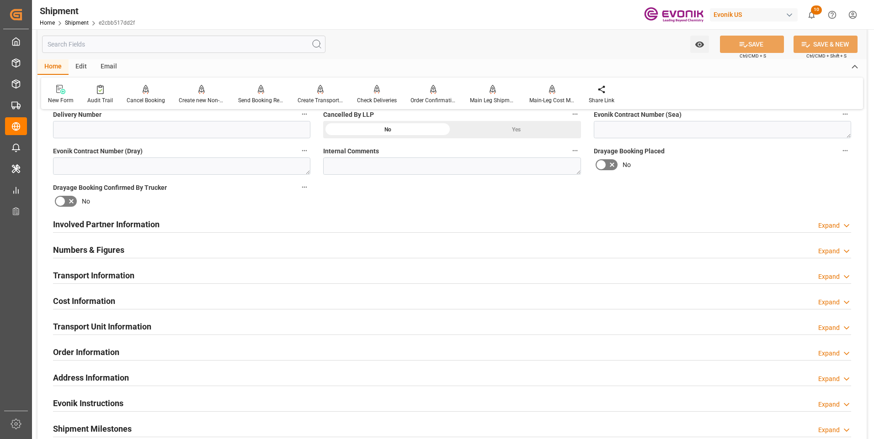
click at [89, 326] on h2 "Transport Unit Information" at bounding box center [102, 327] width 98 height 12
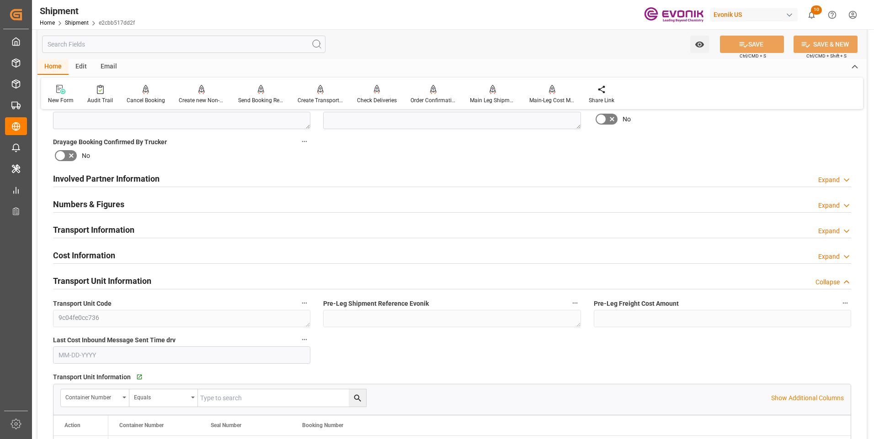
scroll to position [503, 0]
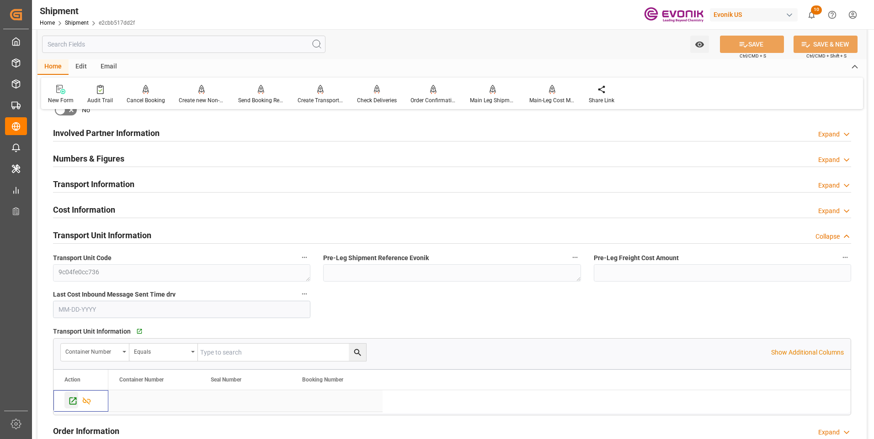
click at [74, 400] on icon "Press SPACE to select this row." at bounding box center [73, 402] width 10 height 10
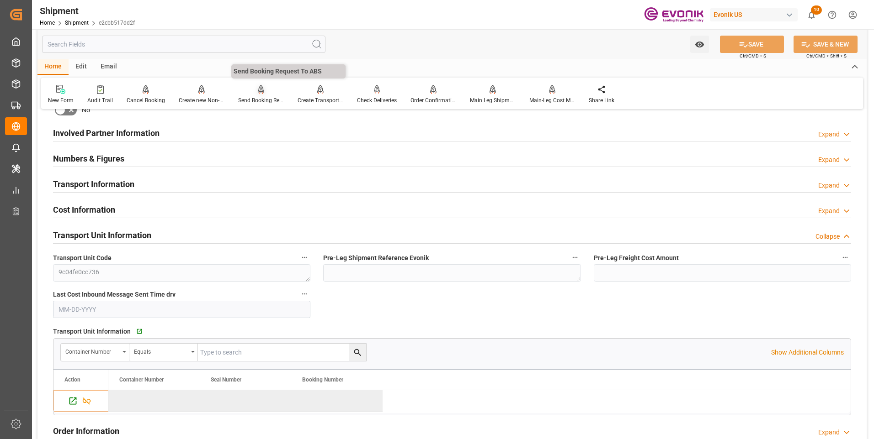
click at [259, 96] on div "Send Booking Request To ABS" at bounding box center [261, 100] width 46 height 8
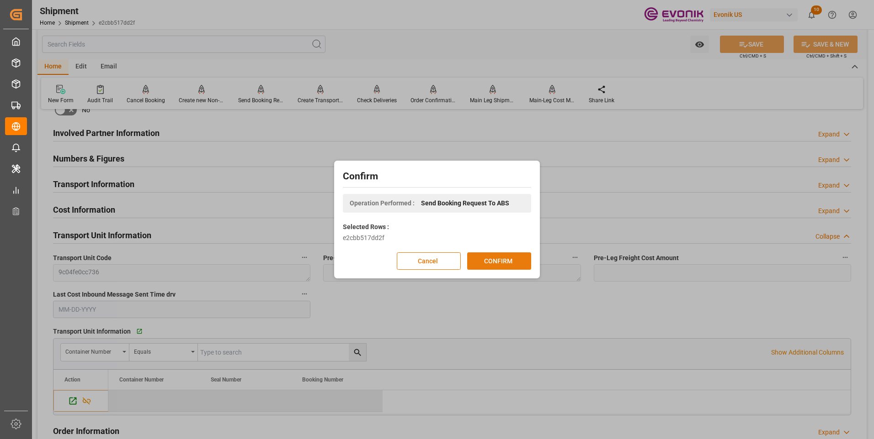
click at [488, 260] on button "CONFIRM" at bounding box center [499, 261] width 64 height 17
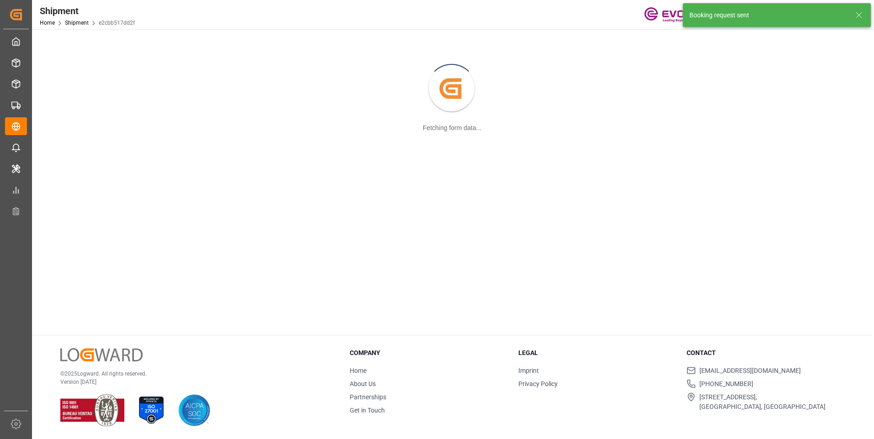
scroll to position [99, 0]
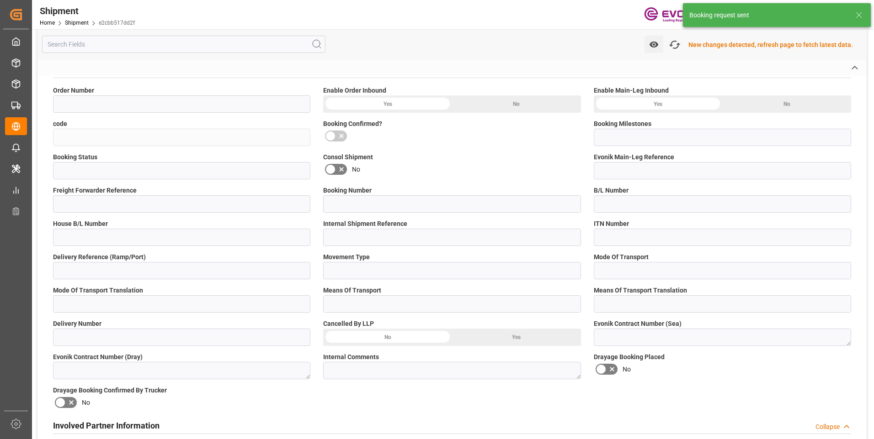
type input "0046463648"
type input "e2cbb517dd2f"
type input "Submitted to FFW for Booking"
type input "Active"
type input "P2P"
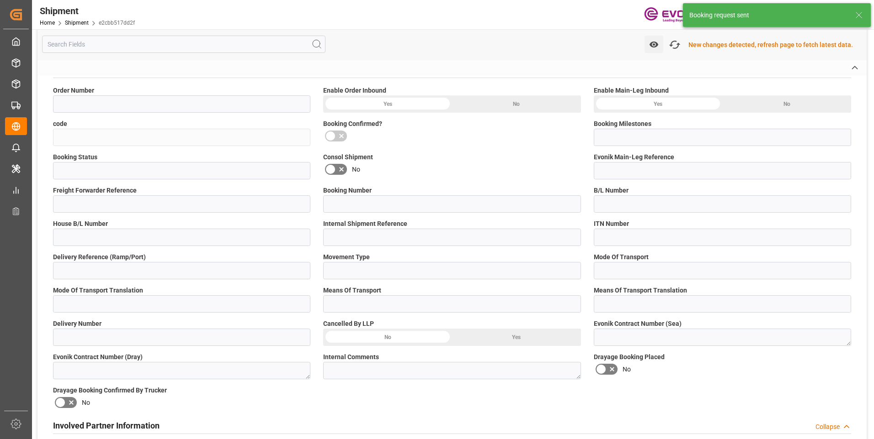
type input "41"
type input "LCL"
type input "0008"
type input "LCL"
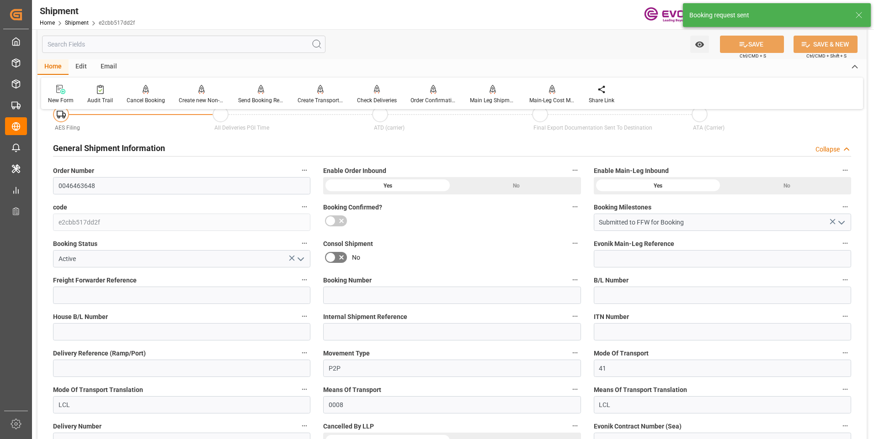
scroll to position [503, 0]
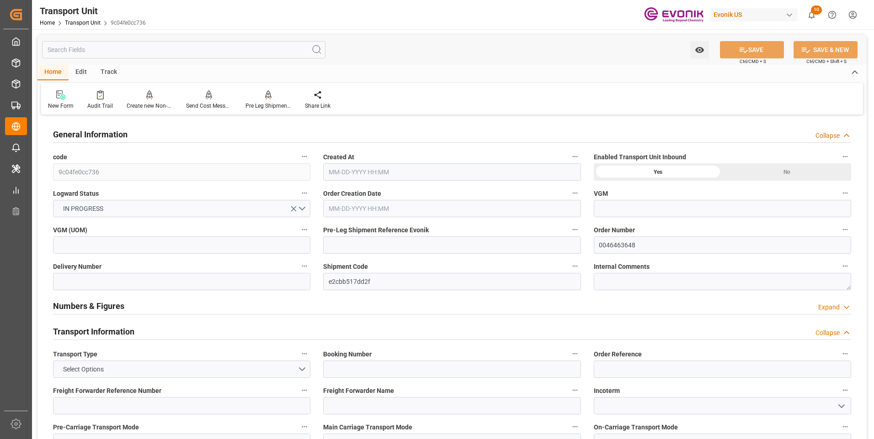
type input "AC Containerline"
type input "Leschaco Inc."
type input "USLAX"
type input "KRPUS"
type input "2701.2"
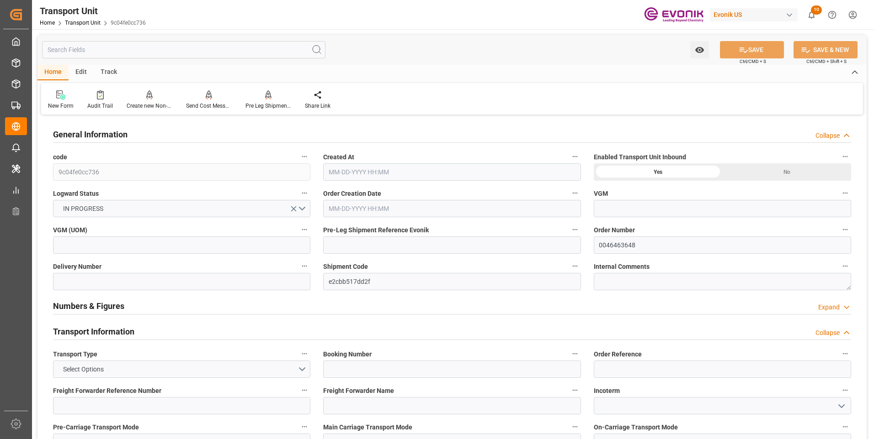
type input "[DATE] 11:53"
type input "[DATE]"
type input "[DATE] 07:45"
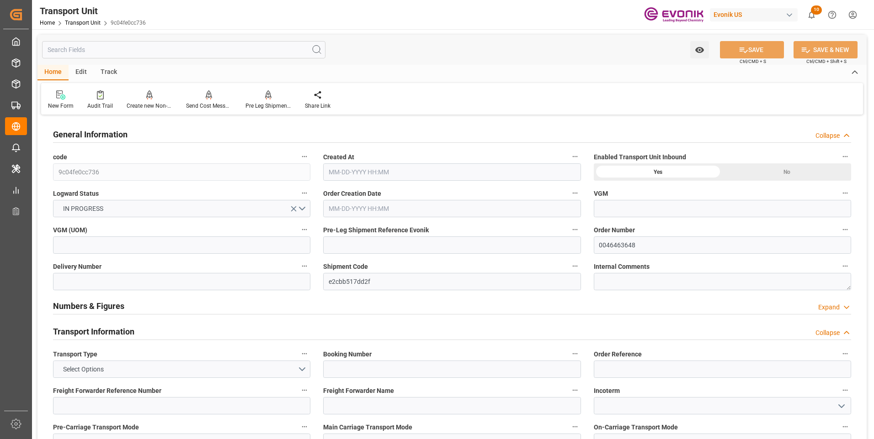
type input "[DATE] 07:45"
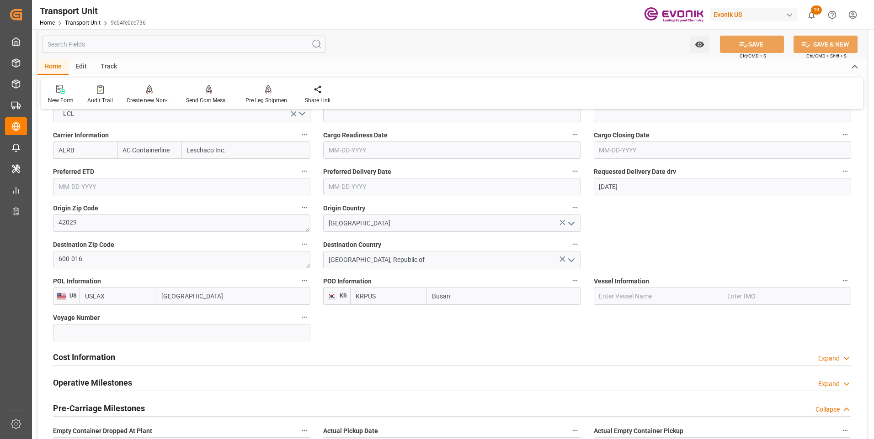
scroll to position [457, 0]
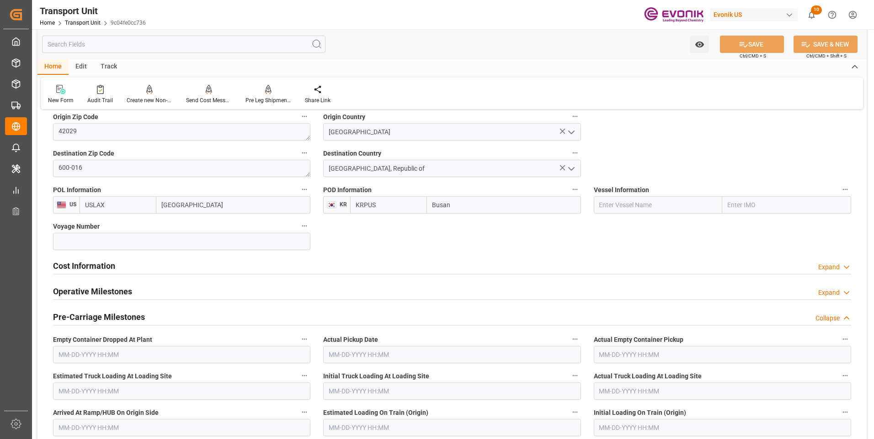
click at [71, 263] on h2 "Cost Information" at bounding box center [84, 266] width 62 height 12
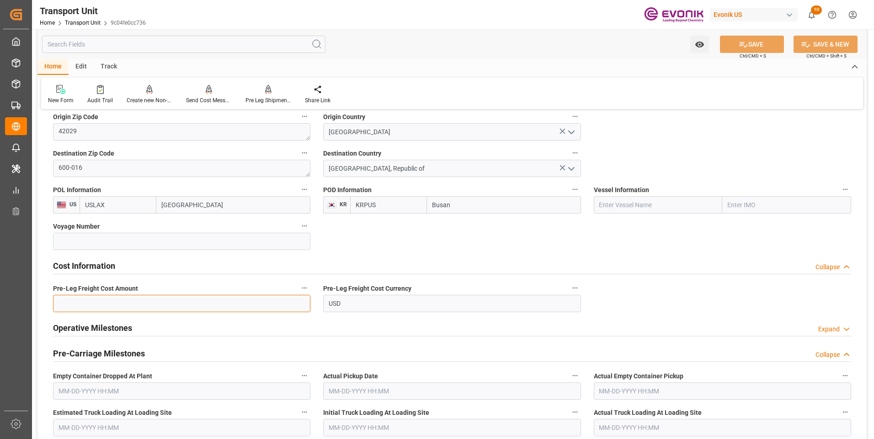
click at [88, 302] on input "text" at bounding box center [181, 303] width 257 height 17
type input "414.7"
click at [749, 41] on button "SAVE" at bounding box center [752, 44] width 64 height 17
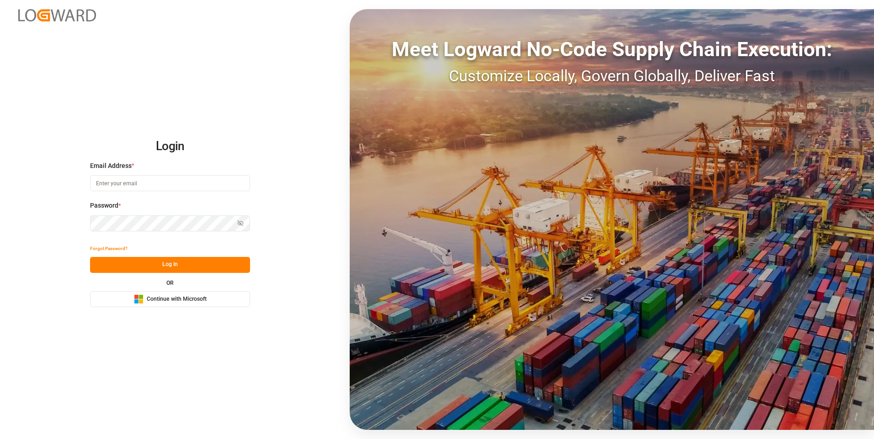
type input "[PERSON_NAME][EMAIL_ADDRESS][DOMAIN_NAME]"
click at [139, 263] on button "Log In" at bounding box center [170, 265] width 160 height 16
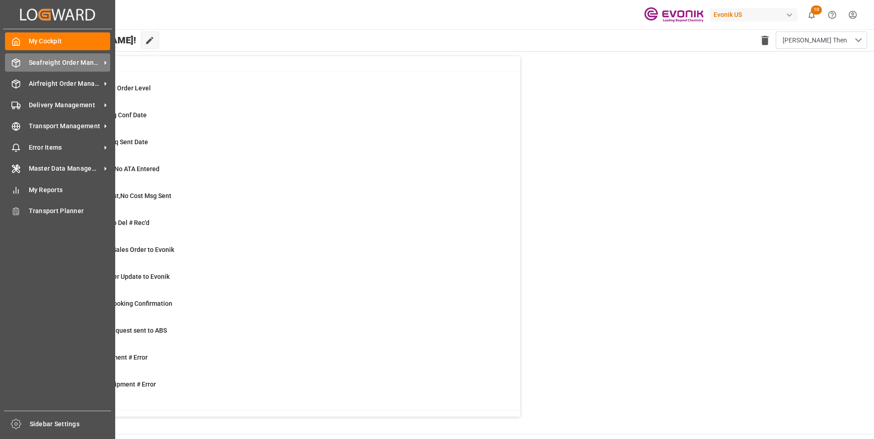
click at [14, 64] on icon at bounding box center [15, 62] width 9 height 9
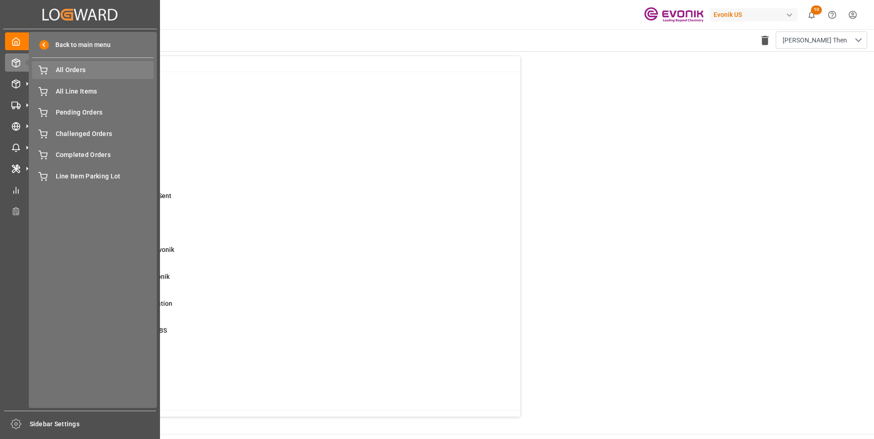
click at [60, 72] on span "All Orders" at bounding box center [105, 70] width 98 height 10
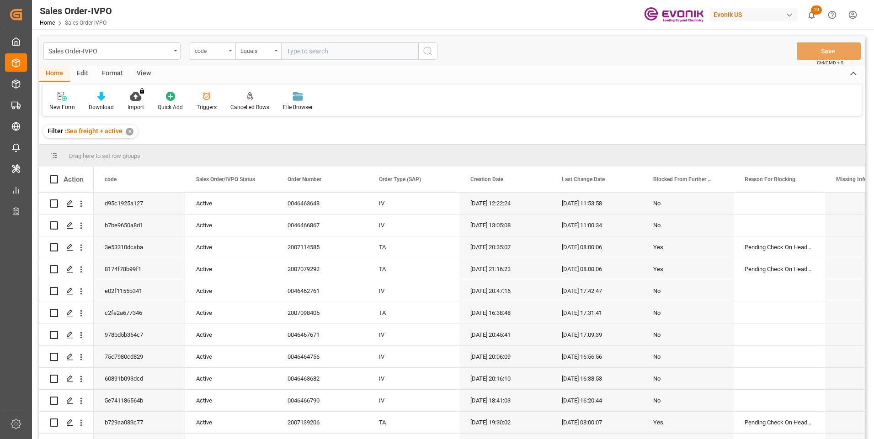
click at [222, 56] on div "code" at bounding box center [213, 50] width 46 height 17
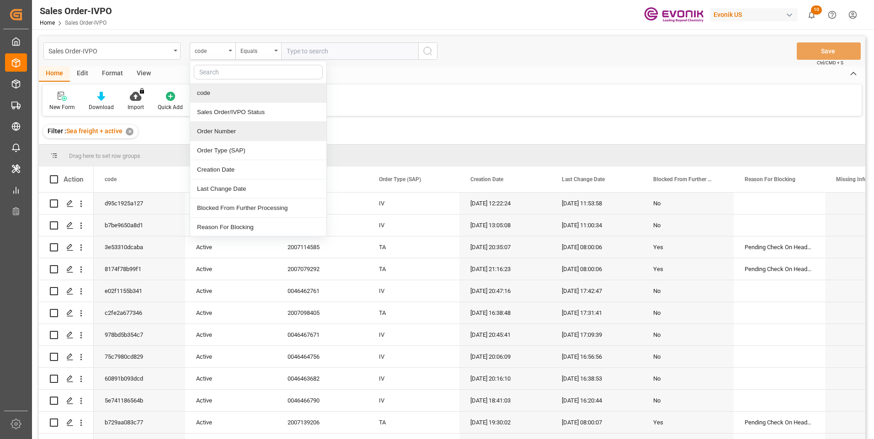
click at [214, 129] on div "Order Number" at bounding box center [258, 131] width 136 height 19
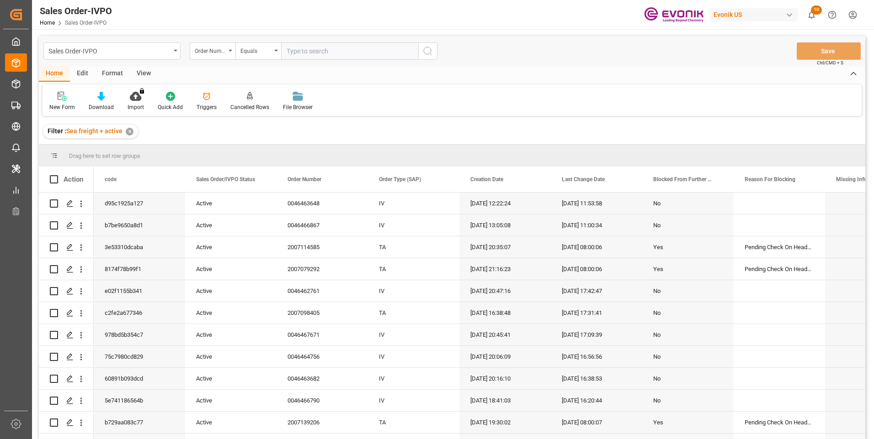
click at [307, 48] on input "text" at bounding box center [349, 50] width 137 height 17
paste input "0046456970"
type input "0046456970"
click at [430, 50] on icon "search button" at bounding box center [427, 51] width 11 height 11
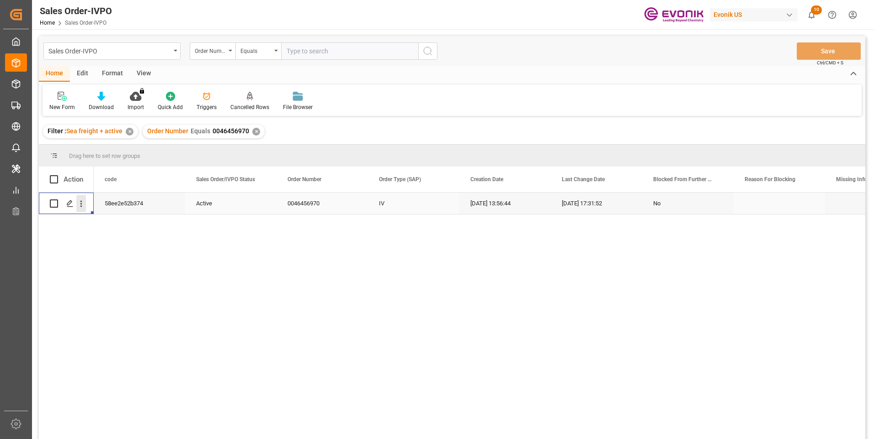
click at [80, 206] on icon "open menu" at bounding box center [81, 204] width 10 height 10
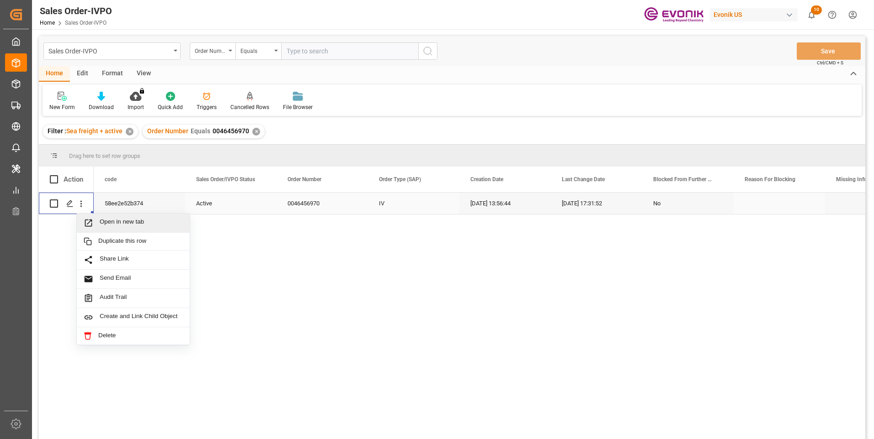
click at [104, 220] on span "Open in new tab" at bounding box center [141, 223] width 83 height 10
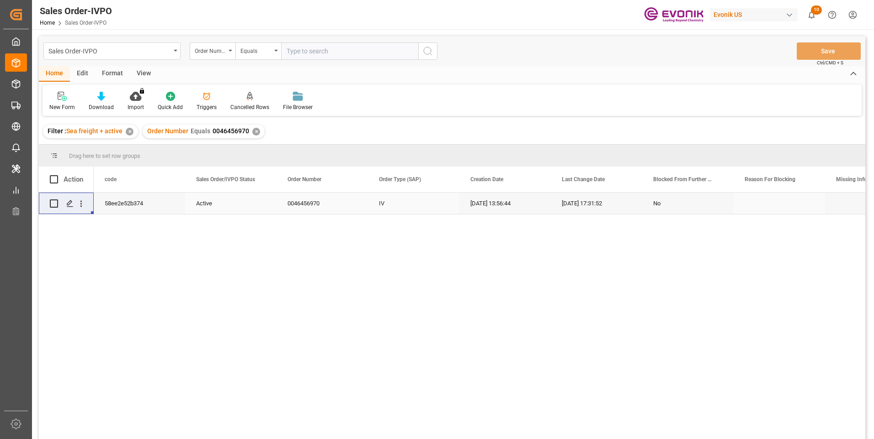
click at [318, 54] on input "text" at bounding box center [349, 50] width 137 height 17
click at [319, 55] on input "text" at bounding box center [349, 50] width 137 height 17
paste input "2006968667"
type input "2006968667"
click at [428, 51] on icon "search button" at bounding box center [427, 51] width 11 height 11
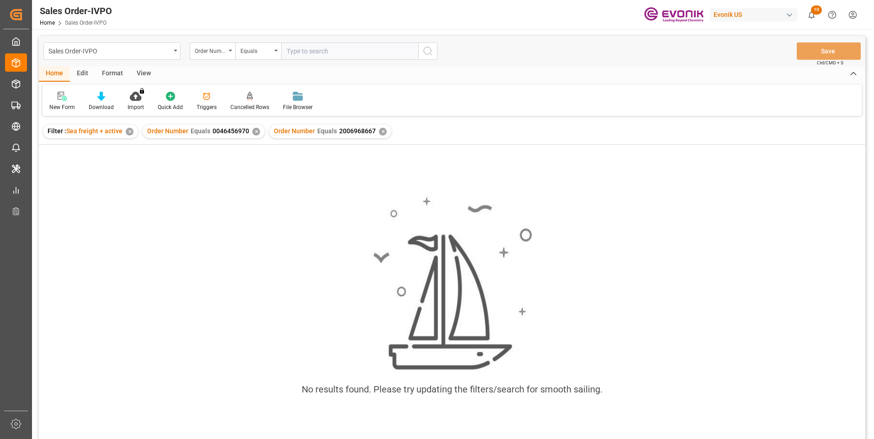
click at [254, 132] on div "✕" at bounding box center [256, 132] width 8 height 8
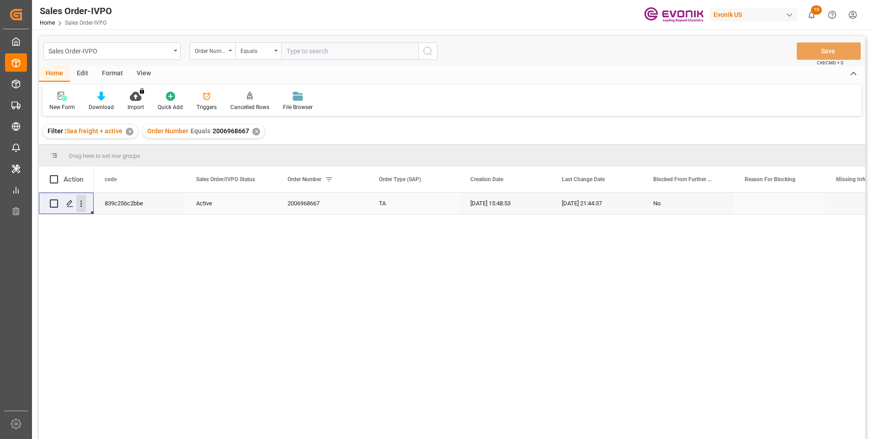
click at [81, 201] on icon "open menu" at bounding box center [81, 204] width 10 height 10
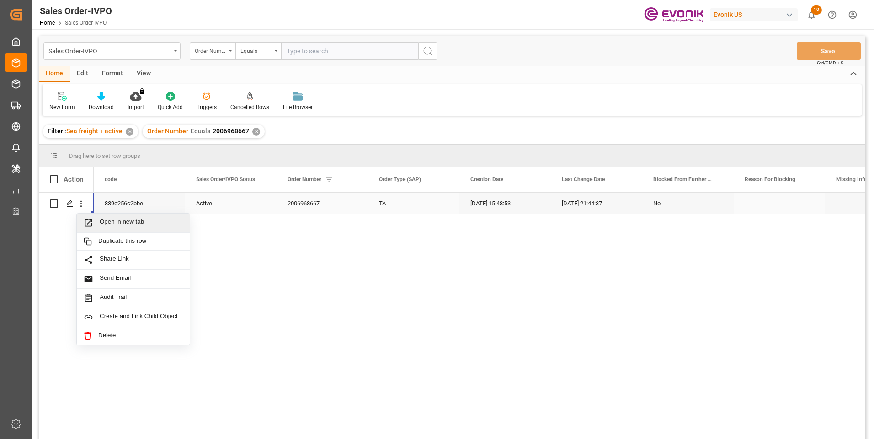
click at [102, 221] on span "Open in new tab" at bounding box center [141, 223] width 83 height 10
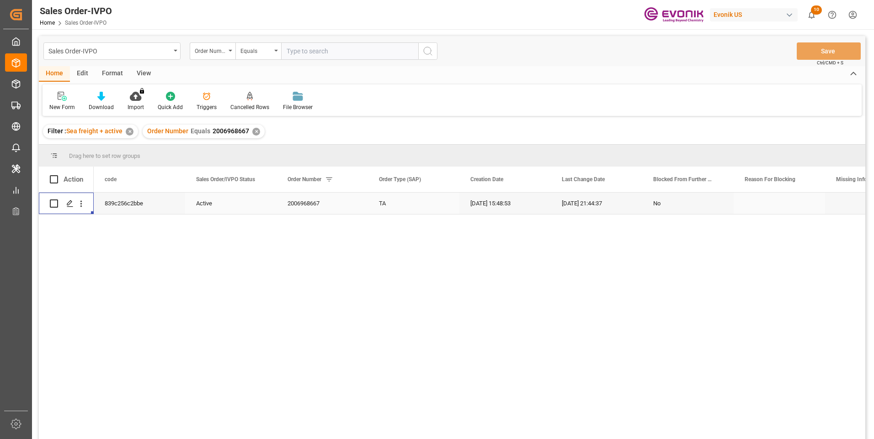
click at [325, 56] on input "text" at bounding box center [349, 50] width 137 height 17
paste input "46466243"
type input "0046466243"
click at [425, 49] on icon "search button" at bounding box center [427, 51] width 11 height 11
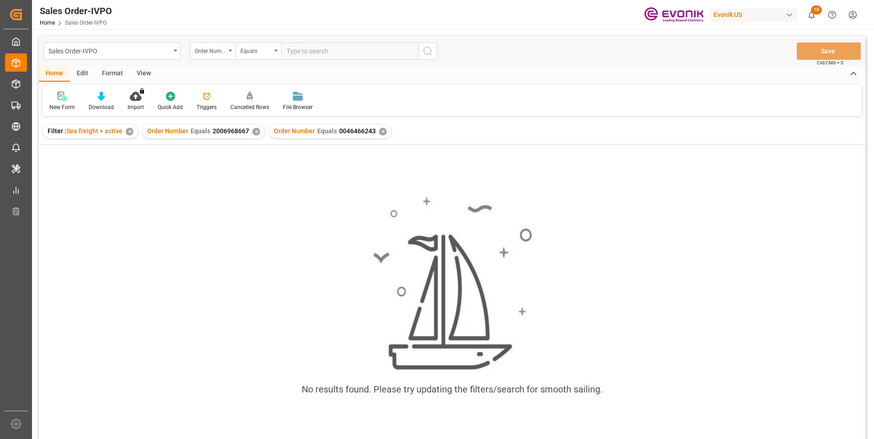
click at [257, 135] on div "Order Number Equals 2006968667 ✕" at bounding box center [204, 132] width 122 height 14
click at [252, 131] on div "✕" at bounding box center [256, 132] width 8 height 8
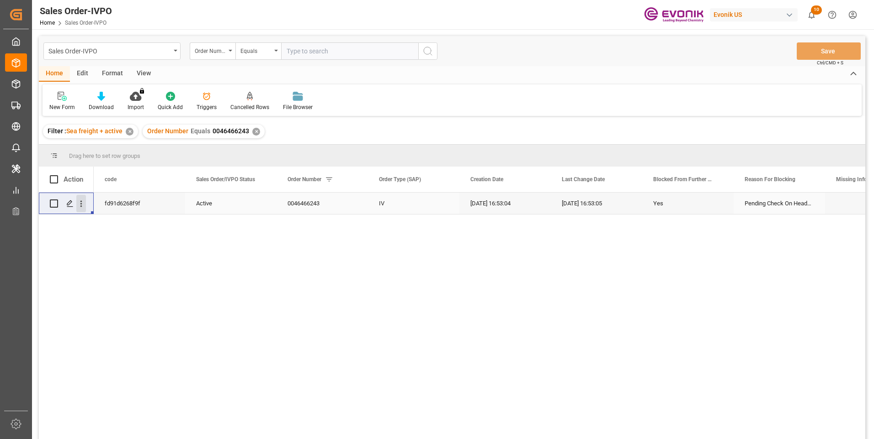
click at [84, 203] on icon "open menu" at bounding box center [81, 204] width 10 height 10
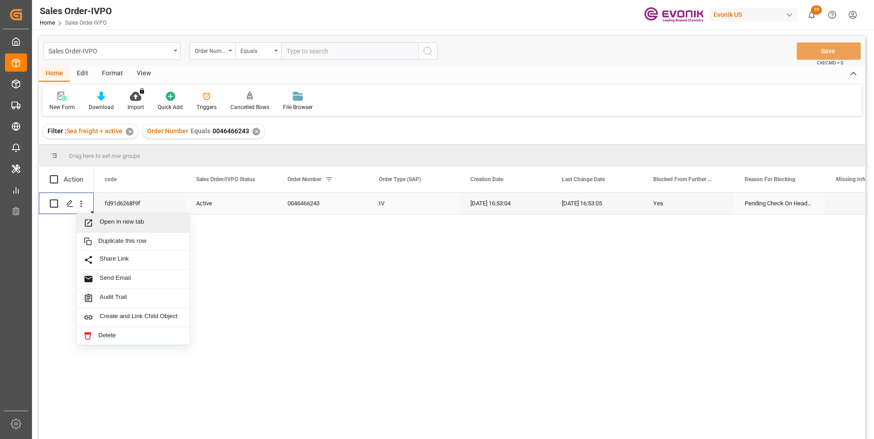
click at [130, 222] on span "Open in new tab" at bounding box center [141, 223] width 83 height 10
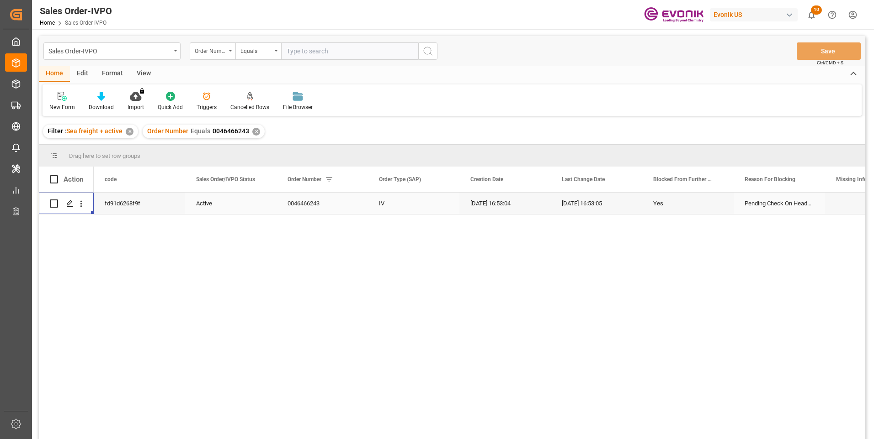
click at [308, 49] on input "text" at bounding box center [349, 50] width 137 height 17
paste input "46456180"
click at [308, 49] on input "46456180" at bounding box center [349, 50] width 137 height 17
click at [339, 53] on input "46456180" at bounding box center [349, 50] width 137 height 17
click at [289, 50] on input "46456180" at bounding box center [349, 50] width 137 height 17
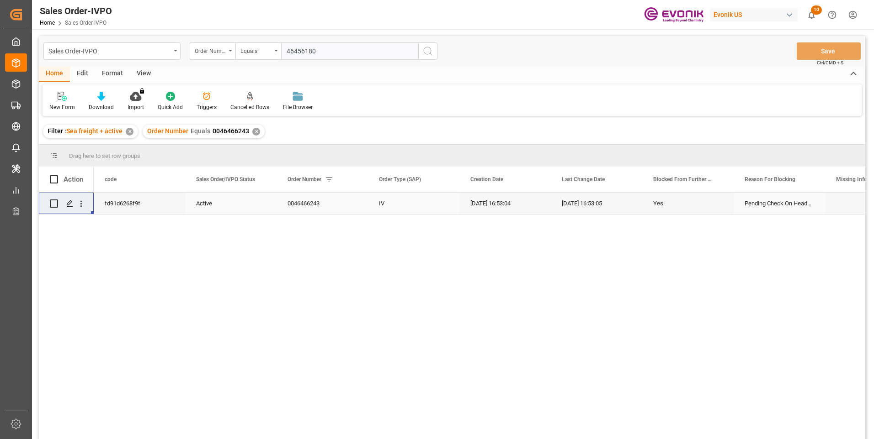
click at [286, 50] on input "46456180" at bounding box center [349, 50] width 137 height 17
type input "0046456180"
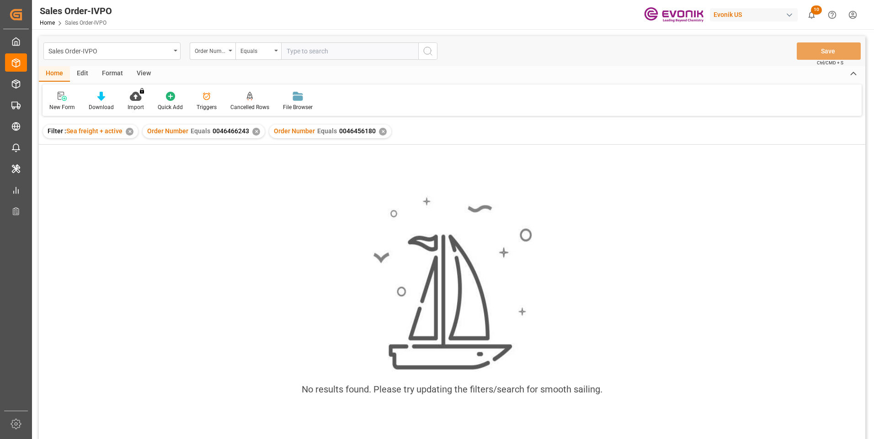
click at [254, 132] on div "✕" at bounding box center [256, 132] width 8 height 8
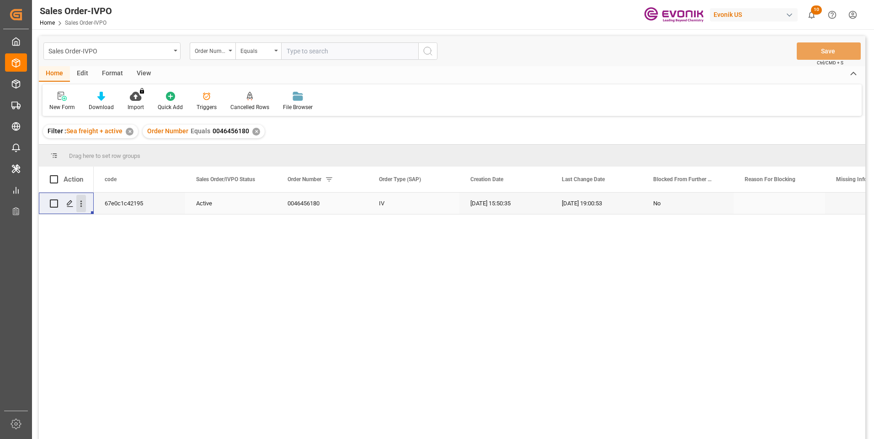
click at [84, 205] on icon "open menu" at bounding box center [81, 204] width 10 height 10
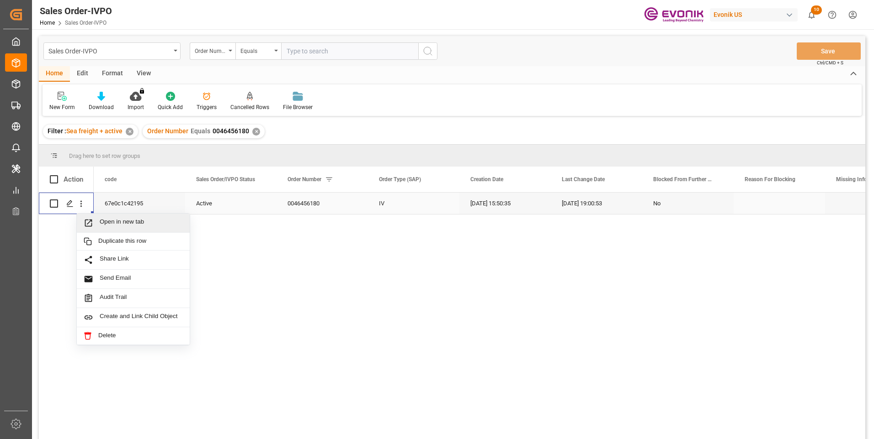
click at [107, 226] on span "Open in new tab" at bounding box center [141, 223] width 83 height 10
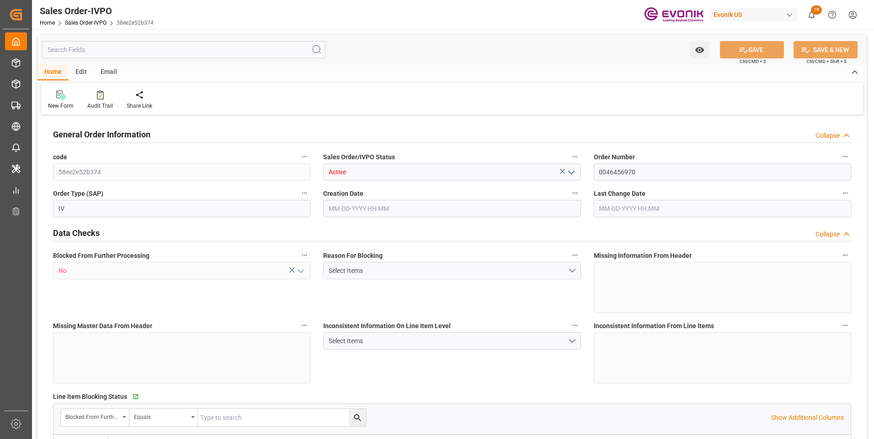
type input "CNSHA"
type input "0"
type input "1"
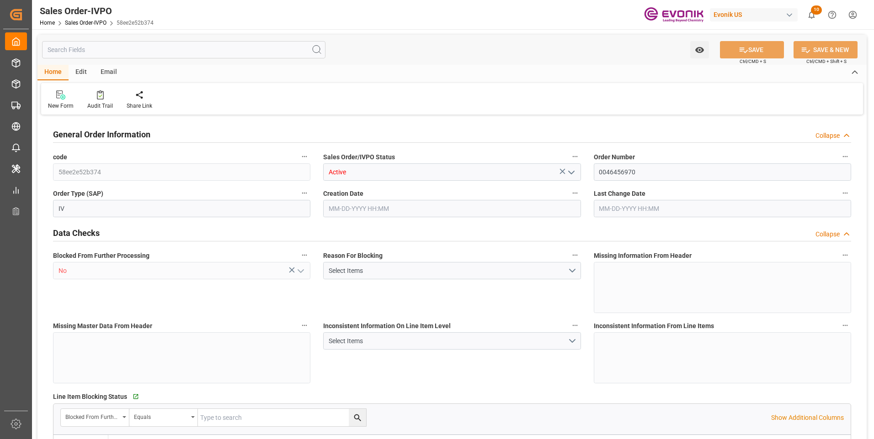
type input "9004"
type input "13.7904"
type input "17000"
type input "30"
type input "[DATE] 13:56"
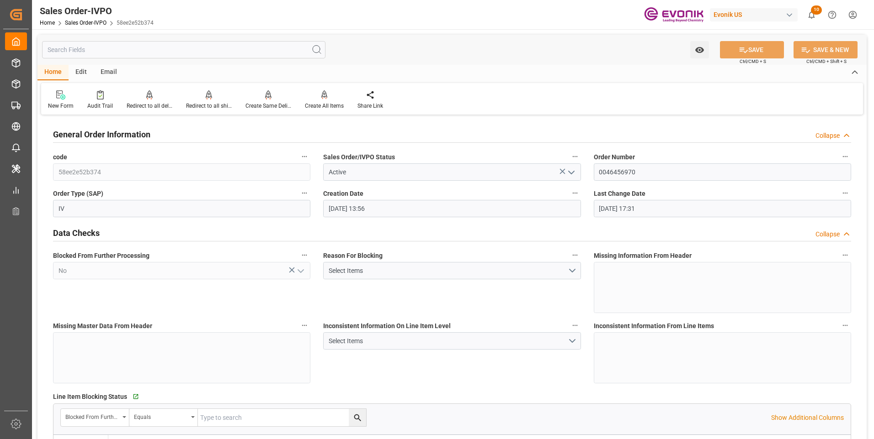
type input "[DATE] 17:31"
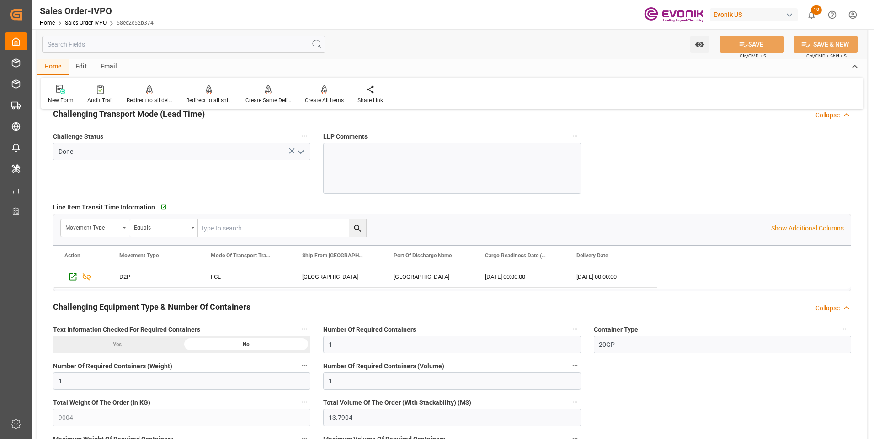
scroll to position [1599, 0]
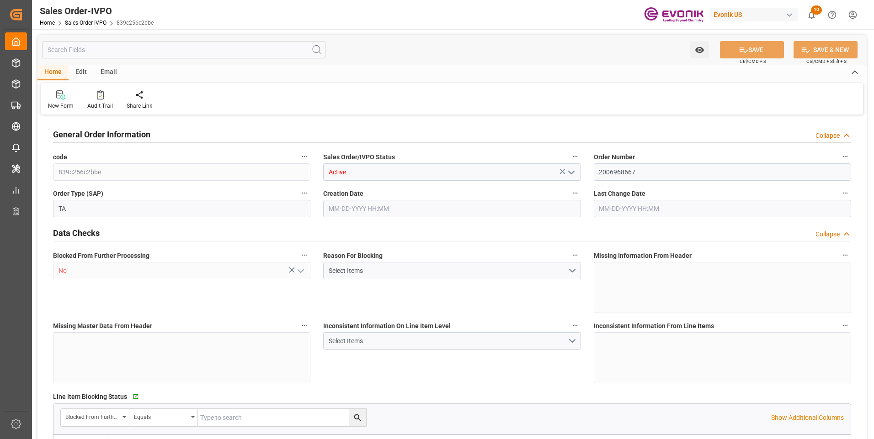
type input "COCTG"
type input "0"
type input "1"
type input "2"
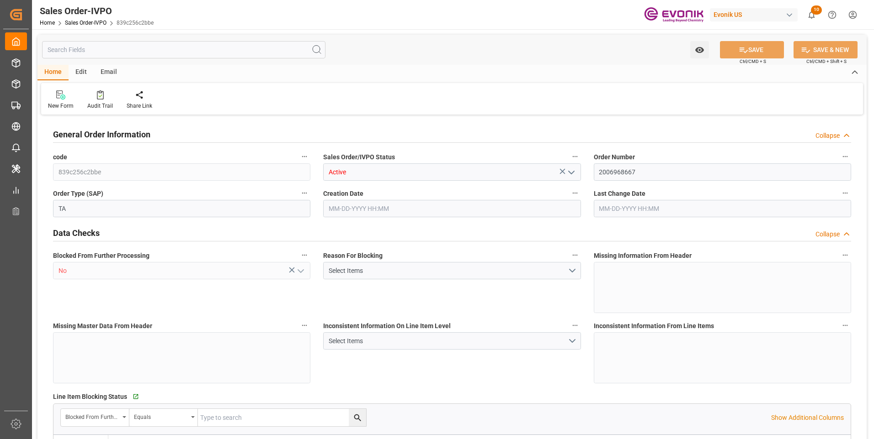
type input "18568"
type input "109.136"
type input "19000"
type input "60"
type input "04-21-2025 15:48"
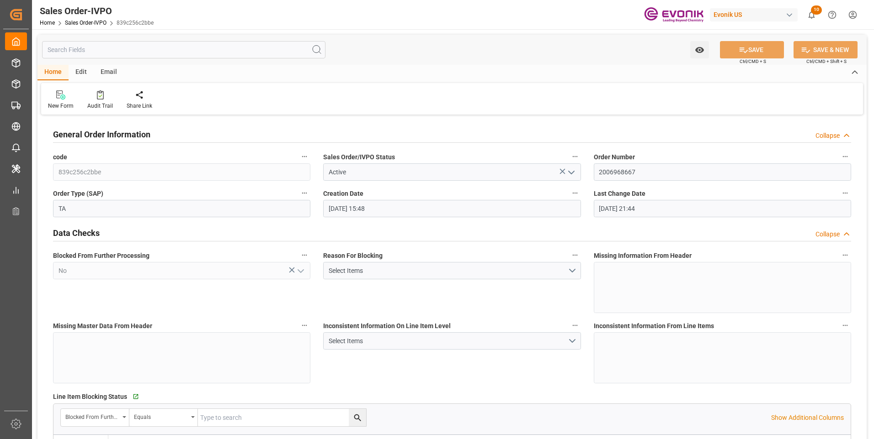
type input "07-14-2025 21:44"
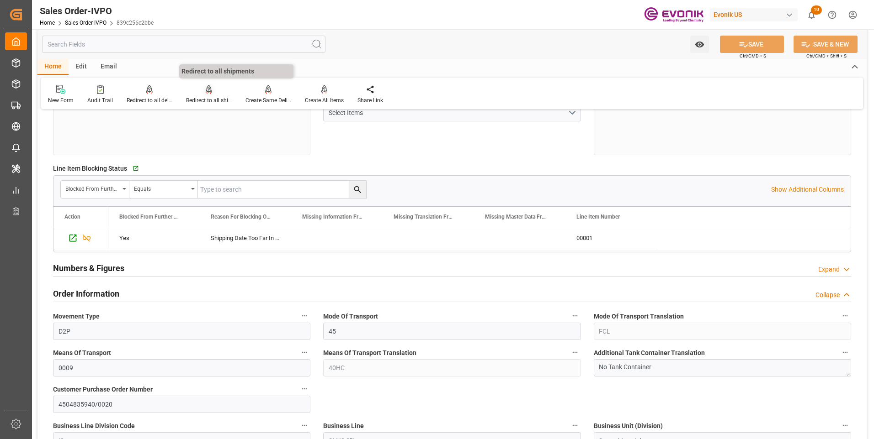
click at [220, 98] on div "Redirect to all shipments" at bounding box center [209, 100] width 46 height 8
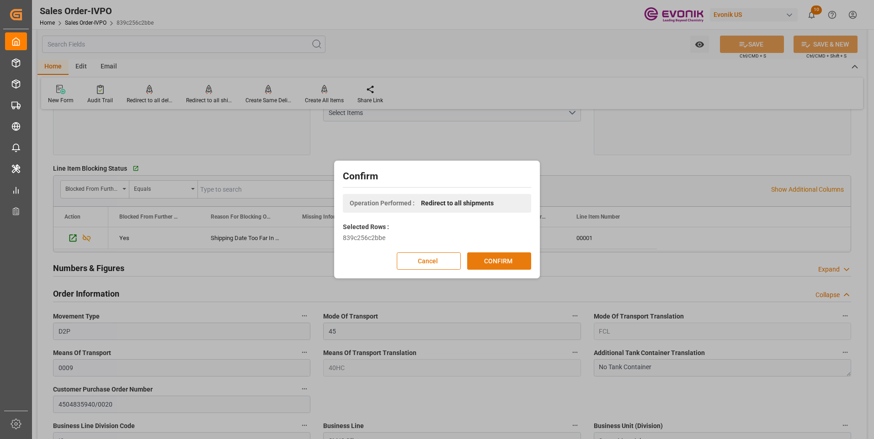
click at [498, 263] on button "CONFIRM" at bounding box center [499, 261] width 64 height 17
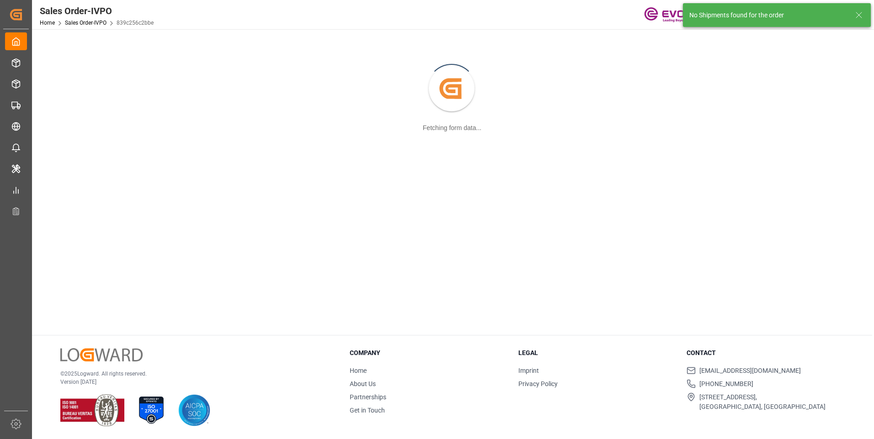
scroll to position [99, 0]
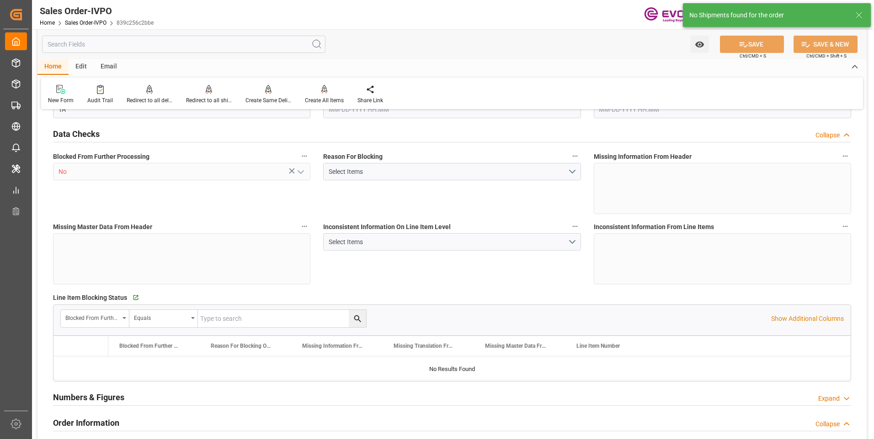
type input "COCTG"
type input "0"
type input "1"
type input "2"
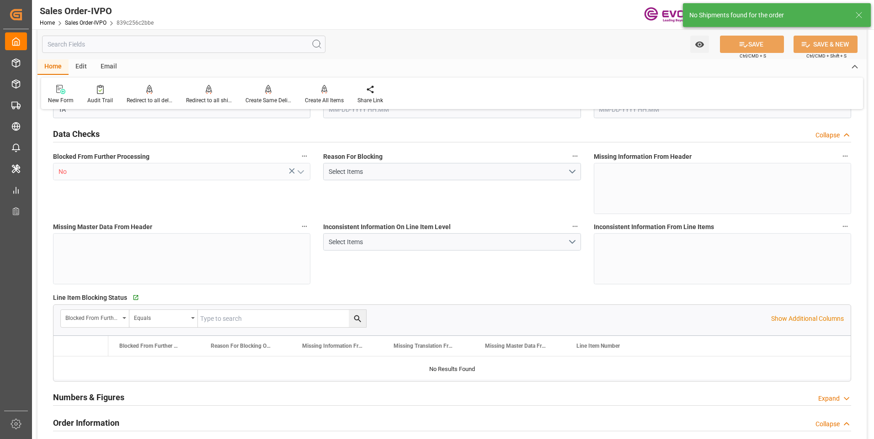
type input "18568"
type input "109.136"
type input "19000"
type input "60"
type input "04-21-2025 15:48"
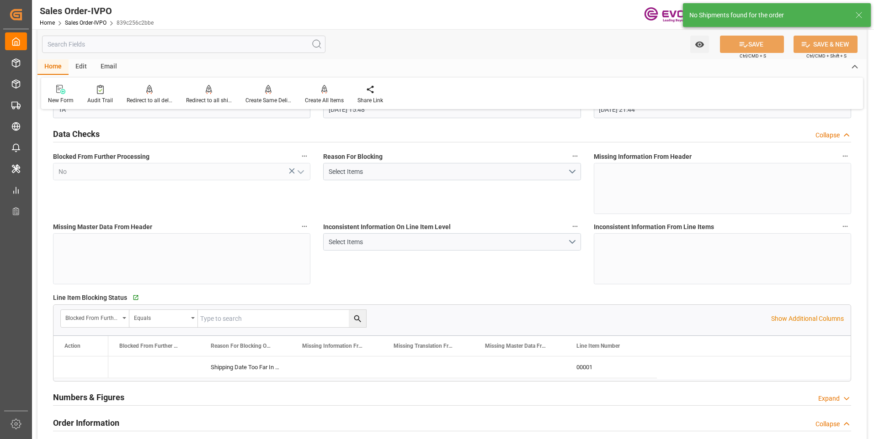
type input "07-14-2025 21:44"
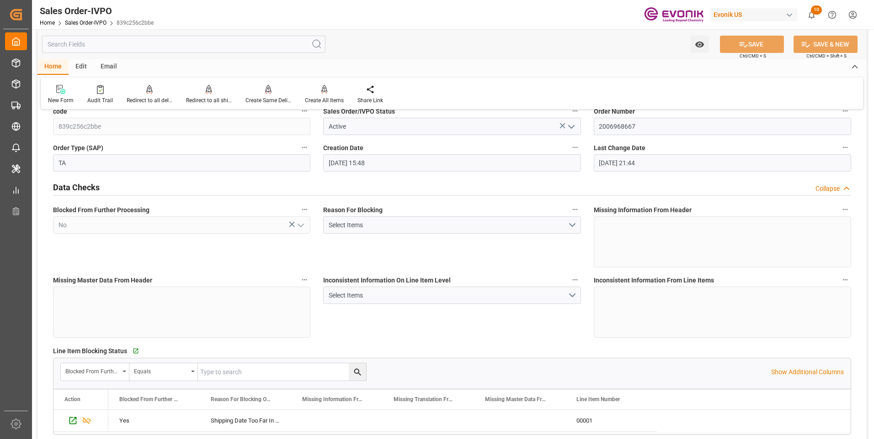
scroll to position [183, 0]
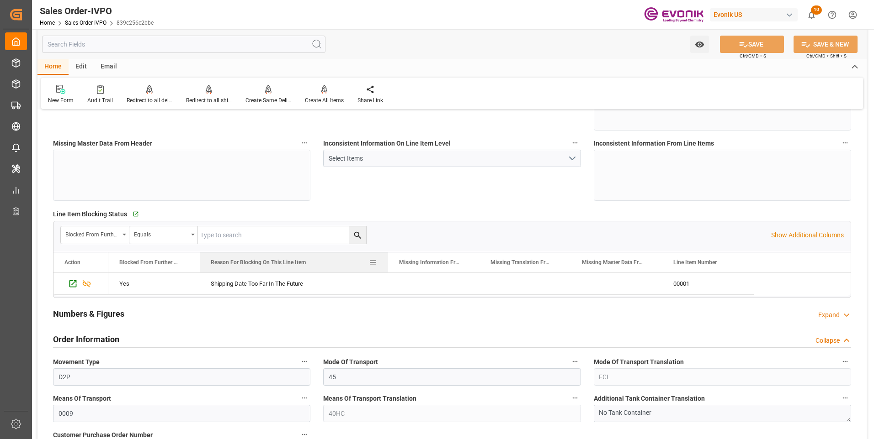
drag, startPoint x: 290, startPoint y: 258, endPoint x: 388, endPoint y: 269, distance: 98.8
click at [388, 269] on div at bounding box center [388, 263] width 4 height 20
drag, startPoint x: 310, startPoint y: 285, endPoint x: 217, endPoint y: 284, distance: 93.2
click at [217, 284] on div "Shipping Date Too Far In The Future" at bounding box center [295, 283] width 190 height 21
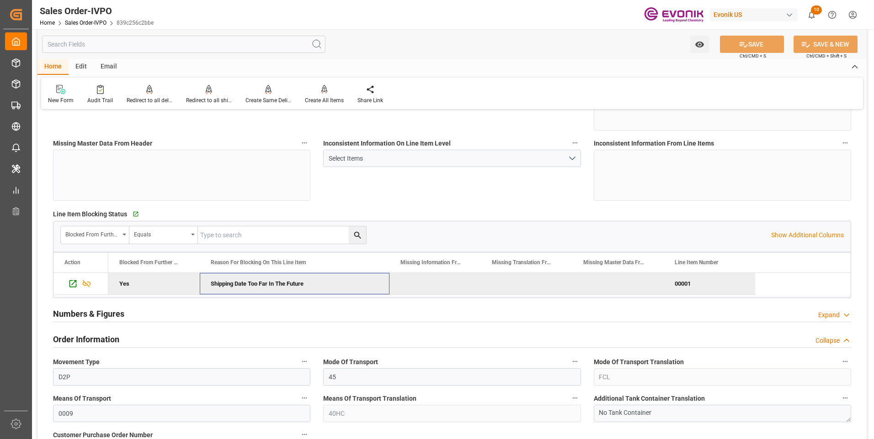
click at [225, 283] on div "Shipping Date Too Far In The Future" at bounding box center [295, 283] width 190 height 21
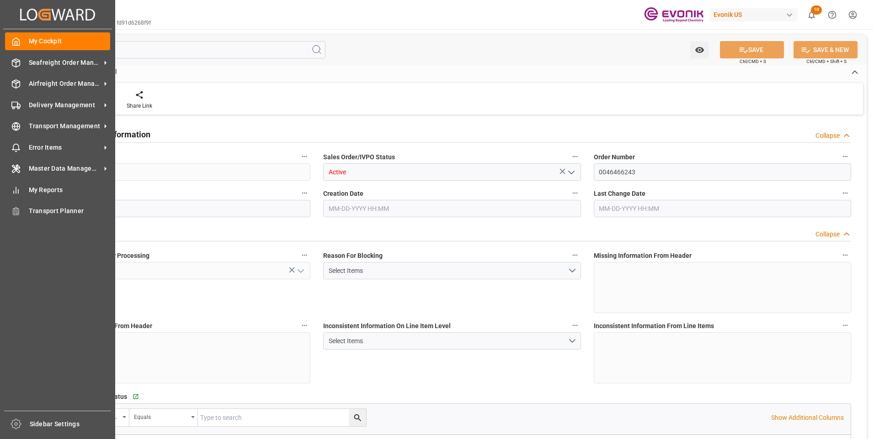
type input "KRPUS"
type input "0"
type input "1"
type input "458.18"
type input "[DATE] 16:53"
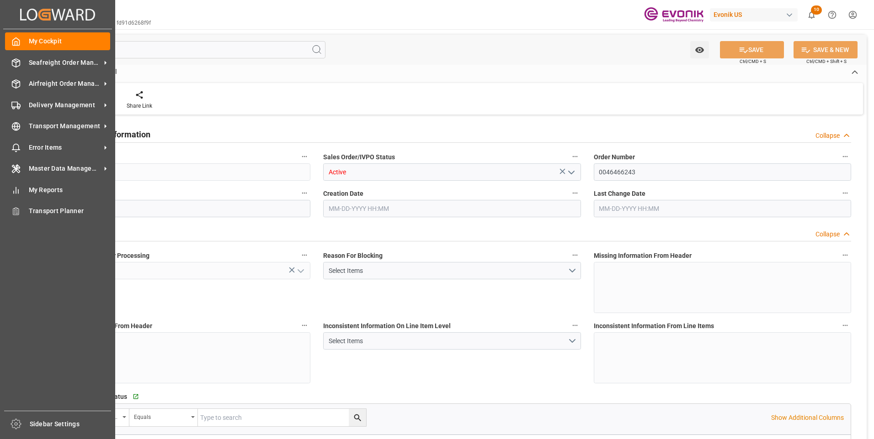
type input "[DATE] 16:53"
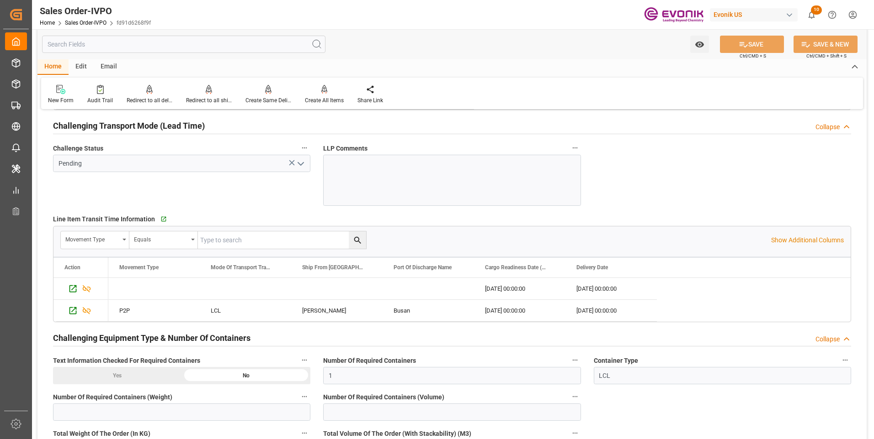
scroll to position [1553, 0]
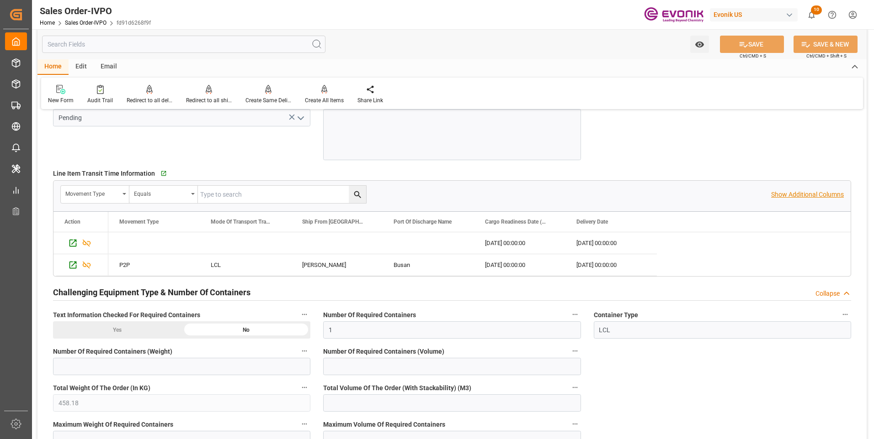
click at [800, 191] on p "Show Additional Columns" at bounding box center [807, 195] width 73 height 10
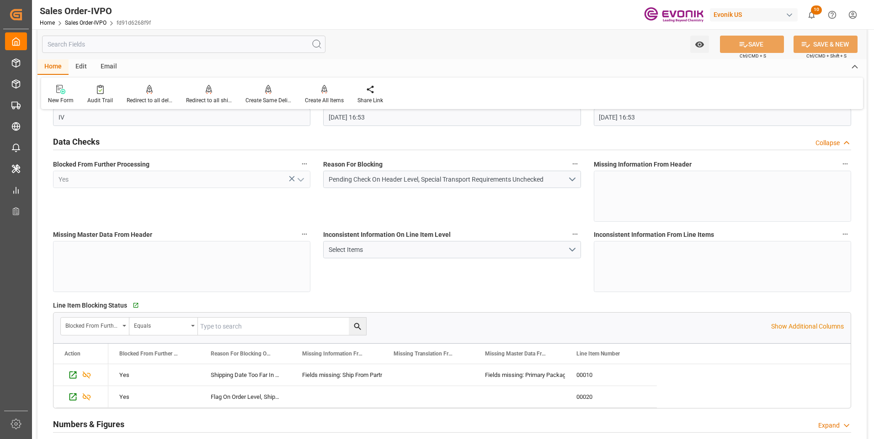
scroll to position [137, 0]
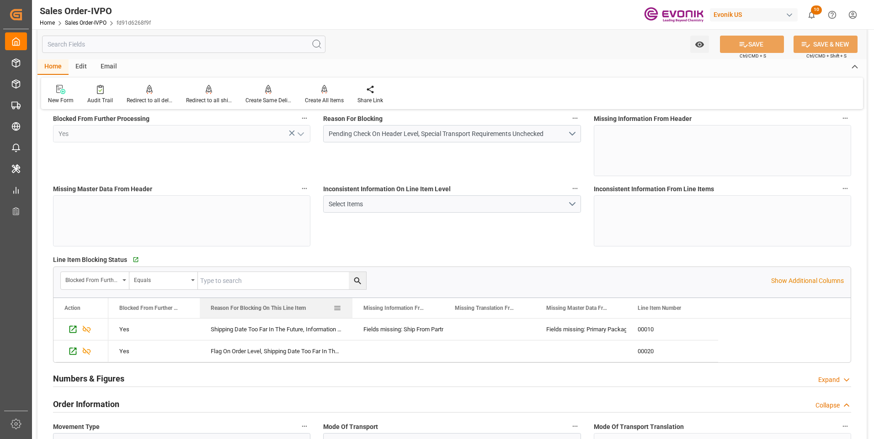
drag, startPoint x: 290, startPoint y: 305, endPoint x: 351, endPoint y: 313, distance: 61.7
click at [351, 313] on div at bounding box center [352, 308] width 4 height 20
click at [810, 281] on p "Show Additional Columns" at bounding box center [807, 281] width 73 height 10
drag, startPoint x: 290, startPoint y: 304, endPoint x: 369, endPoint y: 313, distance: 79.2
click at [369, 313] on div at bounding box center [370, 308] width 4 height 20
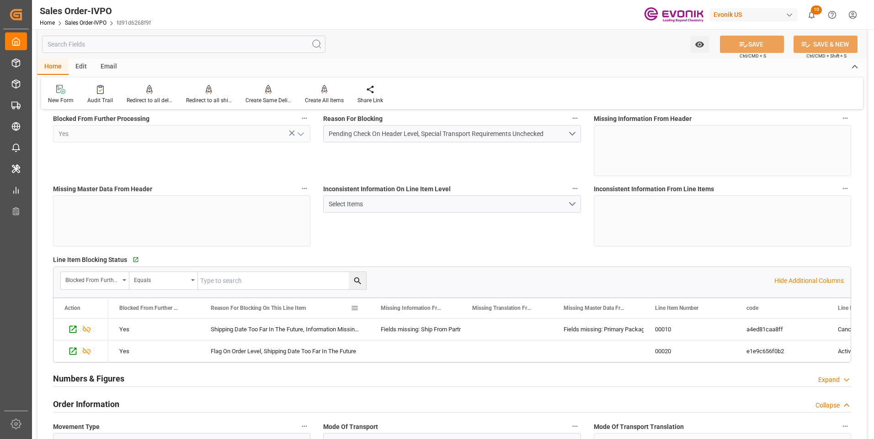
click at [200, 307] on div "Reason For Blocking On This Line Item" at bounding box center [285, 308] width 170 height 20
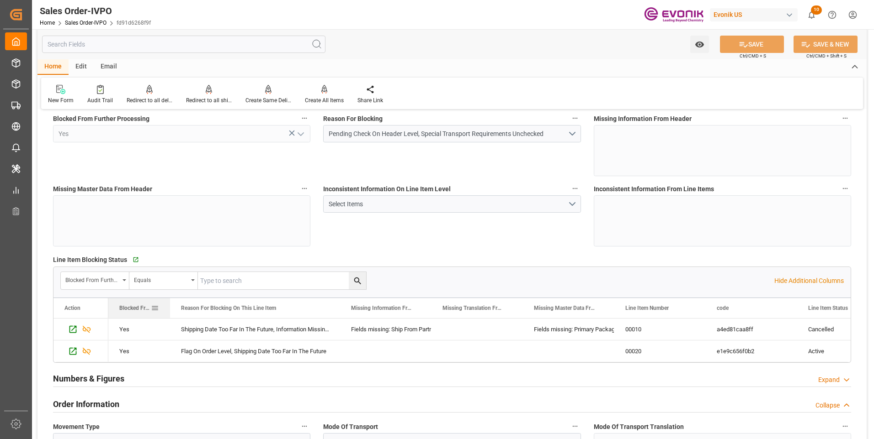
drag, startPoint x: 199, startPoint y: 306, endPoint x: 169, endPoint y: 304, distance: 29.8
click at [169, 304] on div at bounding box center [170, 308] width 4 height 20
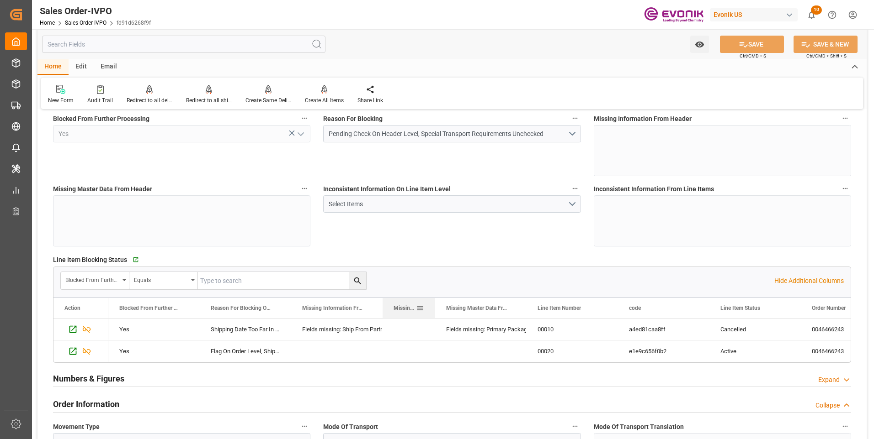
drag, startPoint x: 472, startPoint y: 305, endPoint x: 418, endPoint y: 306, distance: 53.9
click at [433, 305] on div at bounding box center [435, 308] width 4 height 20
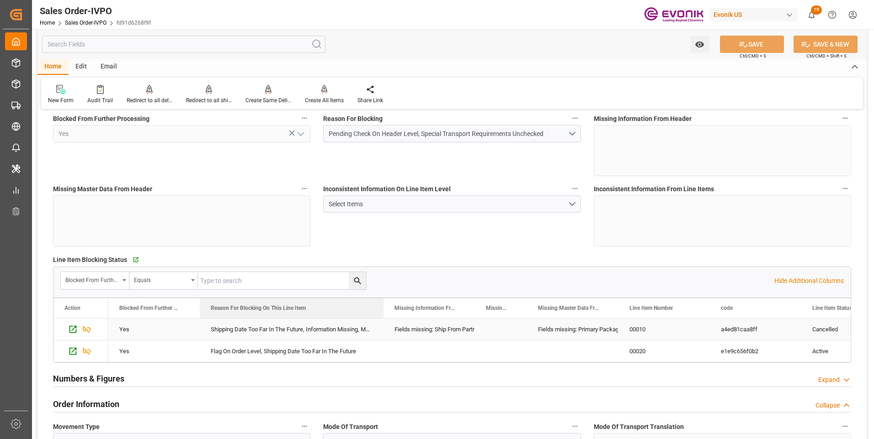
drag, startPoint x: 291, startPoint y: 307, endPoint x: 381, endPoint y: 332, distance: 93.4
click at [382, 332] on div "Action Blocked From Further Processing Reason For Blocking On This Line Item" at bounding box center [451, 330] width 797 height 64
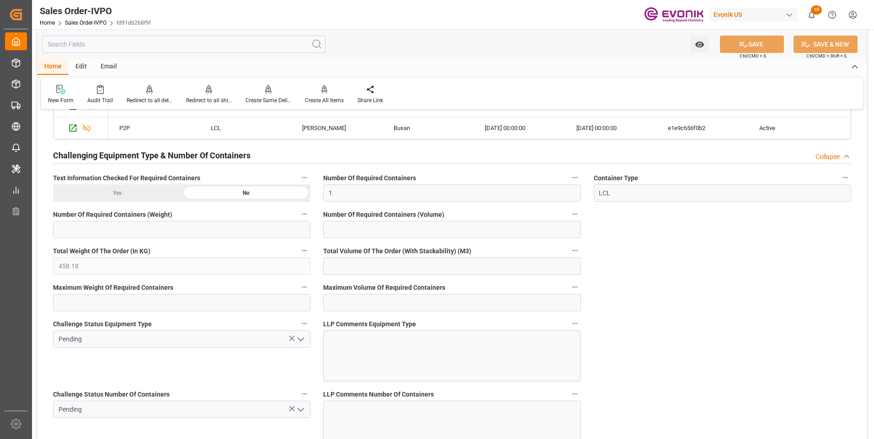
scroll to position [1553, 0]
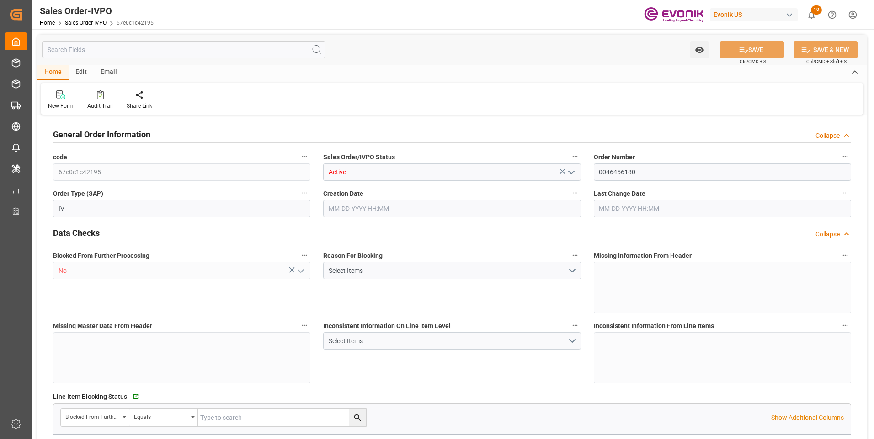
type input "IDSRG"
type input "0"
type input "1"
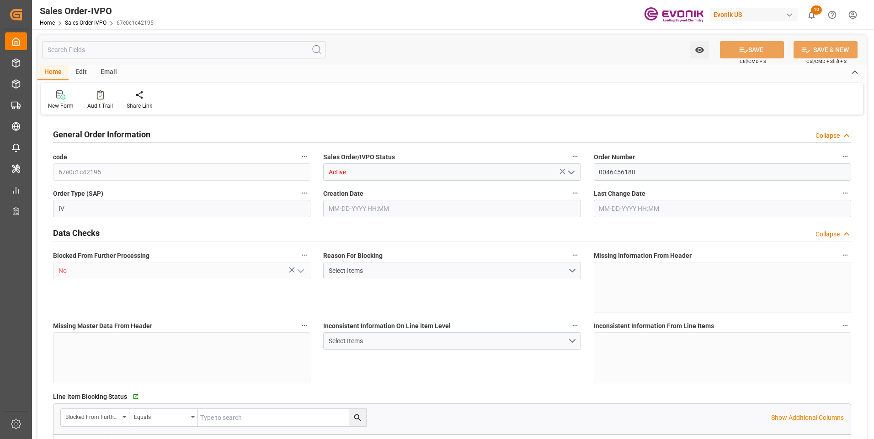
type input "7021.44"
type input "48.8764"
type input "19000"
type input "60"
type input "[DATE] 15:50"
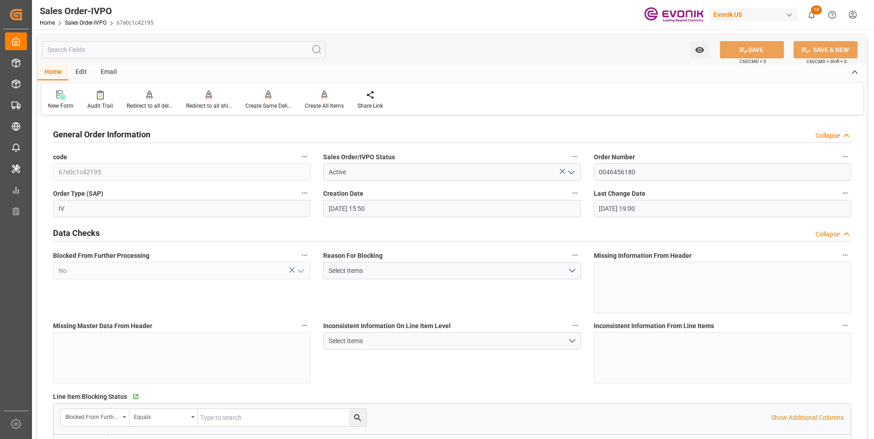
type input "[DATE] 19:00"
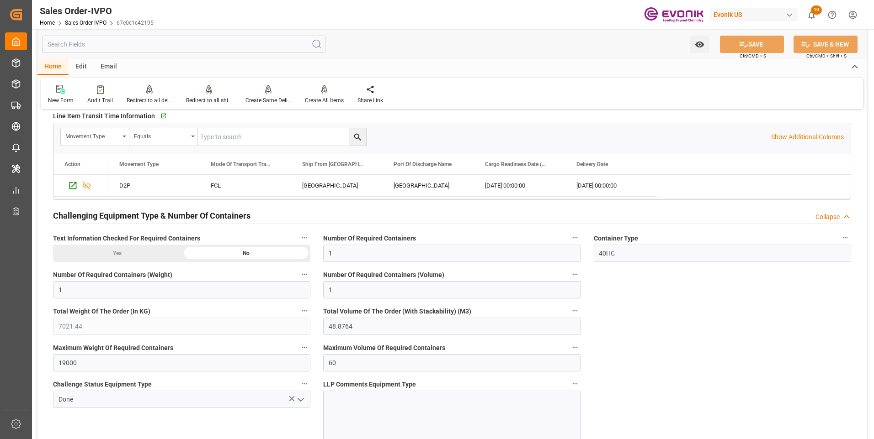
scroll to position [1508, 0]
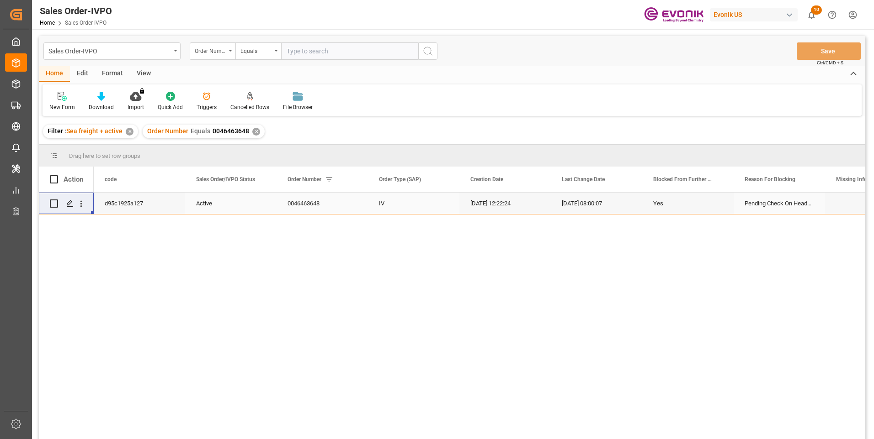
click at [327, 51] on input "text" at bounding box center [349, 50] width 137 height 17
paste input "2007135633"
type input "2007135633"
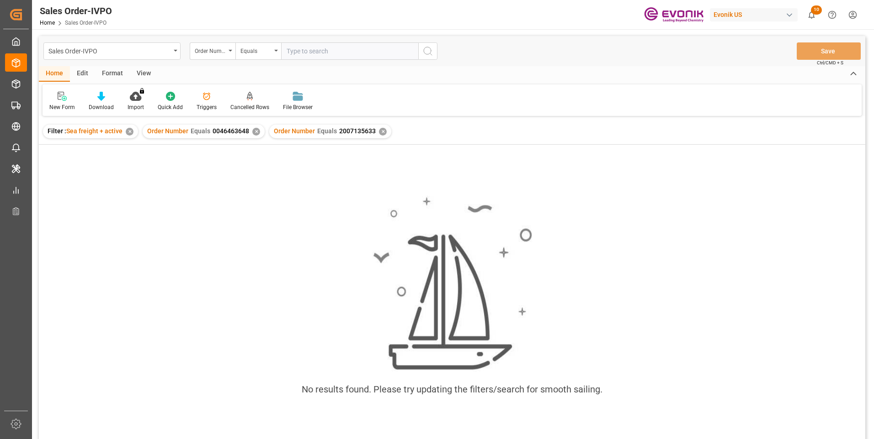
click at [255, 131] on div "✕" at bounding box center [256, 132] width 8 height 8
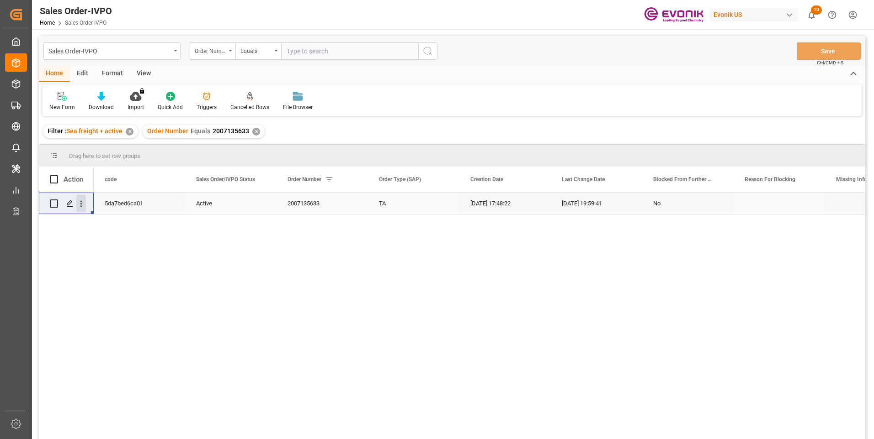
click at [81, 205] on icon "open menu" at bounding box center [81, 204] width 10 height 10
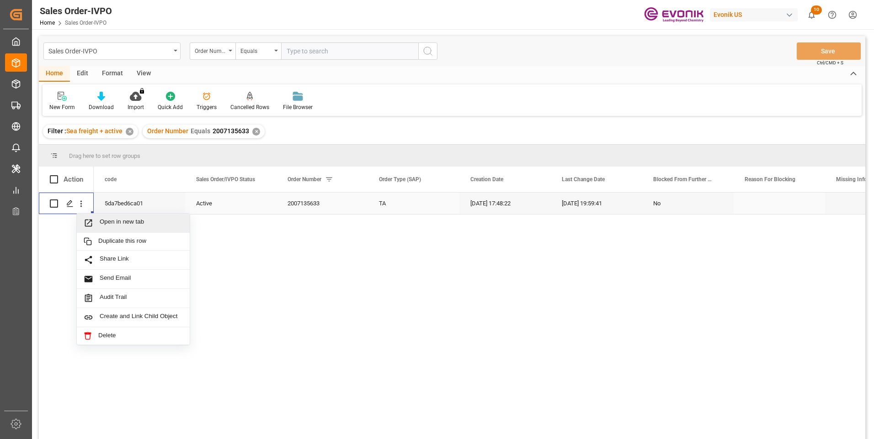
click at [101, 221] on span "Open in new tab" at bounding box center [141, 223] width 83 height 10
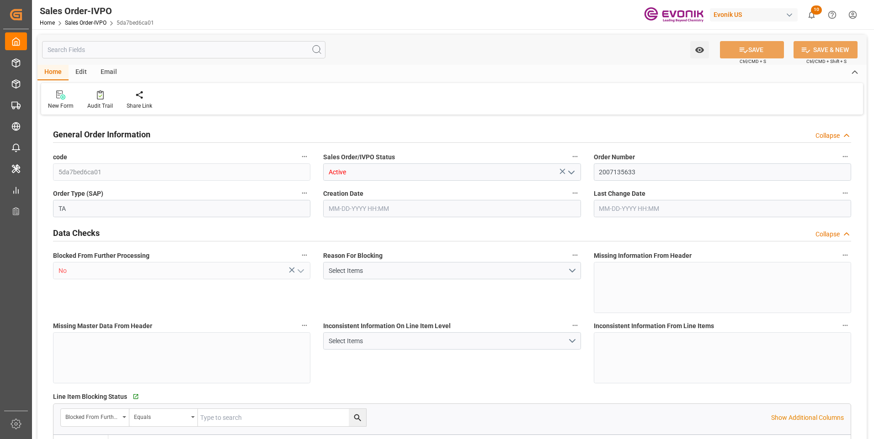
type input "ECPSJ"
type input "0"
type input "1"
type input "2"
type input "1"
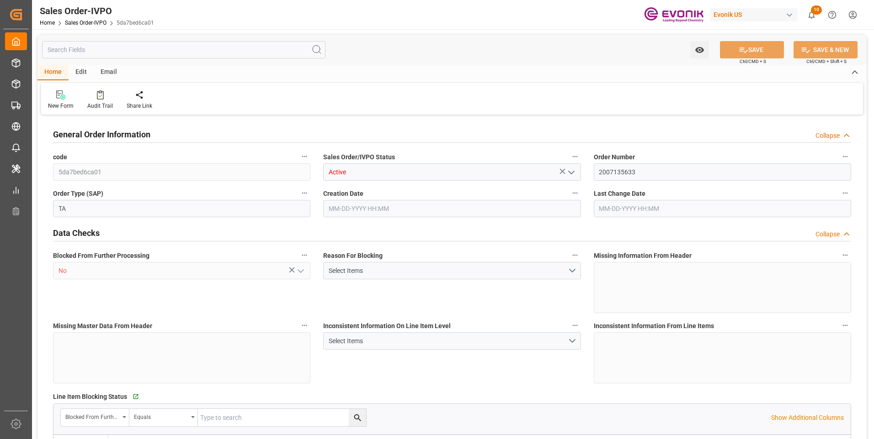
type input "20548"
type input "55.4848"
type input "19000"
type input "60"
type input "[DATE] 17:48"
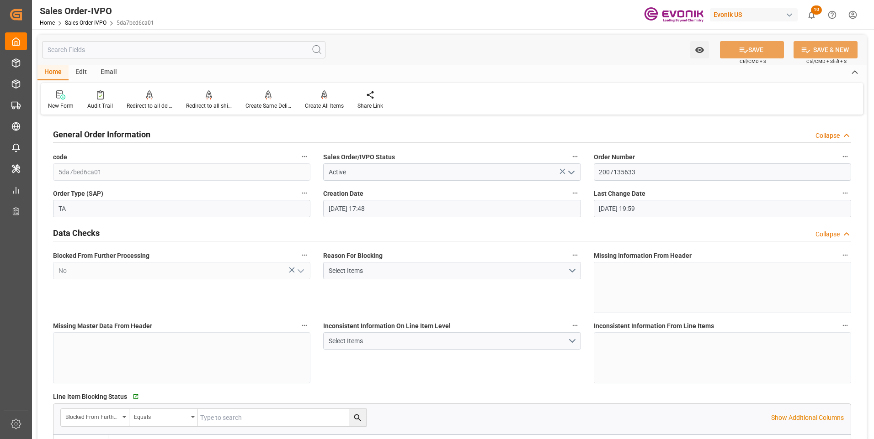
type input "[DATE] 19:59"
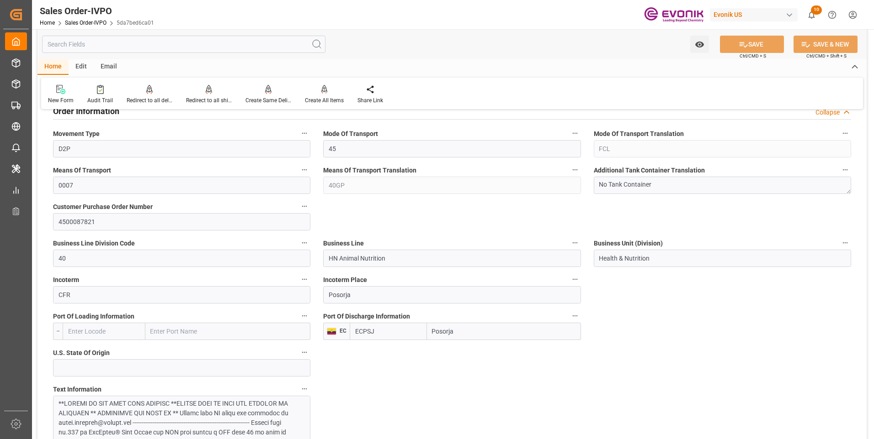
scroll to position [548, 0]
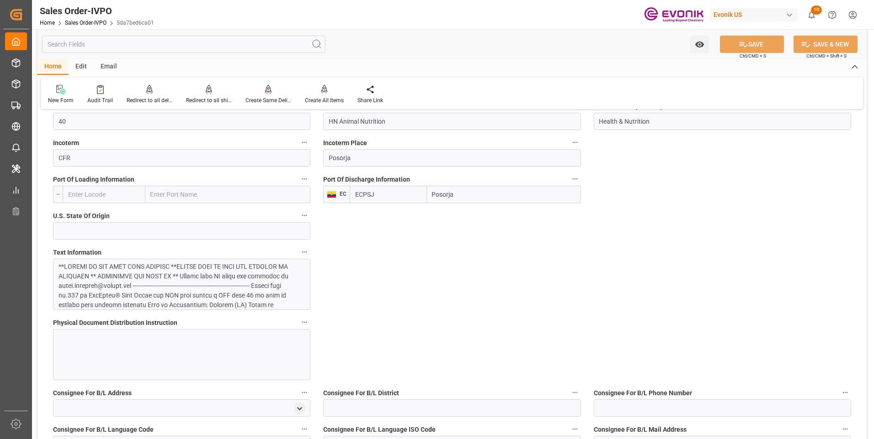
click at [188, 275] on div at bounding box center [177, 382] width 239 height 240
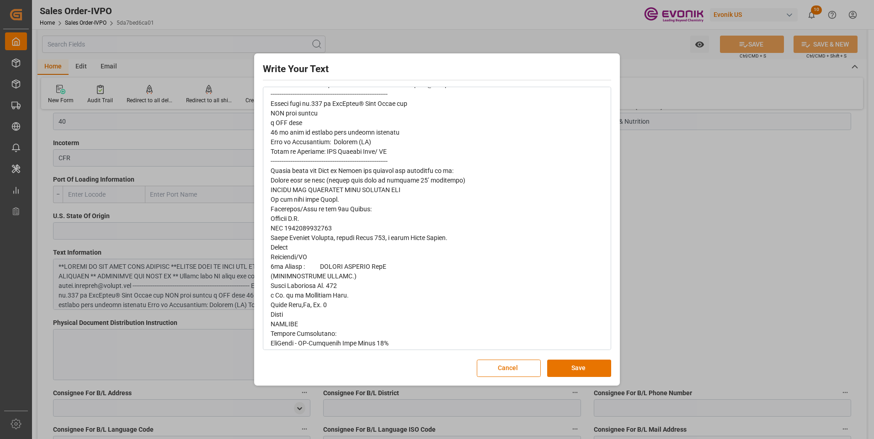
scroll to position [0, 0]
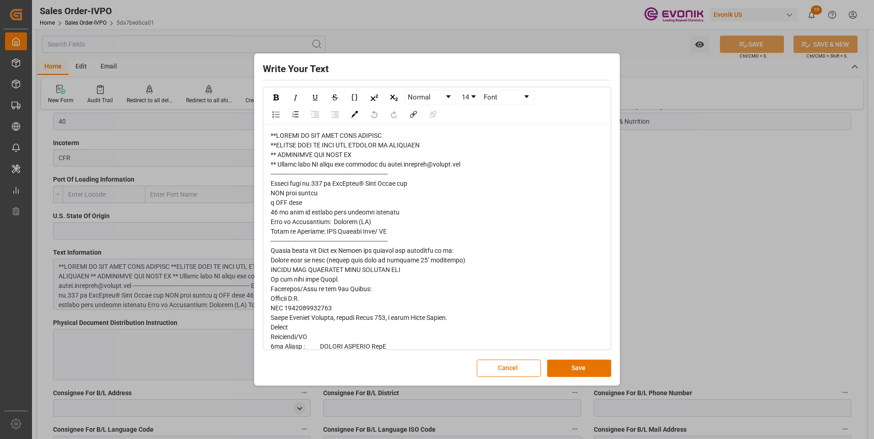
drag, startPoint x: 731, startPoint y: 184, endPoint x: 745, endPoint y: 153, distance: 34.0
click at [732, 184] on div "Write Your Text Normal 14 Font Cancel Save" at bounding box center [437, 219] width 874 height 439
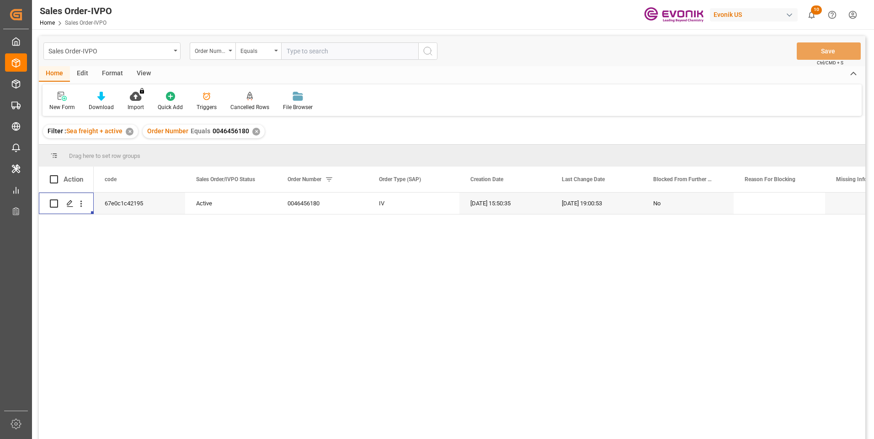
click at [318, 49] on input "text" at bounding box center [349, 50] width 137 height 17
paste input "2006906096"
type input "2006906096"
click at [424, 56] on button "search button" at bounding box center [427, 50] width 19 height 17
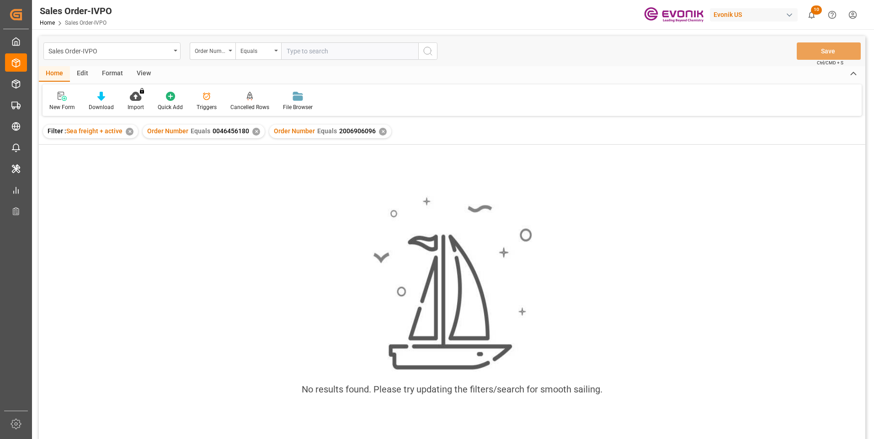
click at [256, 133] on div "✕" at bounding box center [256, 132] width 8 height 8
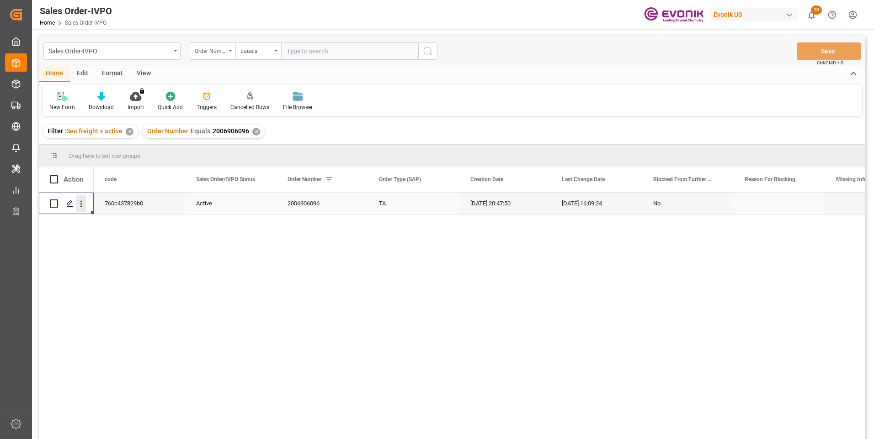
click at [77, 206] on icon "open menu" at bounding box center [81, 204] width 10 height 10
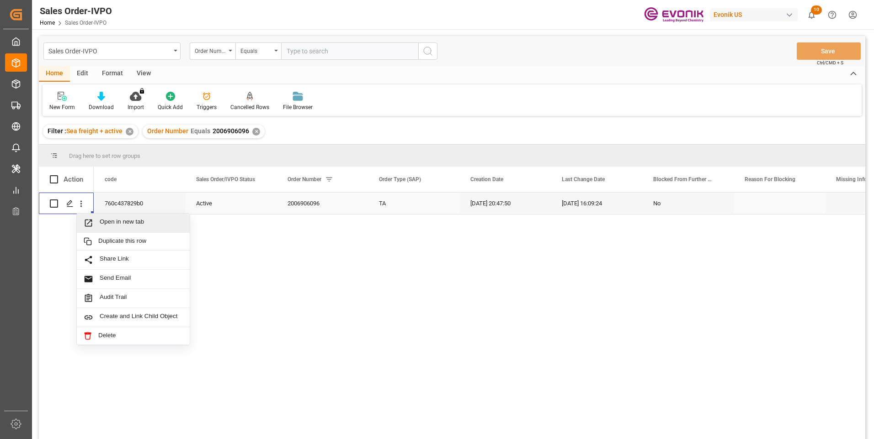
click at [134, 226] on span "Open in new tab" at bounding box center [141, 223] width 83 height 10
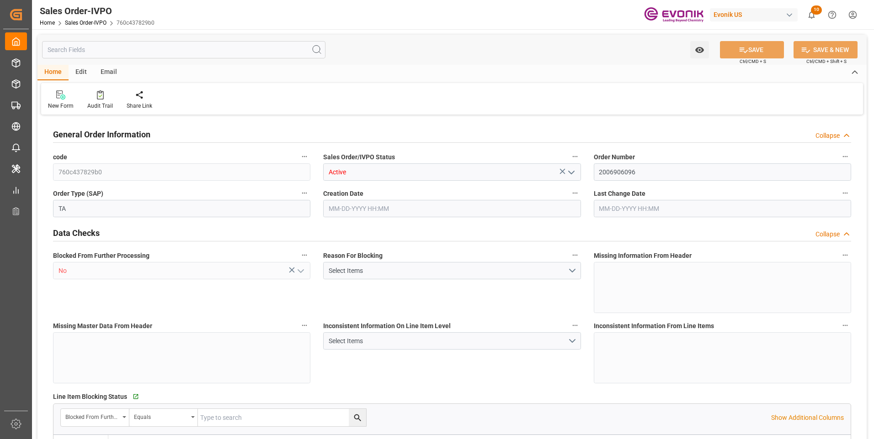
type input "ESBCN"
type input "0"
type input "1"
type input "1694.4"
type input "[DATE] 20:47"
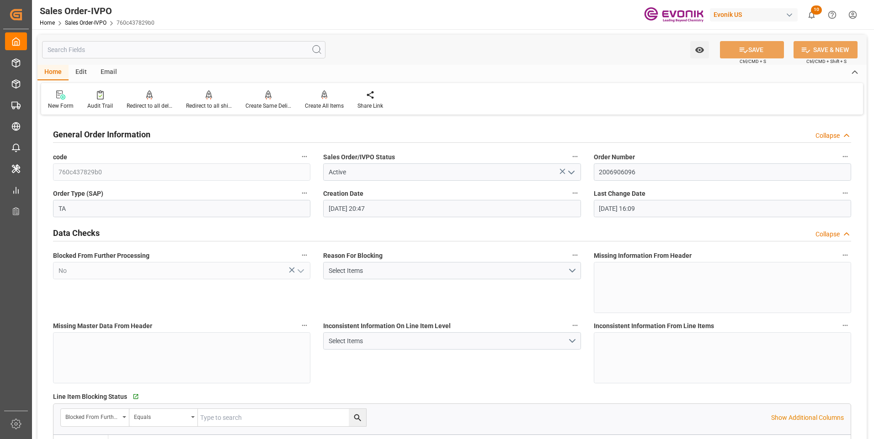
type input "[DATE] 16:09"
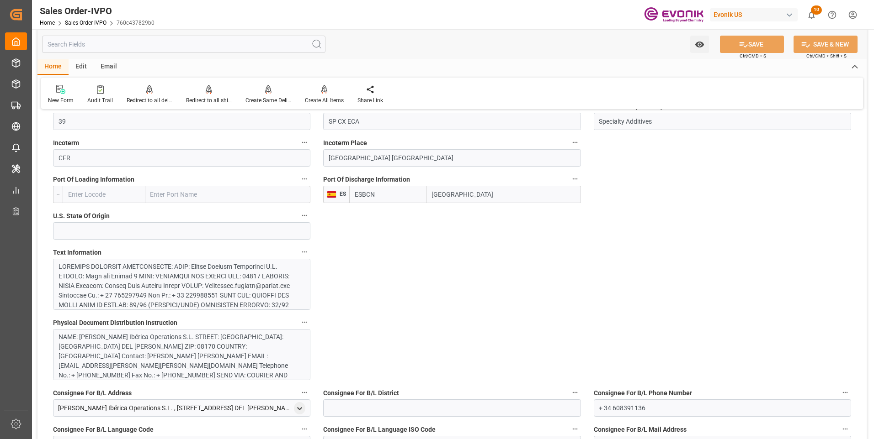
scroll to position [640, 0]
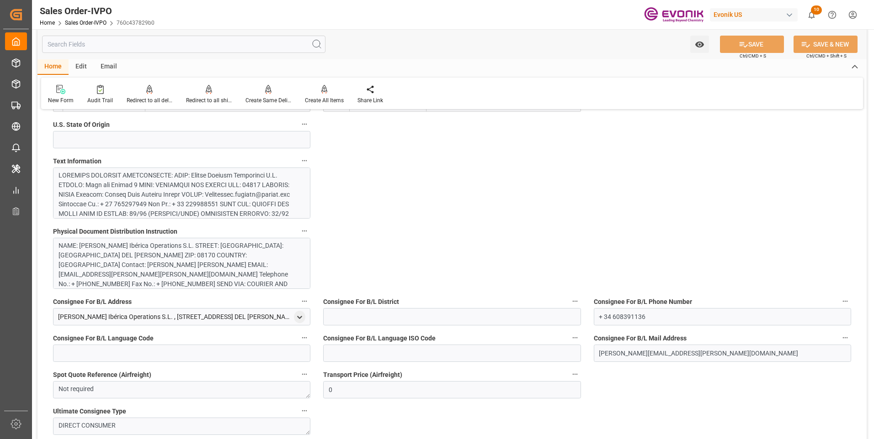
click at [195, 200] on div at bounding box center [177, 267] width 239 height 192
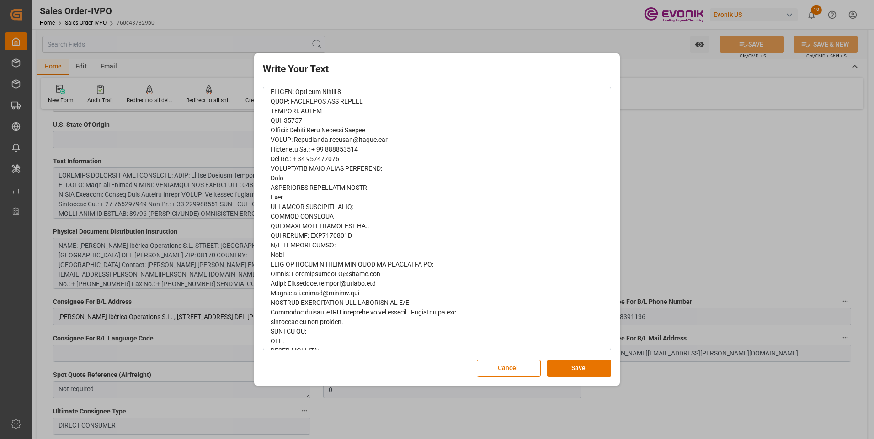
scroll to position [316, 0]
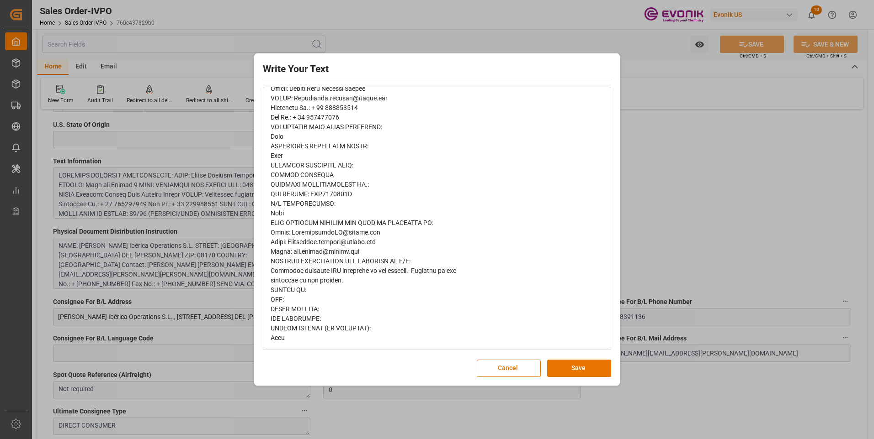
click at [362, 204] on div "rdw-editor" at bounding box center [436, 79] width 333 height 528
click at [359, 196] on div "rdw-editor" at bounding box center [436, 79] width 333 height 528
drag, startPoint x: 357, startPoint y: 189, endPoint x: 293, endPoint y: 186, distance: 63.6
click at [293, 186] on div "rdw-editor" at bounding box center [436, 79] width 333 height 528
click at [381, 190] on div "rdw-editor" at bounding box center [436, 79] width 333 height 528
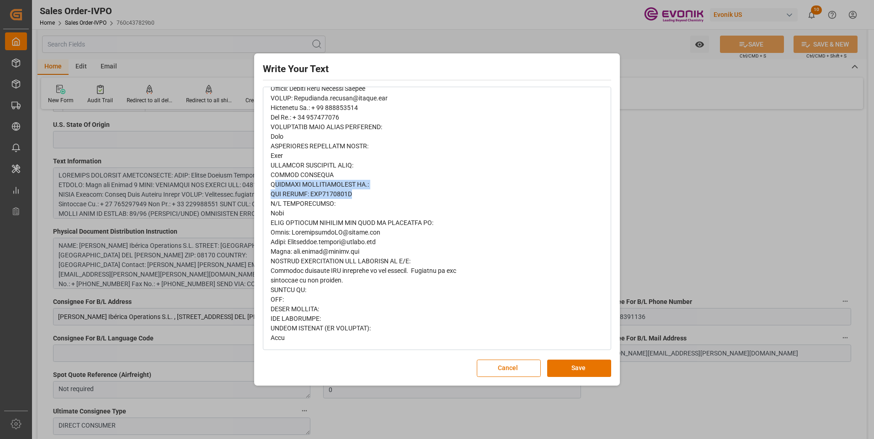
drag, startPoint x: 271, startPoint y: 183, endPoint x: 369, endPoint y: 191, distance: 97.6
click at [369, 191] on div "rdw-editor" at bounding box center [436, 79] width 333 height 528
copy span "MPORTER IDENTIFICATION NO.: VAT NUMBER: ESN0038706H"
drag, startPoint x: 390, startPoint y: 225, endPoint x: 379, endPoint y: 213, distance: 16.8
click at [390, 225] on span "rdw-editor" at bounding box center [362, 78] width 185 height 525
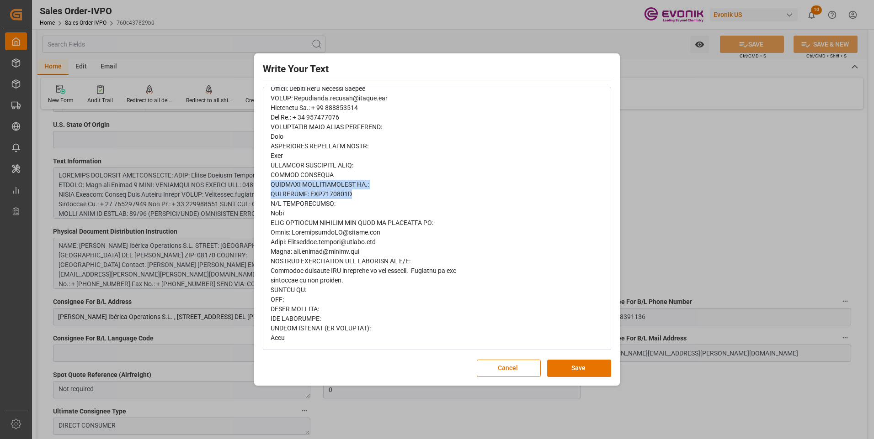
drag, startPoint x: 360, startPoint y: 194, endPoint x: 268, endPoint y: 183, distance: 92.4
click at [268, 183] on div "rdw-wrapper" at bounding box center [437, 79] width 346 height 540
copy span "IMPORTER IDENTIFICATION NO.: VAT NUMBER: ESN0038706H"
click at [794, 168] on div "Write Your Text Normal 14 Font Cancel Save" at bounding box center [437, 219] width 874 height 439
